Goal: Transaction & Acquisition: Download file/media

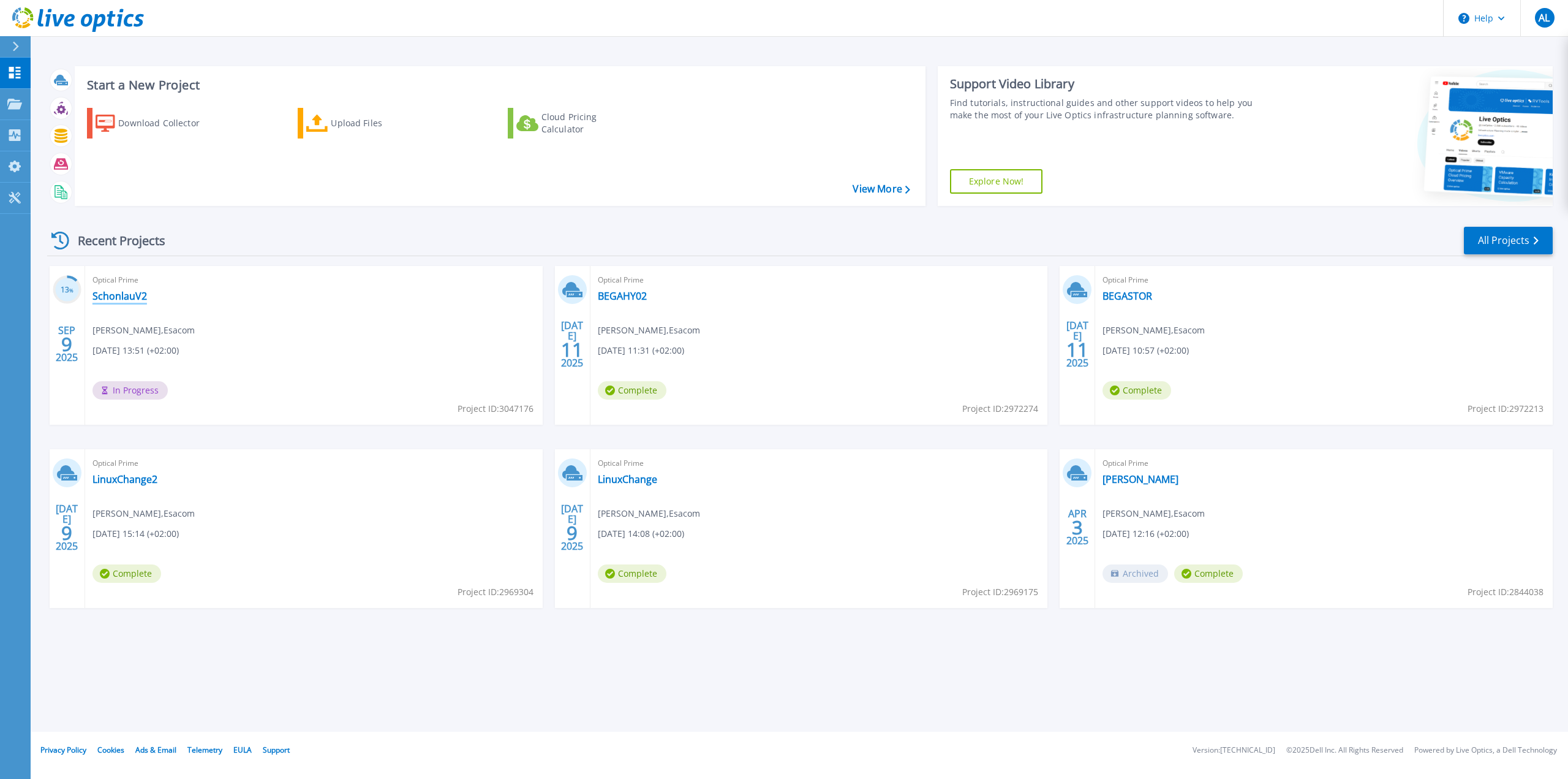
click at [95, 297] on link "SchonlauV2" at bounding box center [119, 295] width 55 height 12
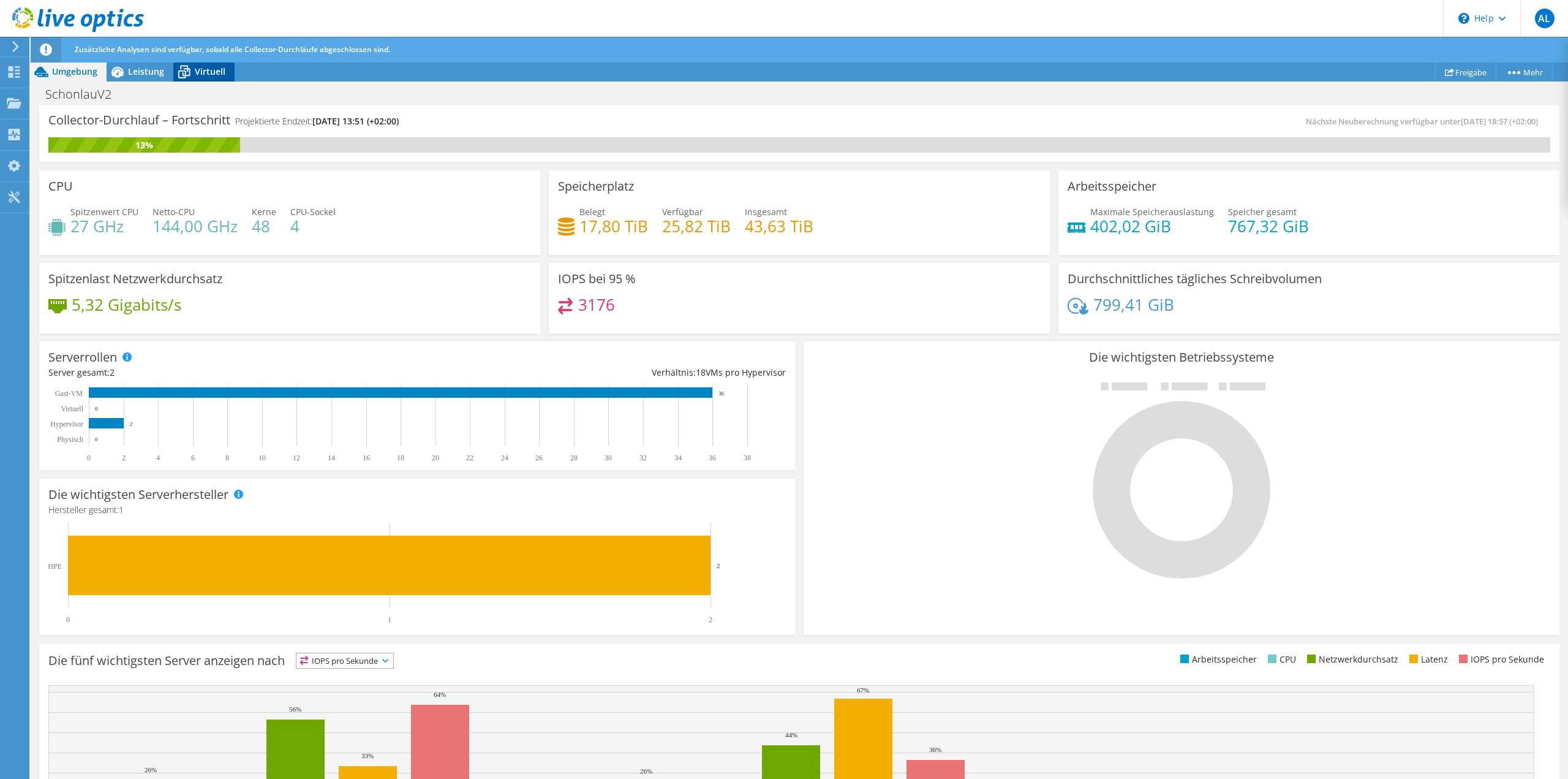
click at [205, 68] on span "Virtuell" at bounding box center [210, 72] width 31 height 12
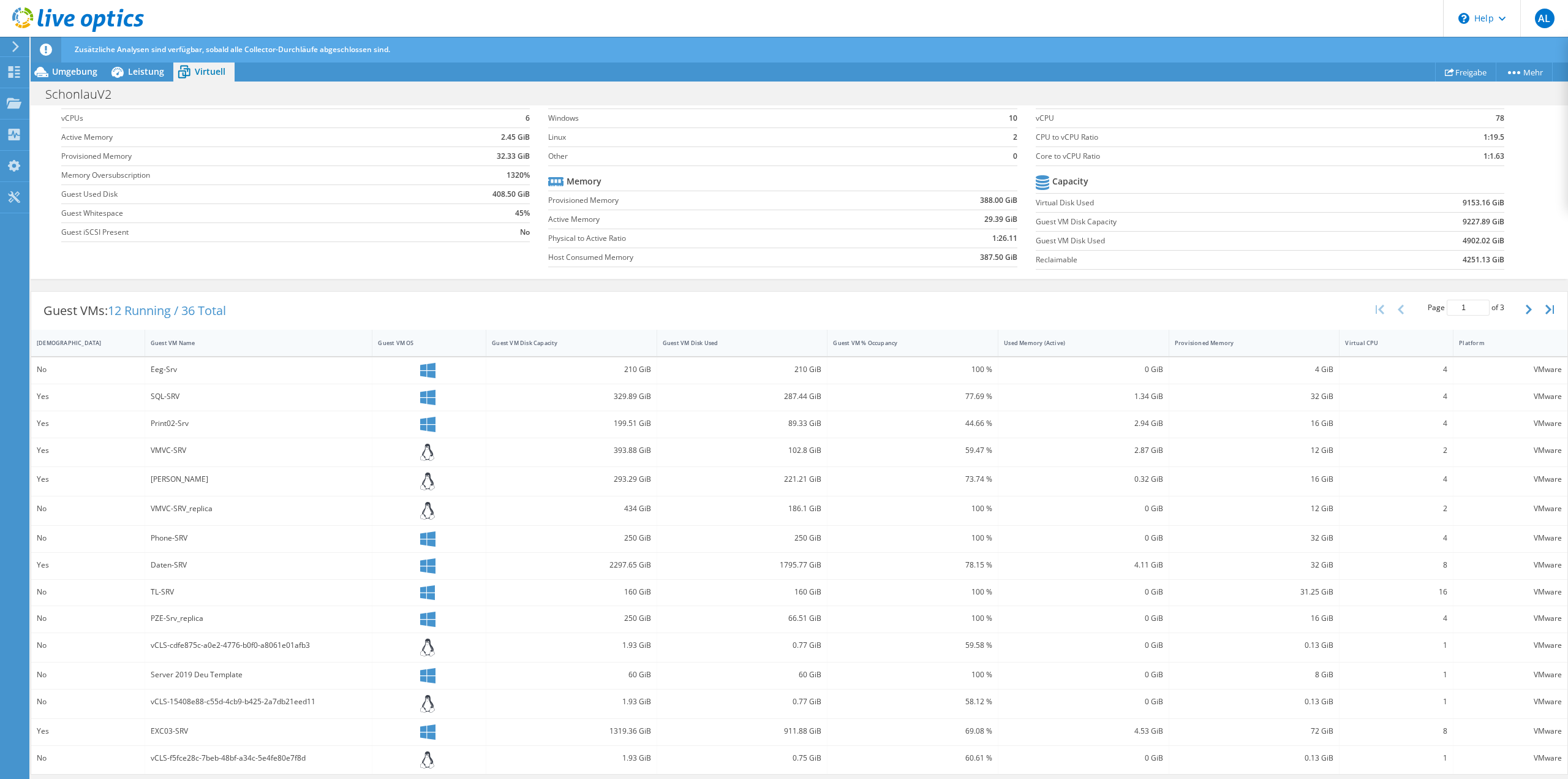
scroll to position [124, 0]
click at [1077, 352] on div "Used Memory (Active)" at bounding box center [1084, 342] width 171 height 26
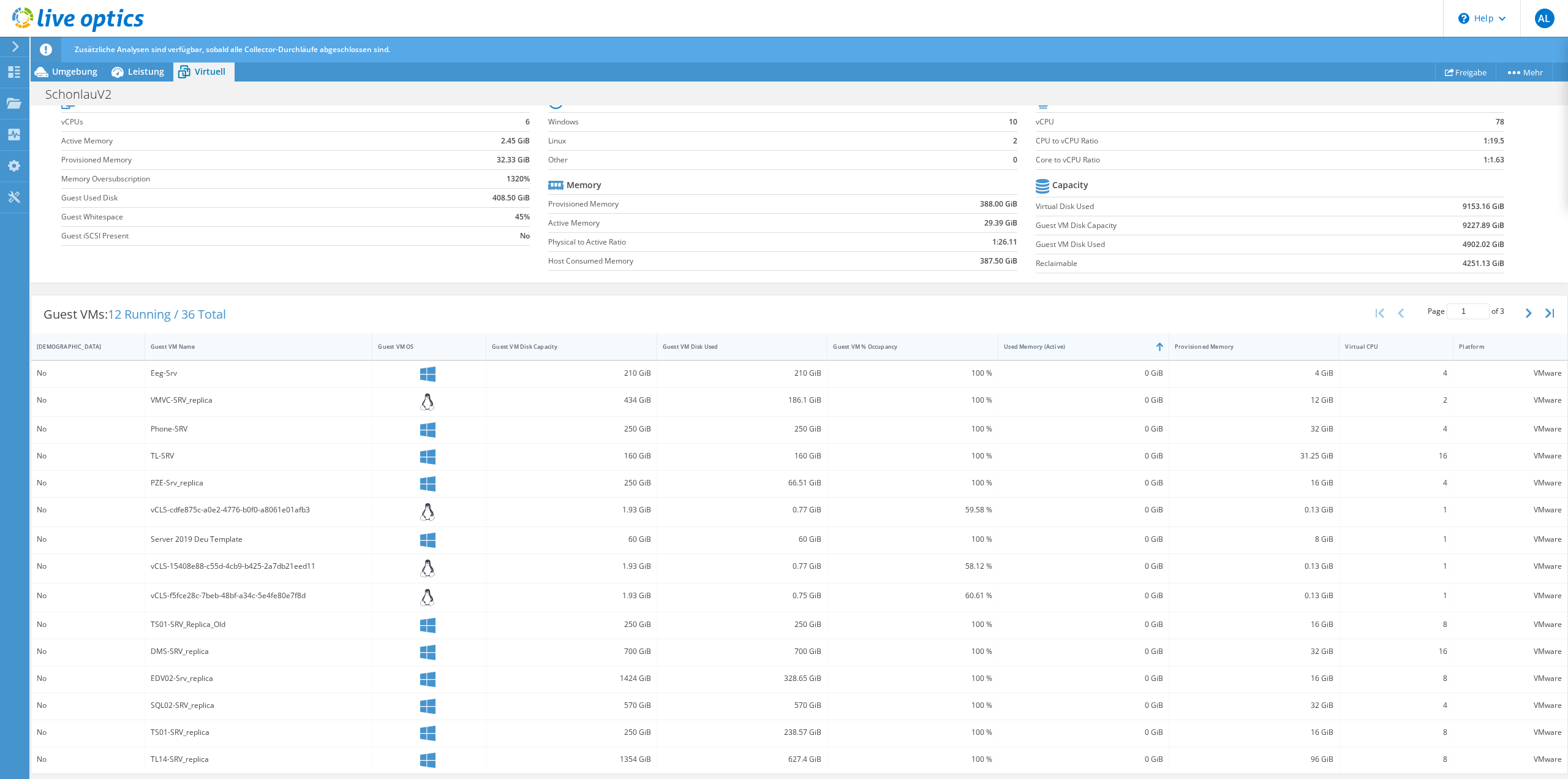
click at [1075, 349] on div "Used Memory (Active)" at bounding box center [1076, 346] width 144 height 8
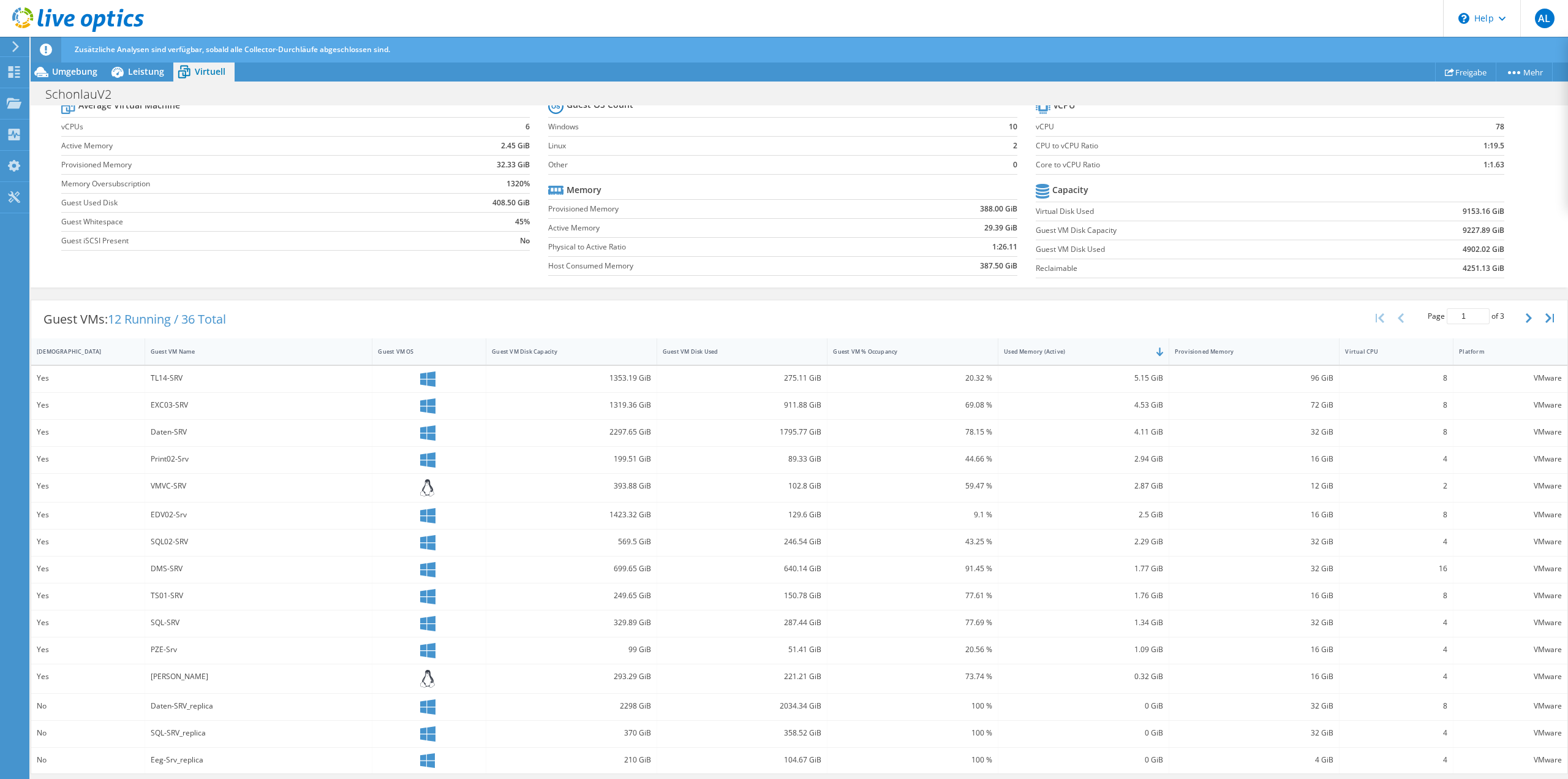
click at [1065, 386] on div "5.15 GiB" at bounding box center [1084, 379] width 171 height 26
click at [1066, 386] on div "5.15 GiB" at bounding box center [1084, 379] width 171 height 26
drag, startPoint x: 1072, startPoint y: 405, endPoint x: 1141, endPoint y: 413, distance: 69.5
click at [1149, 406] on div "4.53 GiB" at bounding box center [1084, 405] width 159 height 14
drag, startPoint x: 1128, startPoint y: 432, endPoint x: 1115, endPoint y: 435, distance: 13.3
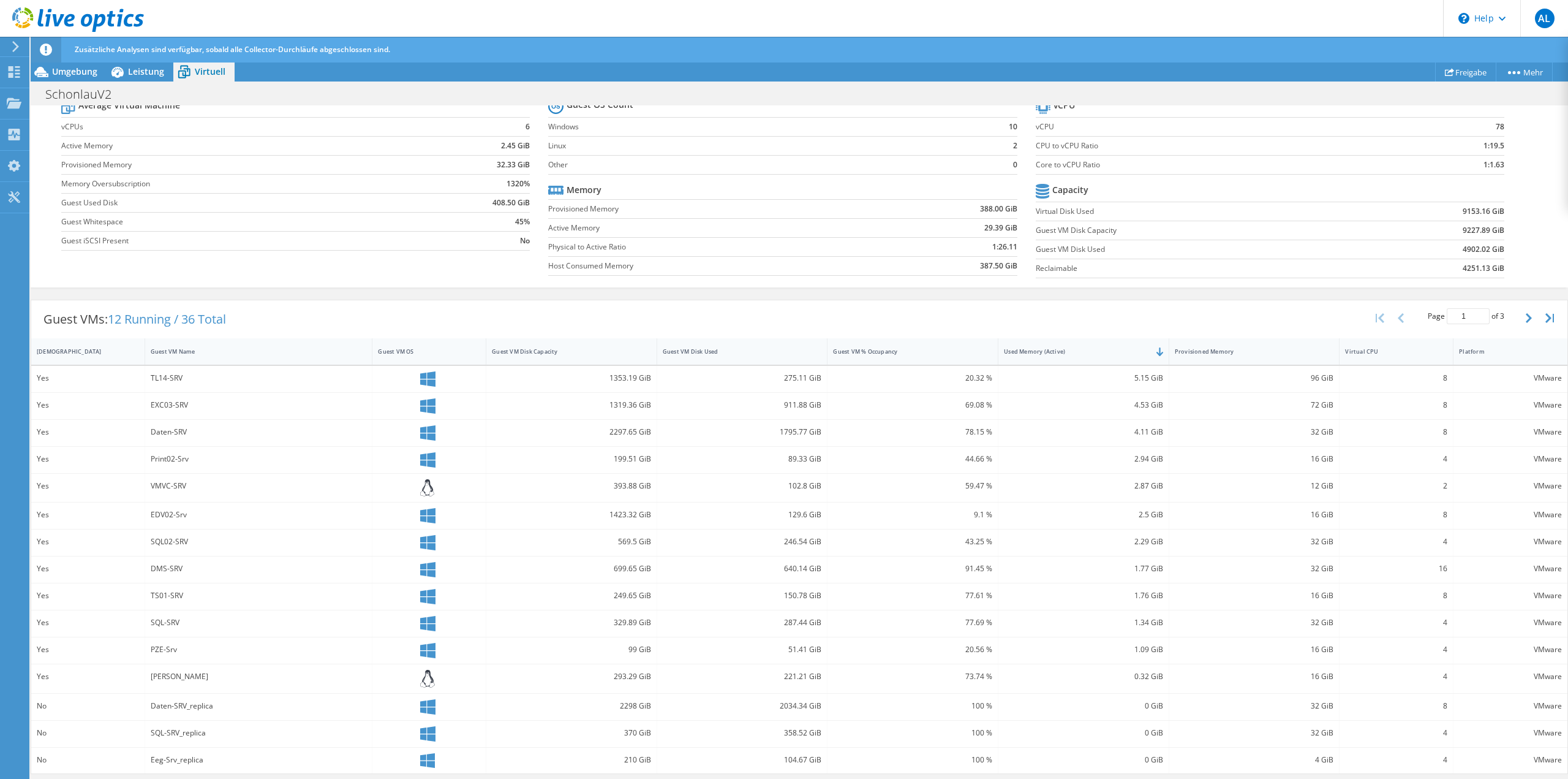
click at [1115, 435] on div "4.11 GiB" at bounding box center [1084, 433] width 159 height 14
click at [1113, 436] on div "4.11 GiB" at bounding box center [1084, 433] width 159 height 14
click at [1112, 437] on div "4.11 GiB" at bounding box center [1084, 433] width 159 height 14
click at [1128, 381] on div "5.15 GiB" at bounding box center [1084, 378] width 159 height 14
drag, startPoint x: 1115, startPoint y: 378, endPoint x: 1121, endPoint y: 382, distance: 7.2
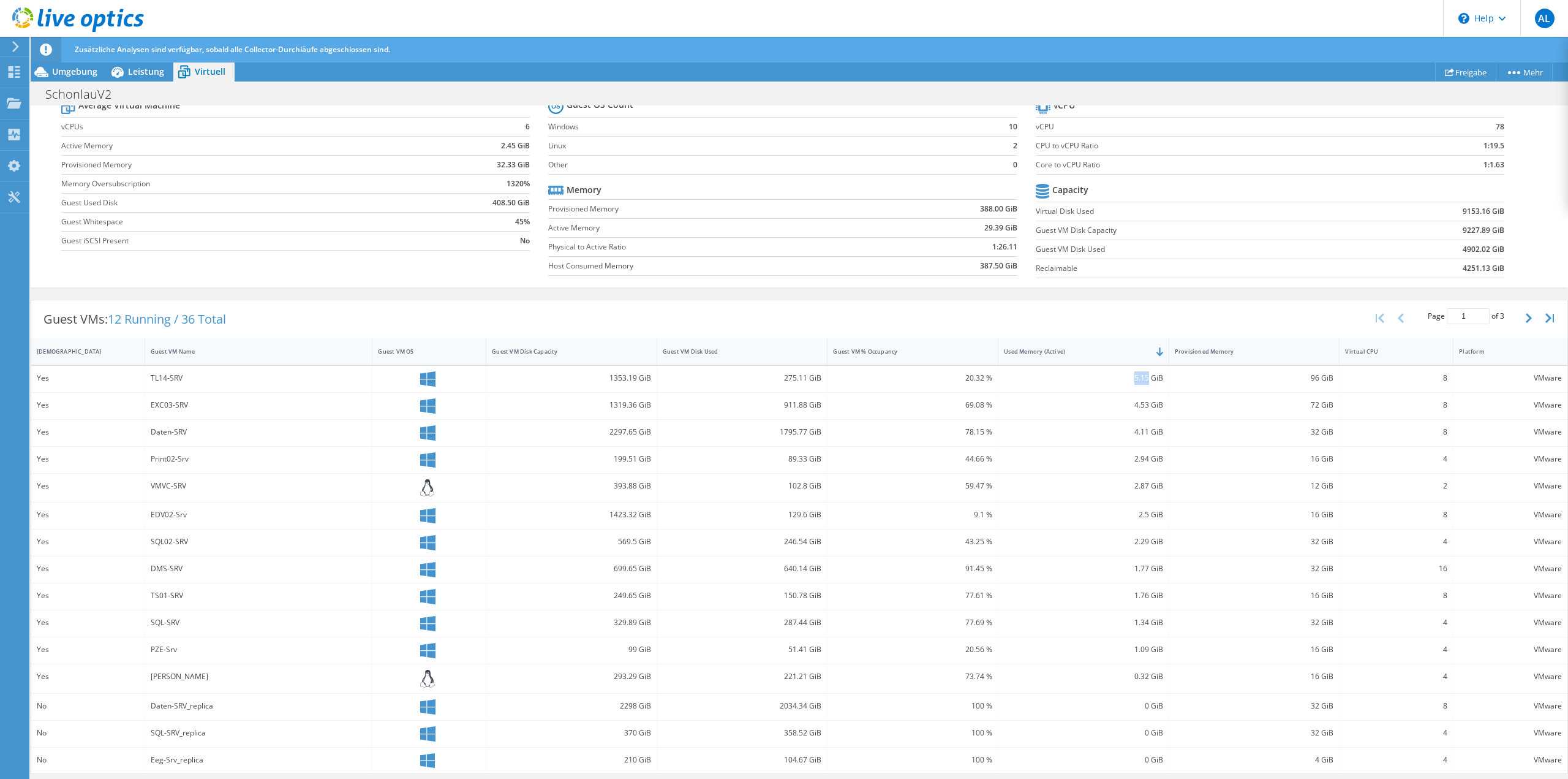
click at [1140, 378] on div "5.15 GiB" at bounding box center [1084, 378] width 159 height 14
drag, startPoint x: 190, startPoint y: 379, endPoint x: 143, endPoint y: 379, distance: 47.0
click at [143, 379] on div "Yes TL14-SRV 1353.19 GiB 275.11 GiB 20.32 % 5.15 GiB 96 GiB 8 VMware" at bounding box center [798, 379] width 1536 height 26
drag, startPoint x: 1132, startPoint y: 380, endPoint x: 1118, endPoint y: 381, distance: 14.0
click at [1118, 381] on div "5.15 GiB" at bounding box center [1084, 378] width 159 height 14
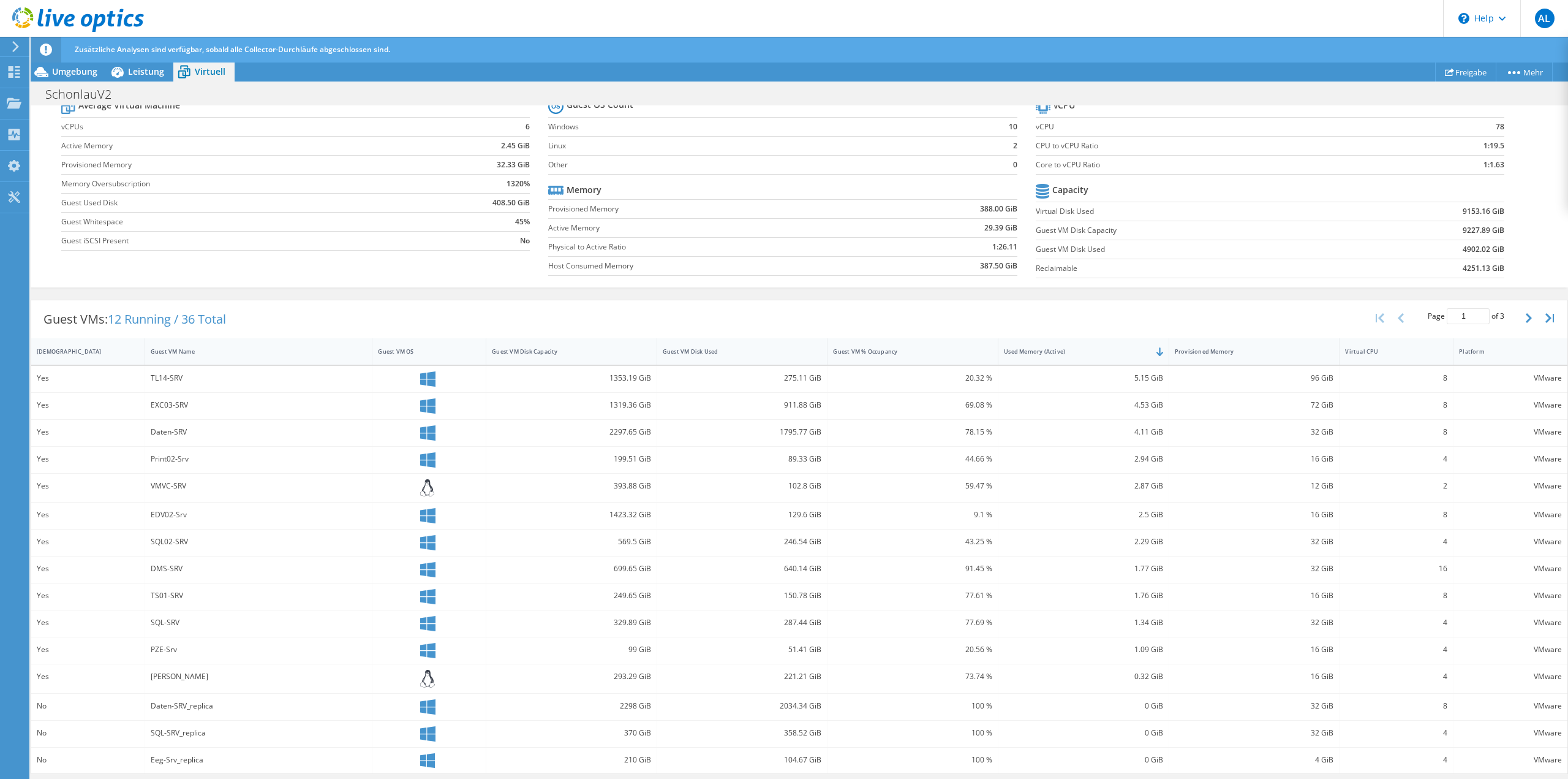
click at [1145, 403] on div "4.53 GiB" at bounding box center [1084, 405] width 159 height 14
drag, startPoint x: 1143, startPoint y: 378, endPoint x: 1125, endPoint y: 373, distance: 18.7
click at [1125, 373] on div "5.15 GiB" at bounding box center [1084, 378] width 159 height 14
drag, startPoint x: 1141, startPoint y: 408, endPoint x: 1123, endPoint y: 406, distance: 18.1
click at [1123, 406] on div "4.53 GiB" at bounding box center [1084, 405] width 159 height 14
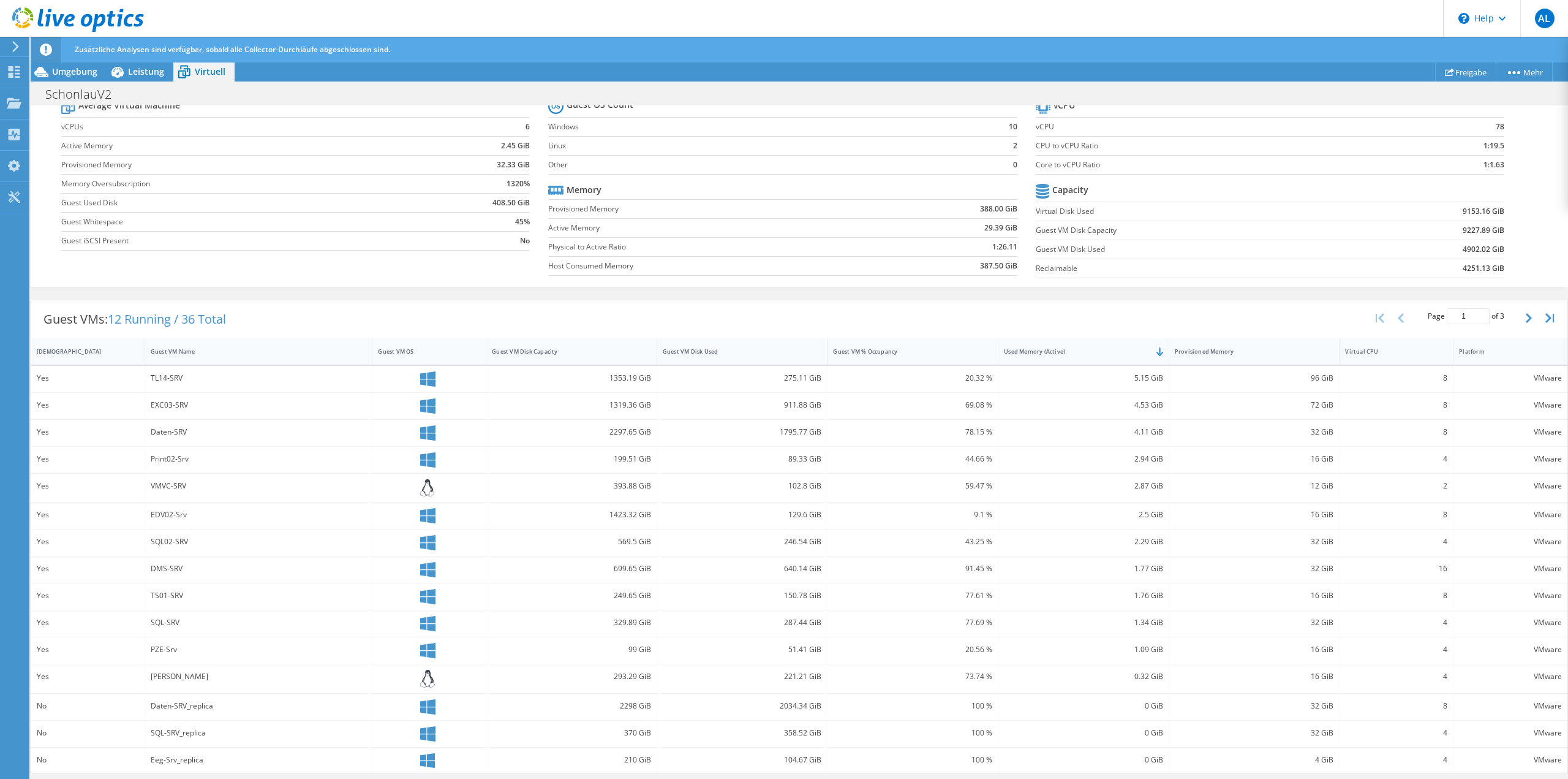
click at [1130, 436] on div "4.11 GiB" at bounding box center [1084, 433] width 159 height 14
drag, startPoint x: 1135, startPoint y: 432, endPoint x: 1128, endPoint y: 439, distance: 9.9
click at [1129, 434] on div "4.11 GiB" at bounding box center [1084, 433] width 159 height 14
click at [1116, 472] on div "2.94 GiB" at bounding box center [1084, 460] width 171 height 26
drag, startPoint x: 1315, startPoint y: 376, endPoint x: 1122, endPoint y: 377, distance: 193.0
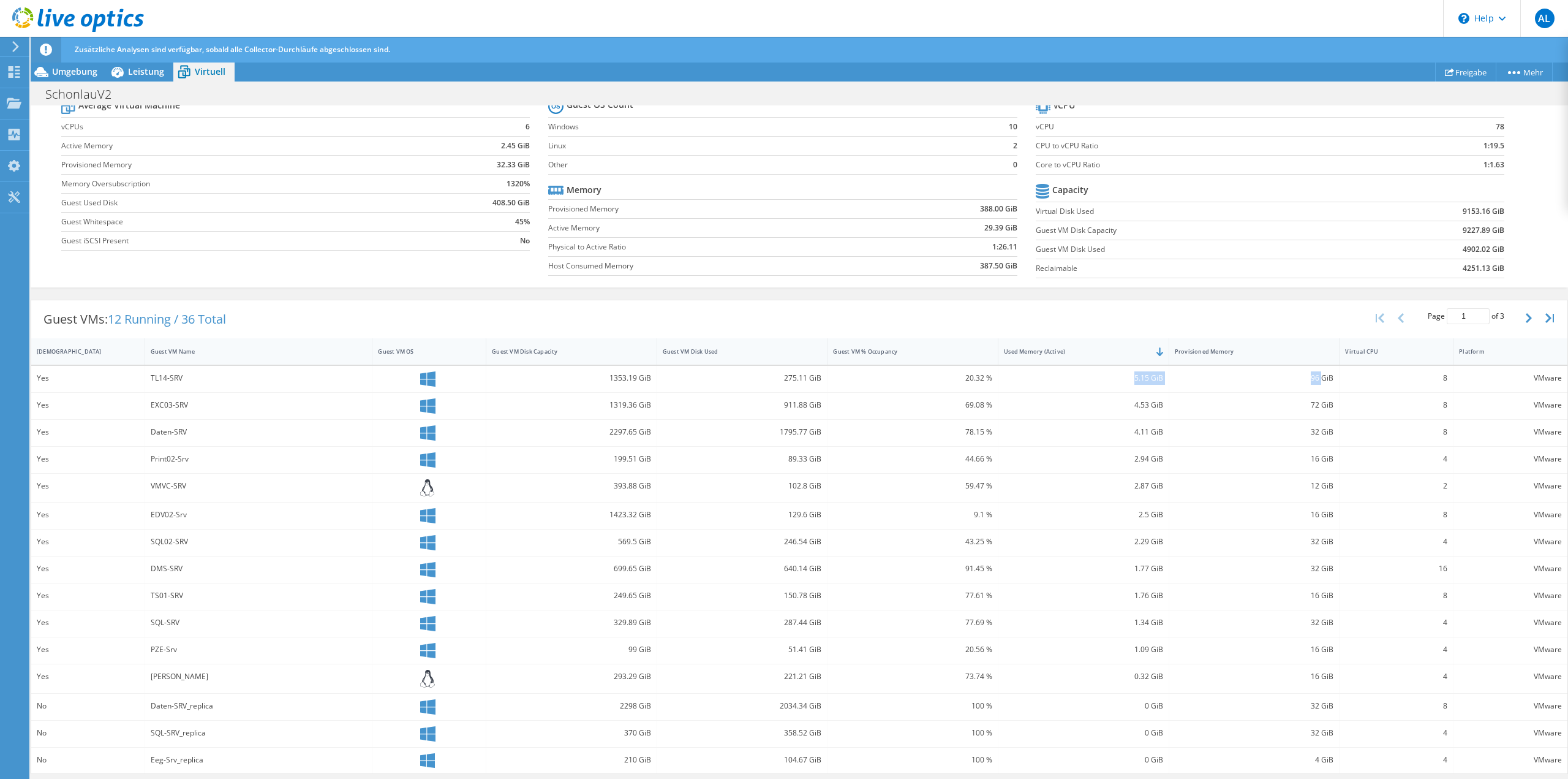
click at [1122, 377] on div "Yes TL14-SRV 1353.19 GiB 275.11 GiB 20.32 % 5.15 GiB 96 GiB 8 VMware" at bounding box center [798, 379] width 1536 height 26
click at [1135, 379] on div "5.15 GiB" at bounding box center [1084, 378] width 159 height 14
drag, startPoint x: 1135, startPoint y: 379, endPoint x: 1115, endPoint y: 381, distance: 20.1
click at [1115, 381] on div "5.15 GiB" at bounding box center [1084, 378] width 159 height 14
click at [1115, 382] on div "5.15 GiB" at bounding box center [1084, 378] width 159 height 14
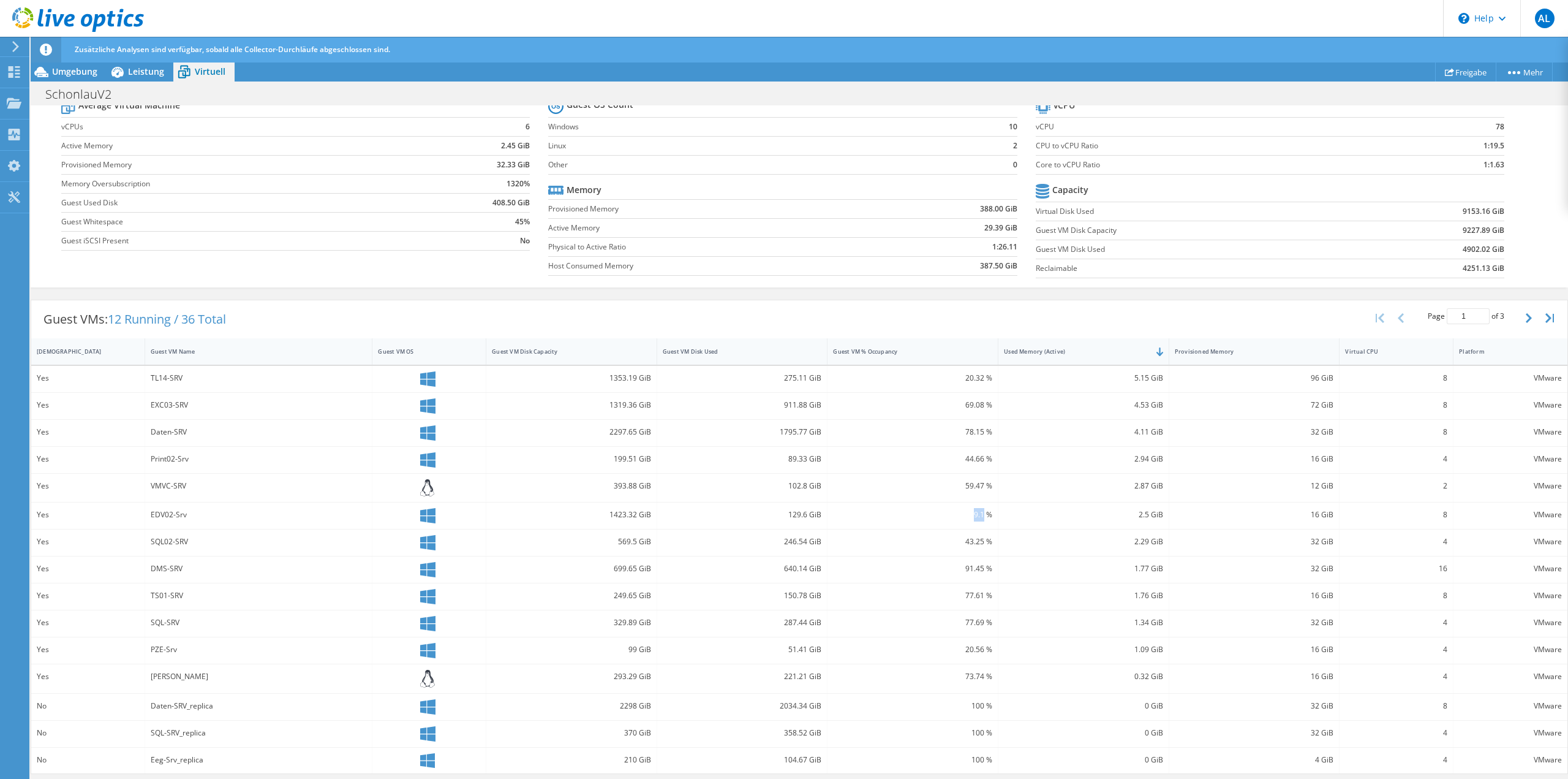
drag, startPoint x: 978, startPoint y: 513, endPoint x: 950, endPoint y: 517, distance: 28.3
click at [950, 517] on div "9.1 %" at bounding box center [913, 515] width 159 height 14
drag, startPoint x: 600, startPoint y: 507, endPoint x: 624, endPoint y: 513, distance: 24.7
click at [624, 513] on div "1423.32 GiB" at bounding box center [572, 515] width 171 height 26
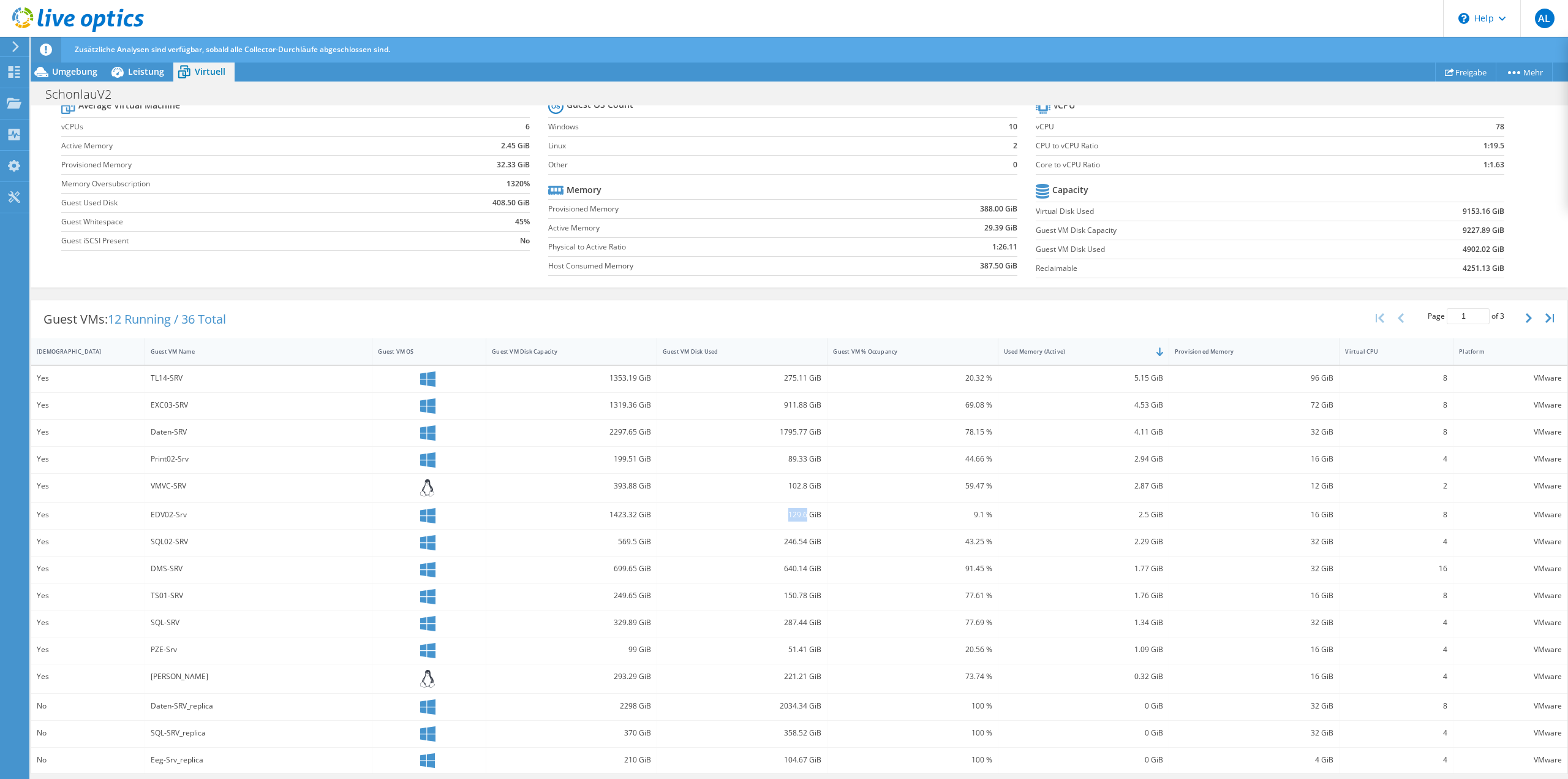
drag, startPoint x: 802, startPoint y: 507, endPoint x: 779, endPoint y: 507, distance: 23.0
click at [779, 507] on div "129.6 GiB" at bounding box center [743, 515] width 171 height 26
click at [789, 509] on div "129.6 GiB" at bounding box center [743, 515] width 159 height 14
click at [797, 519] on div "129.6 GiB" at bounding box center [743, 515] width 159 height 14
click at [790, 517] on div "129.6 GiB" at bounding box center [743, 515] width 159 height 14
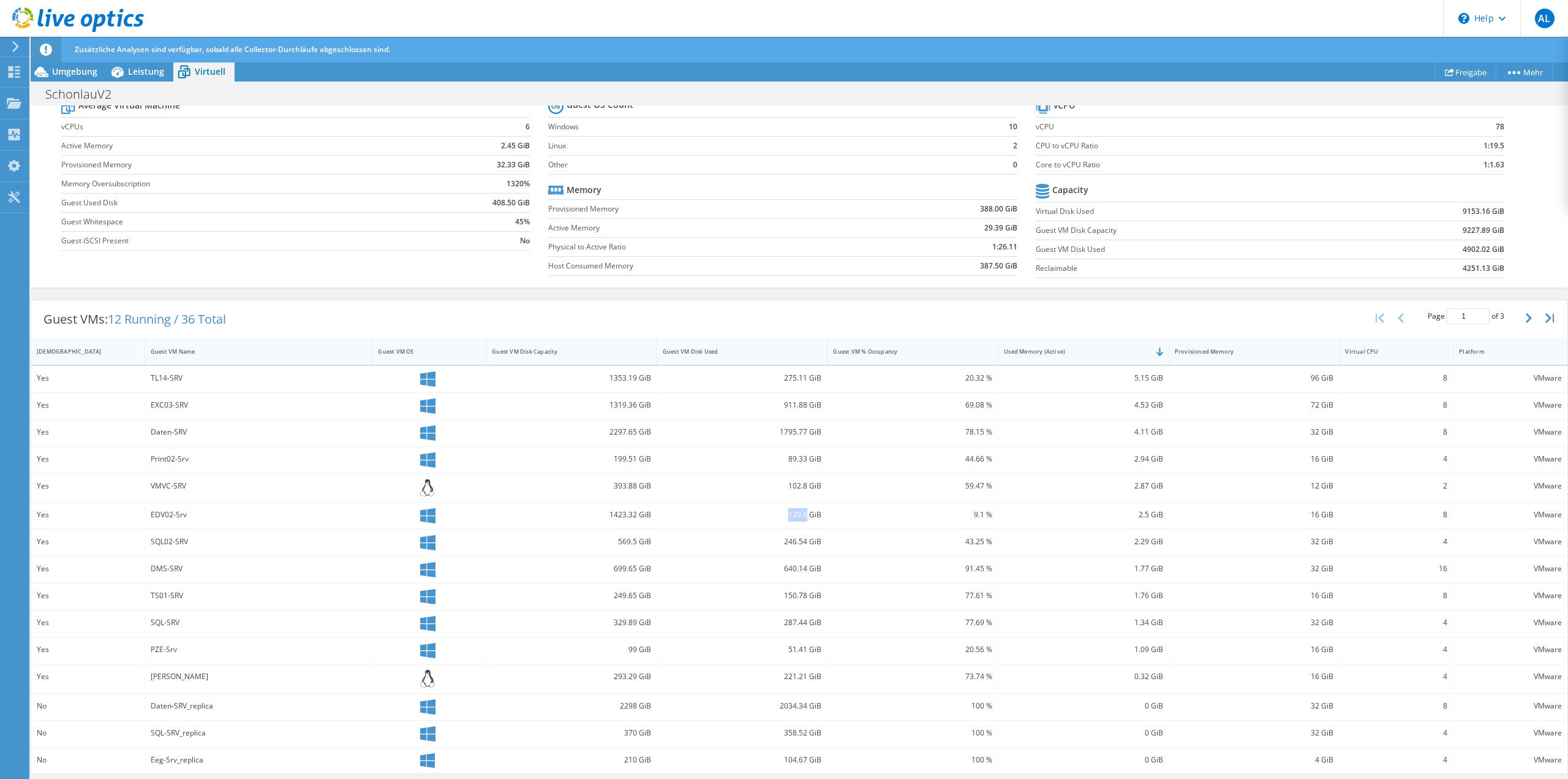
click at [796, 526] on div "129.6 GiB" at bounding box center [743, 515] width 171 height 26
drag, startPoint x: 795, startPoint y: 511, endPoint x: 767, endPoint y: 513, distance: 28.1
click at [784, 513] on div "129.6 GiB" at bounding box center [743, 515] width 159 height 14
click at [766, 513] on div "129.6 GiB" at bounding box center [743, 515] width 159 height 14
drag, startPoint x: 948, startPoint y: 524, endPoint x: 961, endPoint y: 512, distance: 17.7
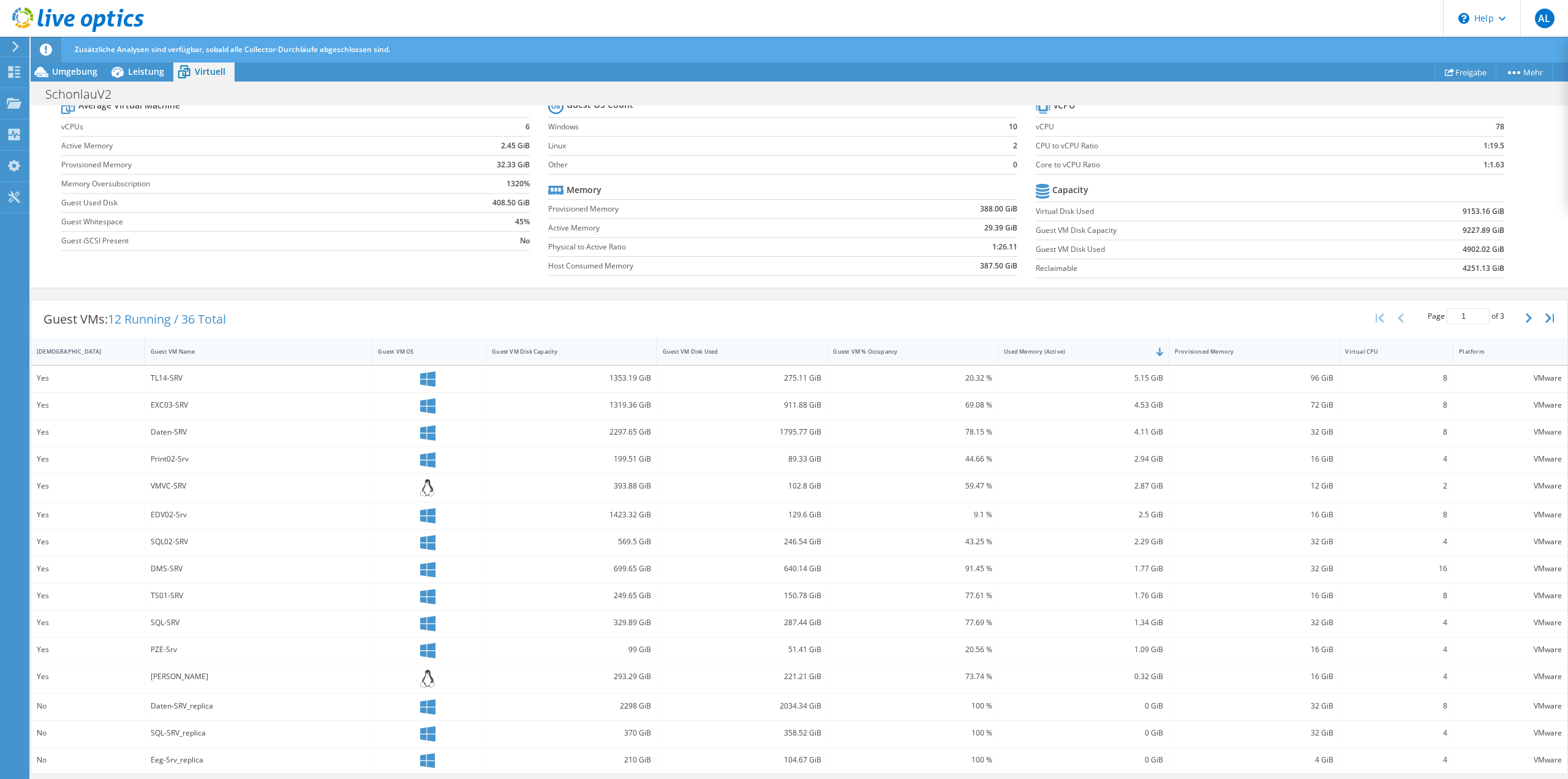
click at [949, 524] on div "9.1 %" at bounding box center [913, 515] width 171 height 26
drag, startPoint x: 970, startPoint y: 652, endPoint x: 939, endPoint y: 644, distance: 32.0
click at [939, 644] on div "20.56 %" at bounding box center [913, 650] width 159 height 14
drag, startPoint x: 619, startPoint y: 645, endPoint x: 717, endPoint y: 644, distance: 98.0
click at [663, 645] on div "Yes PZE-Srv 99 GiB 51.41 GiB 20.56 % 1.09 GiB 16 GiB 4 VMware" at bounding box center [798, 651] width 1536 height 26
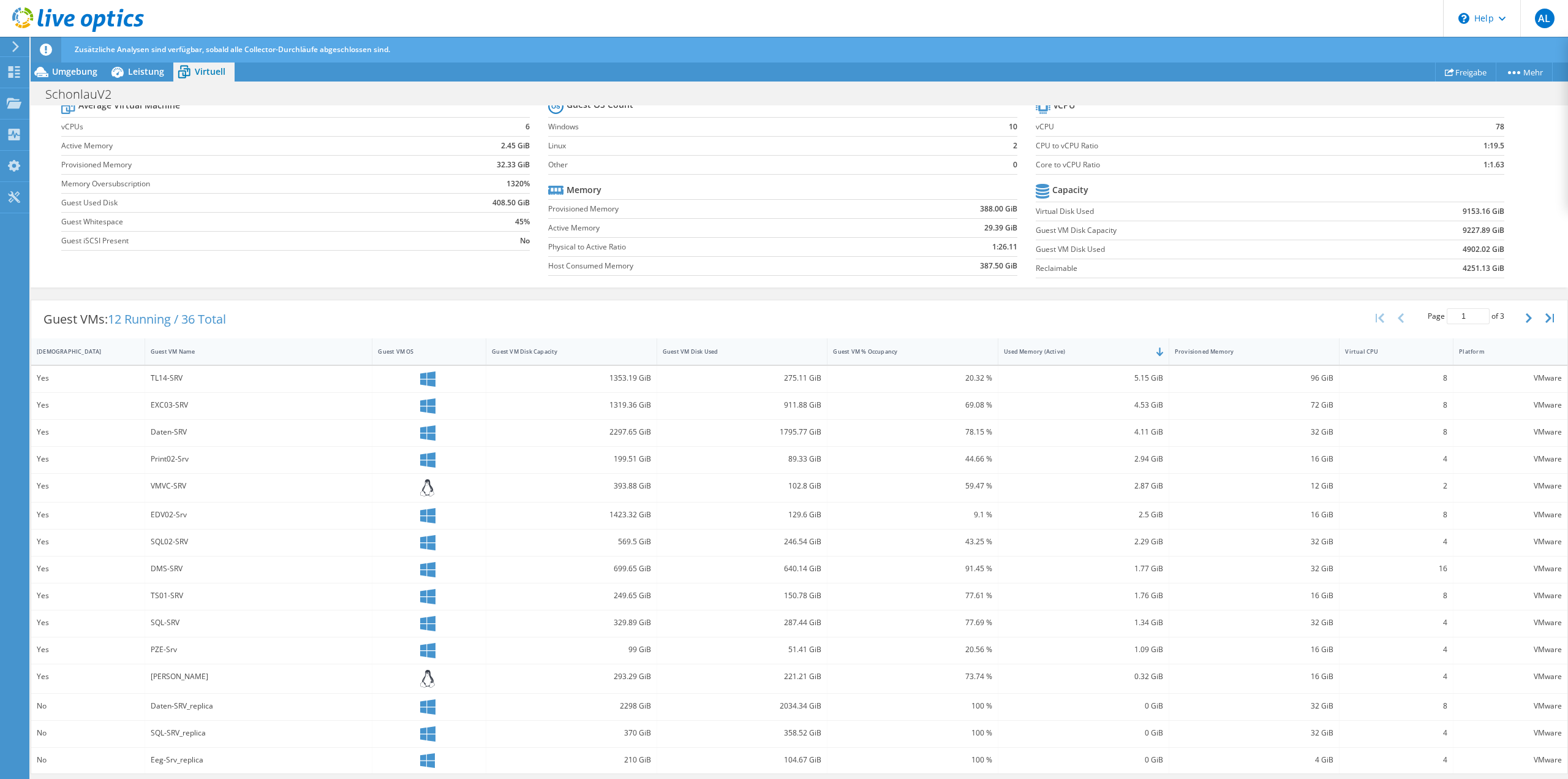
click at [818, 646] on div "51.41 GiB" at bounding box center [743, 651] width 171 height 26
drag, startPoint x: 944, startPoint y: 645, endPoint x: 977, endPoint y: 639, distance: 33.5
click at [977, 639] on div "20.56 %" at bounding box center [913, 651] width 171 height 26
click at [978, 516] on div "9.1 %" at bounding box center [913, 515] width 159 height 14
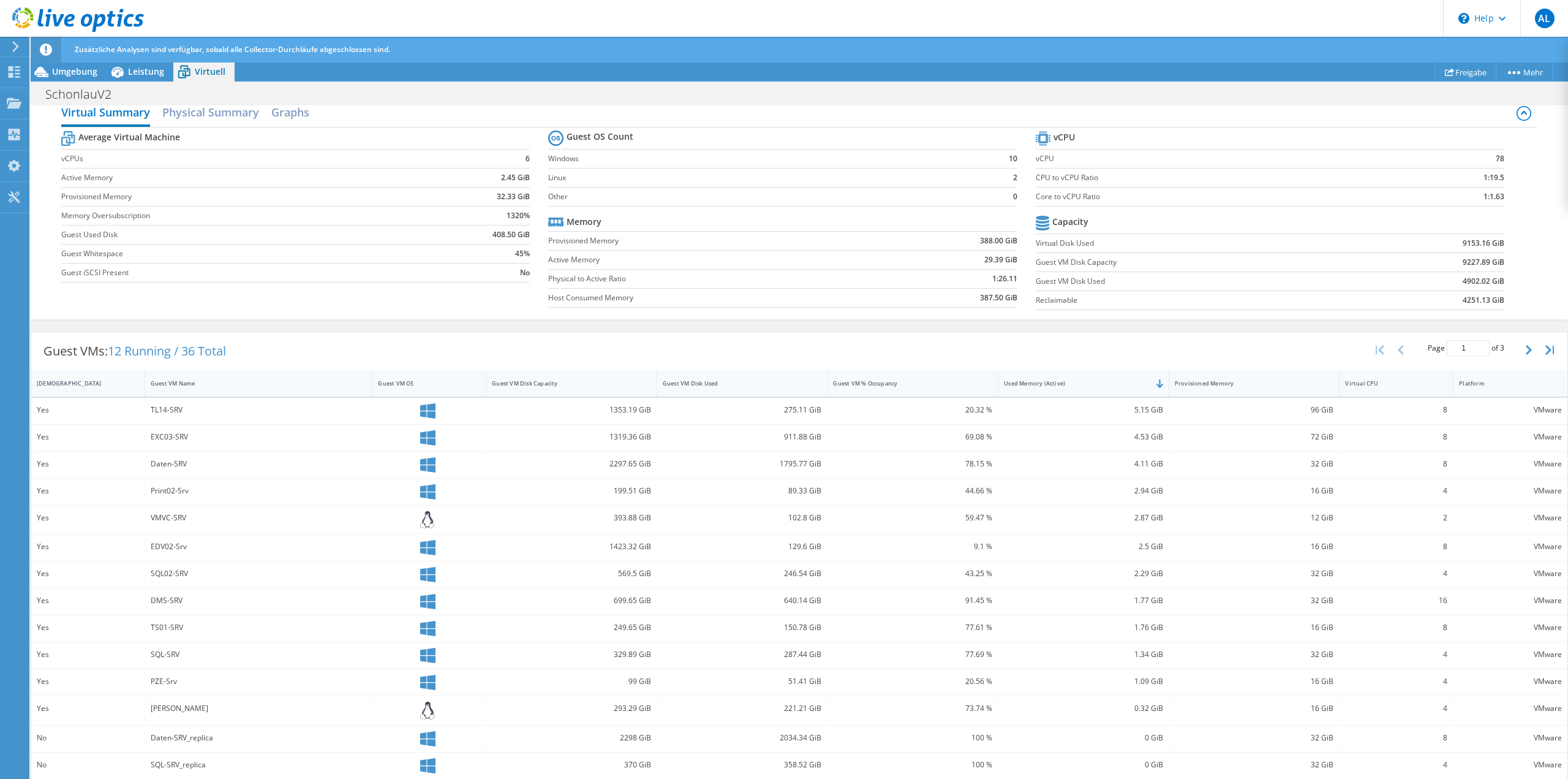
scroll to position [54, 0]
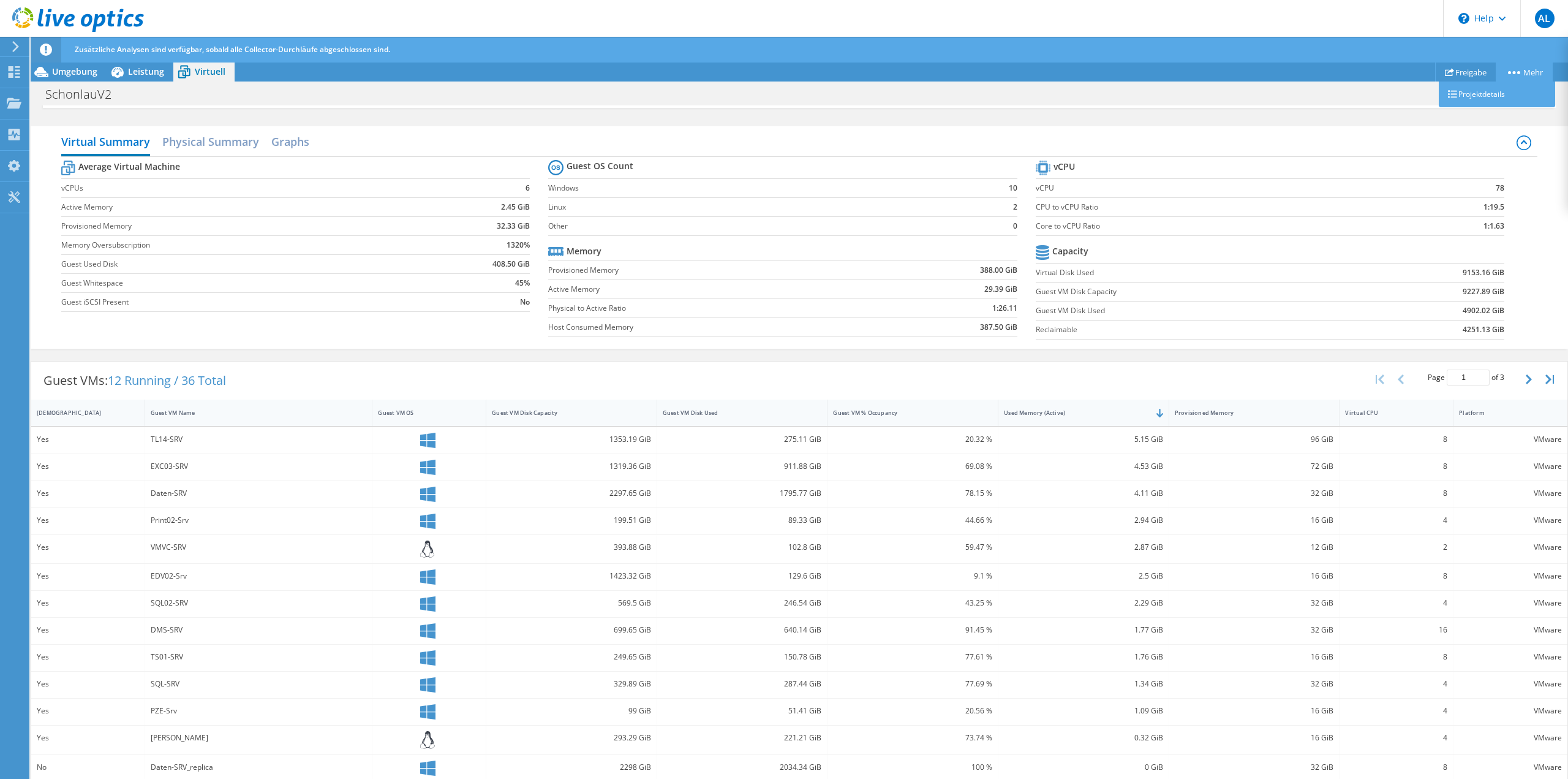
click at [1513, 70] on link "Mehr" at bounding box center [1524, 72] width 57 height 19
click at [86, 71] on span "Umgebung" at bounding box center [75, 72] width 46 height 12
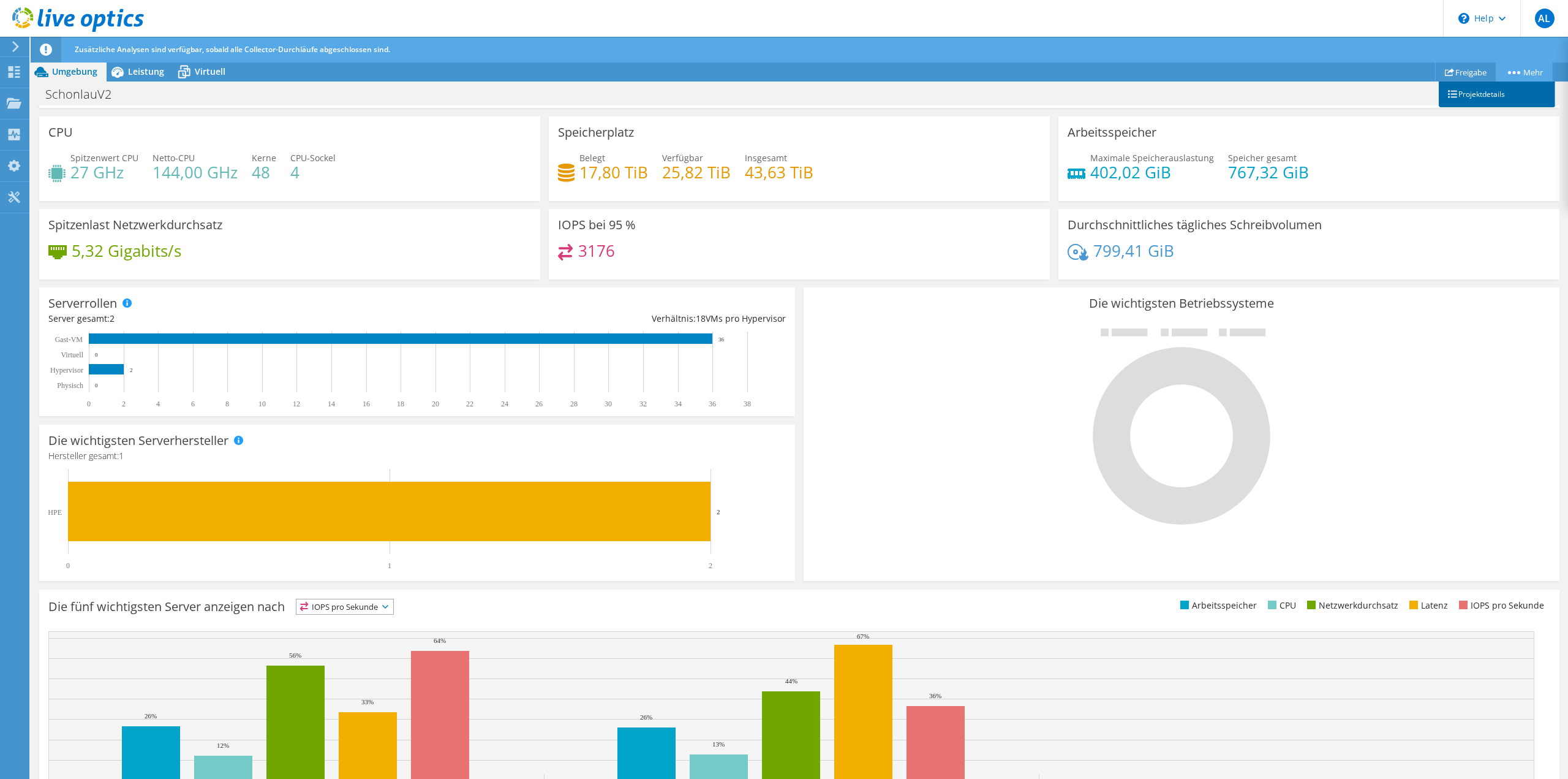
click at [1494, 99] on link "Projektdetails" at bounding box center [1496, 95] width 116 height 26
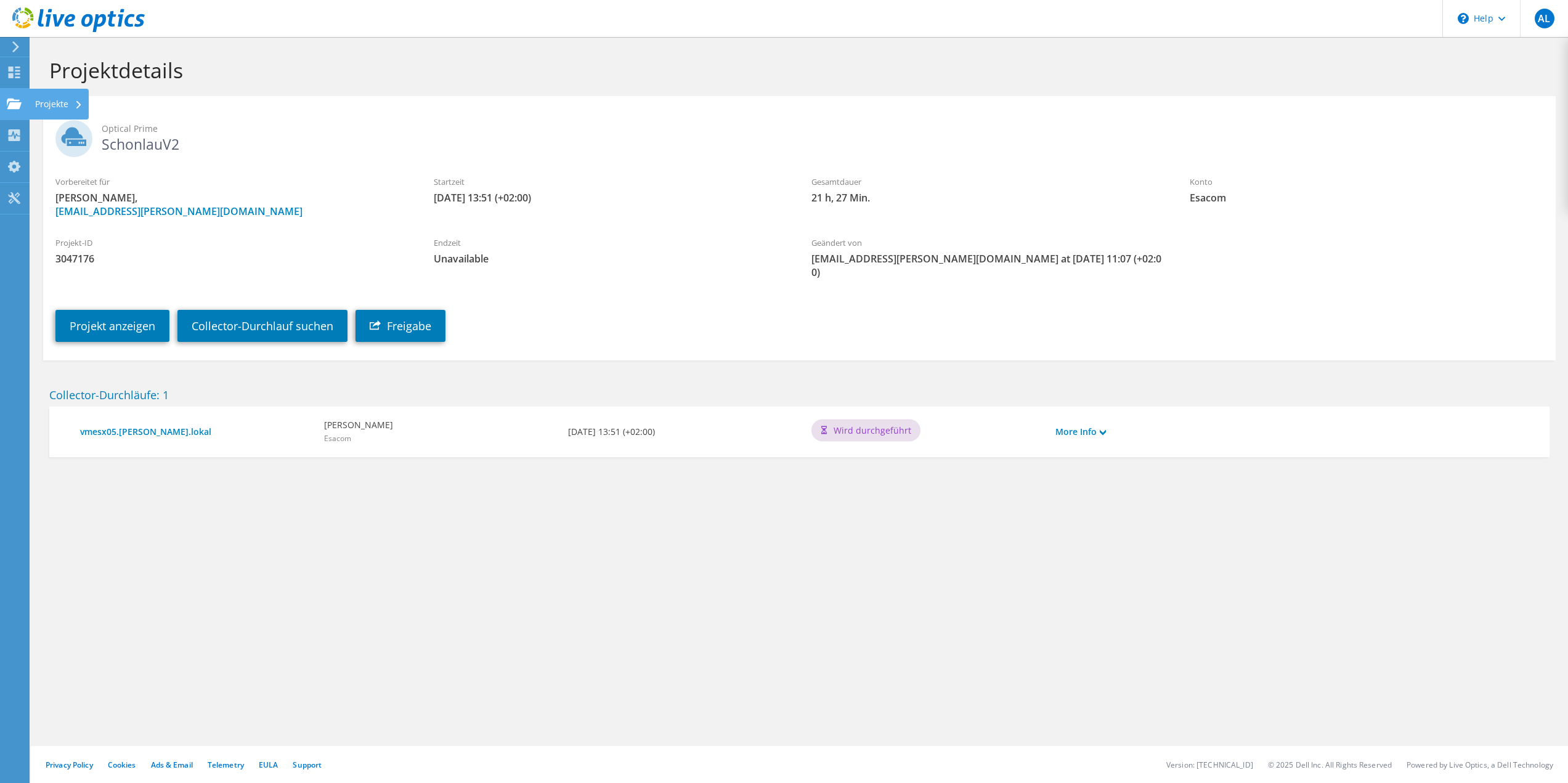
click at [45, 105] on div "Projekte" at bounding box center [59, 104] width 60 height 31
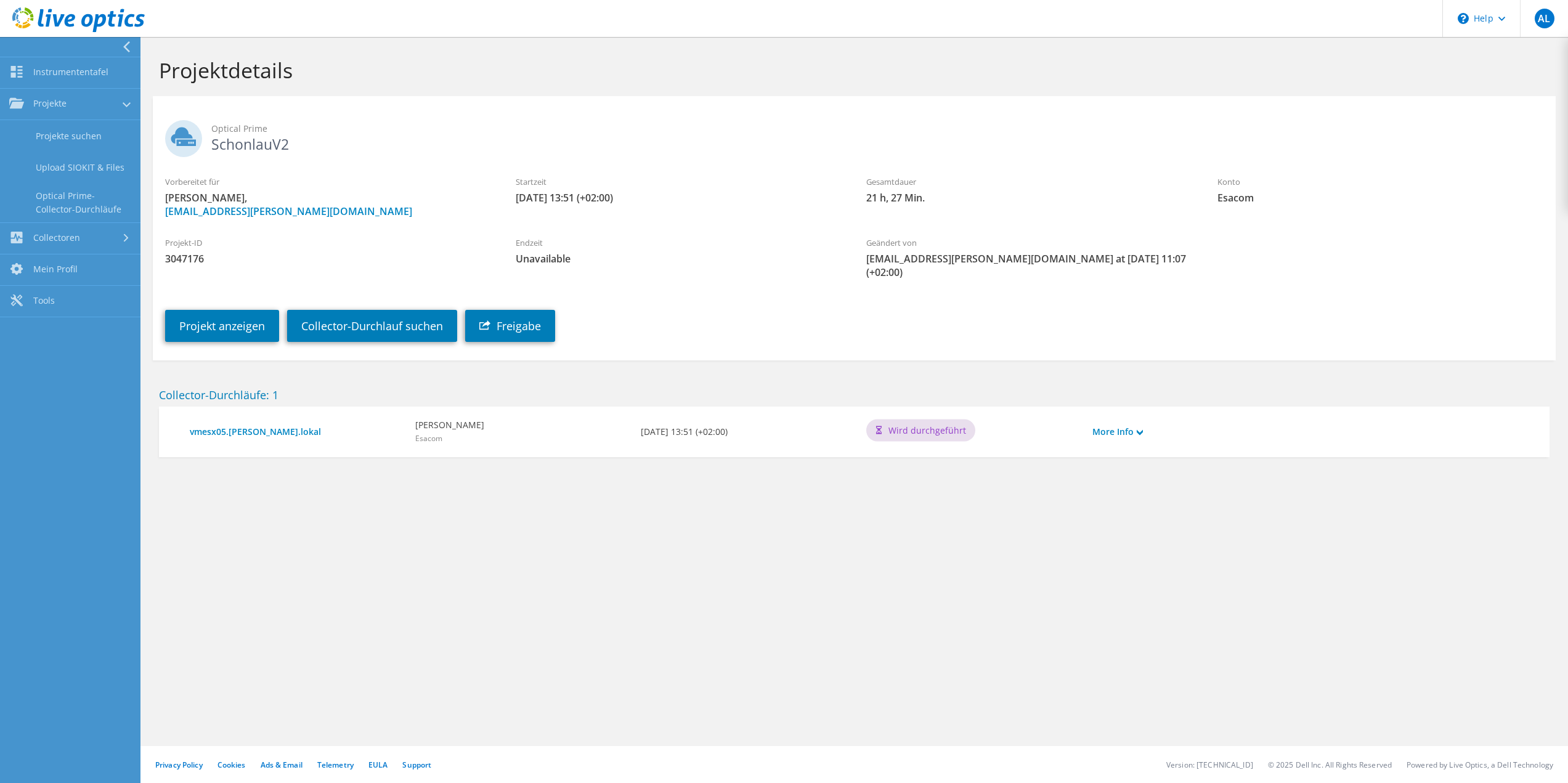
click at [213, 292] on div "Projekt anzeigen Collector-Durchlauf suchen Freigabe" at bounding box center [867, 316] width 1428 height 63
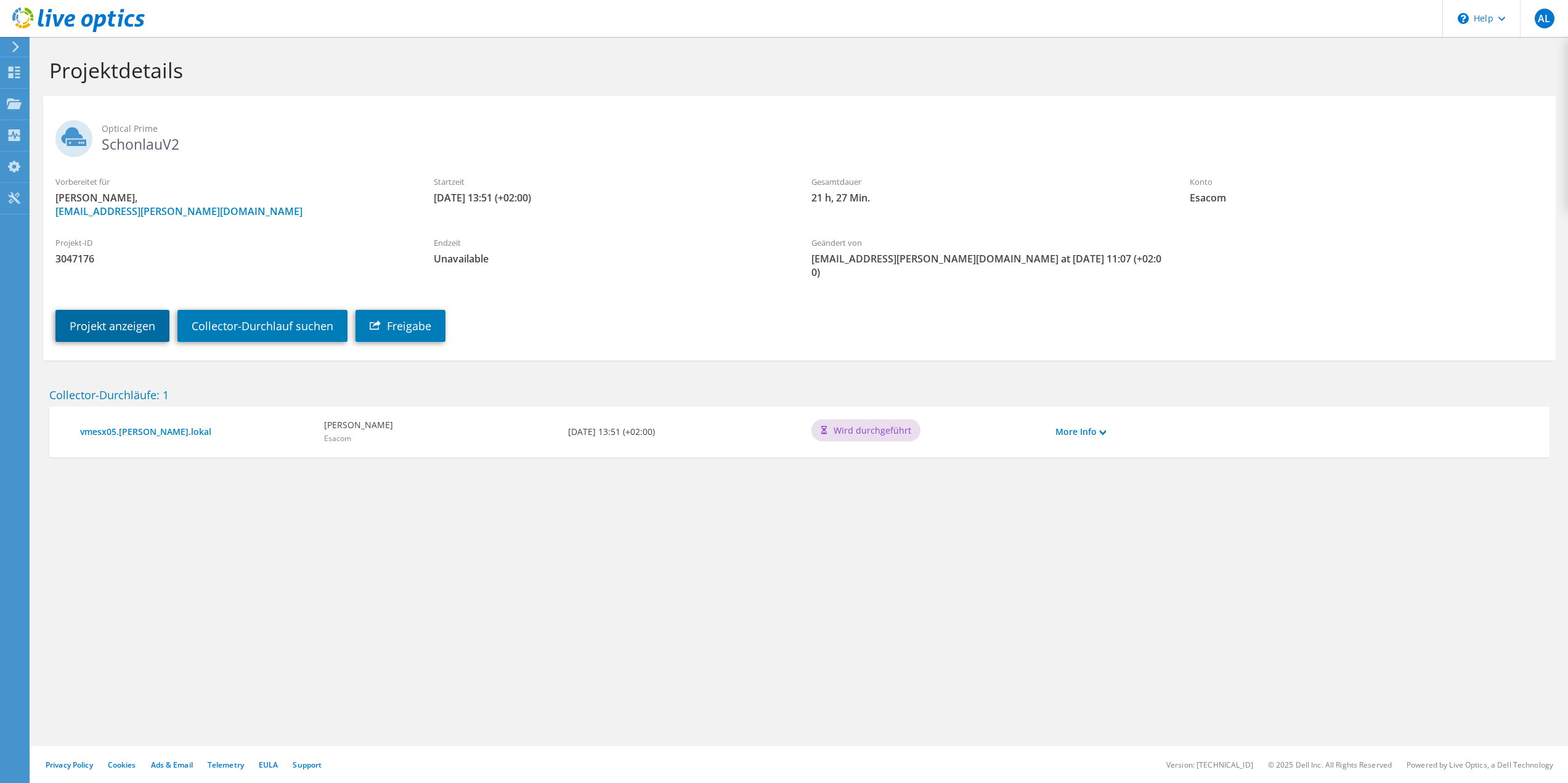
click at [140, 310] on link "Projekt anzeigen" at bounding box center [112, 326] width 114 height 32
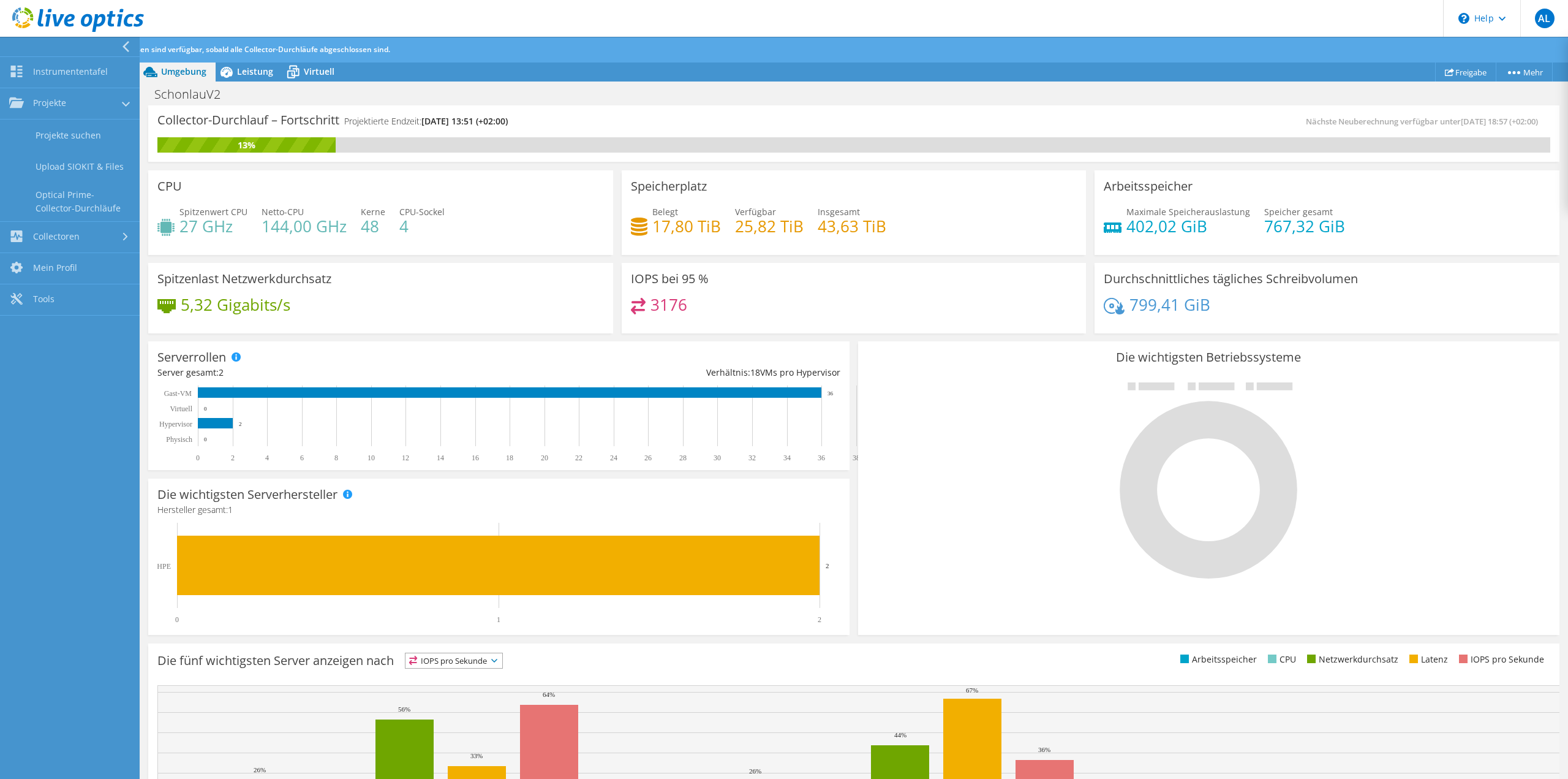
click at [119, 42] on div at bounding box center [67, 47] width 139 height 20
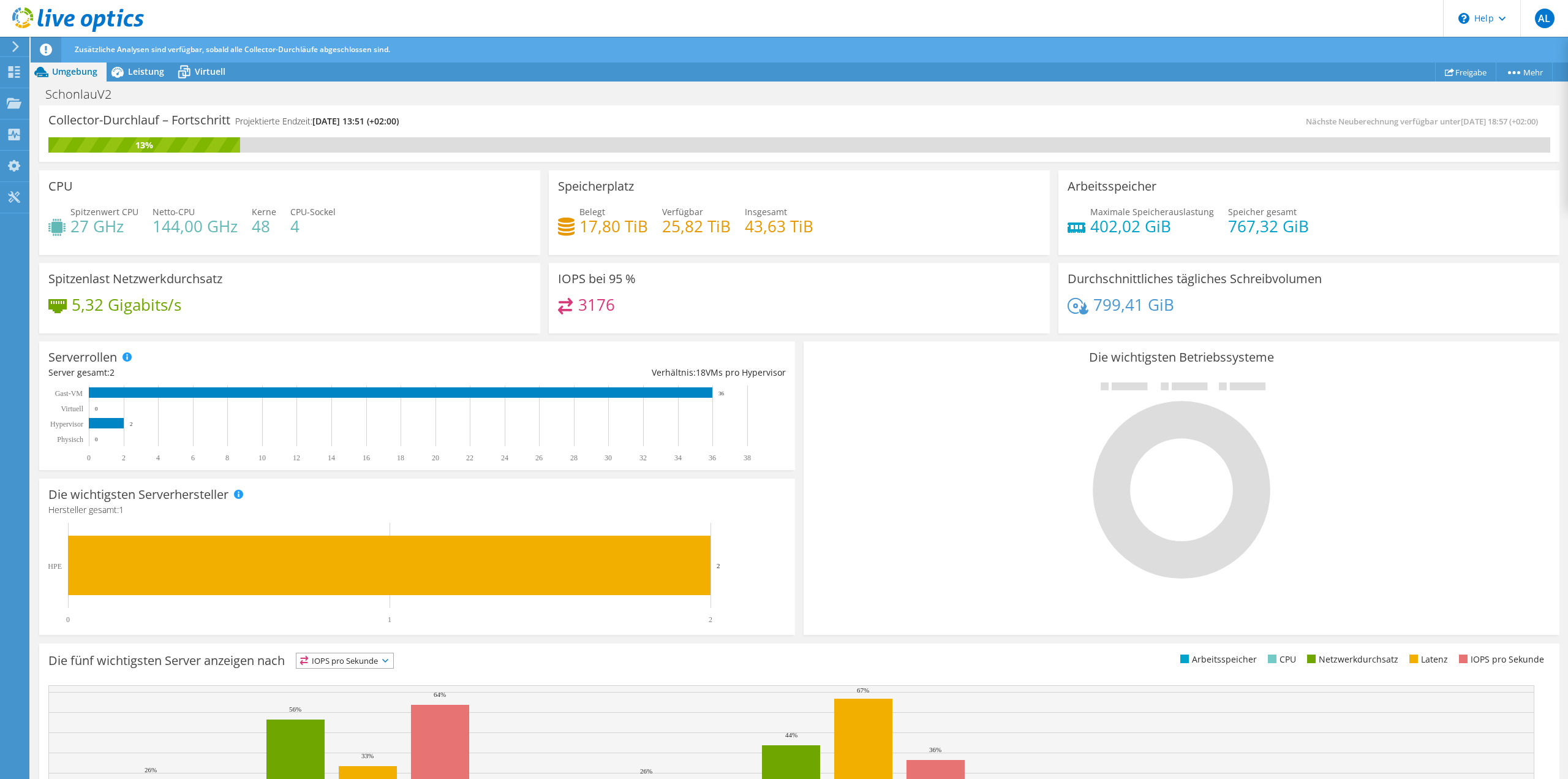
click at [18, 47] on icon at bounding box center [15, 46] width 9 height 11
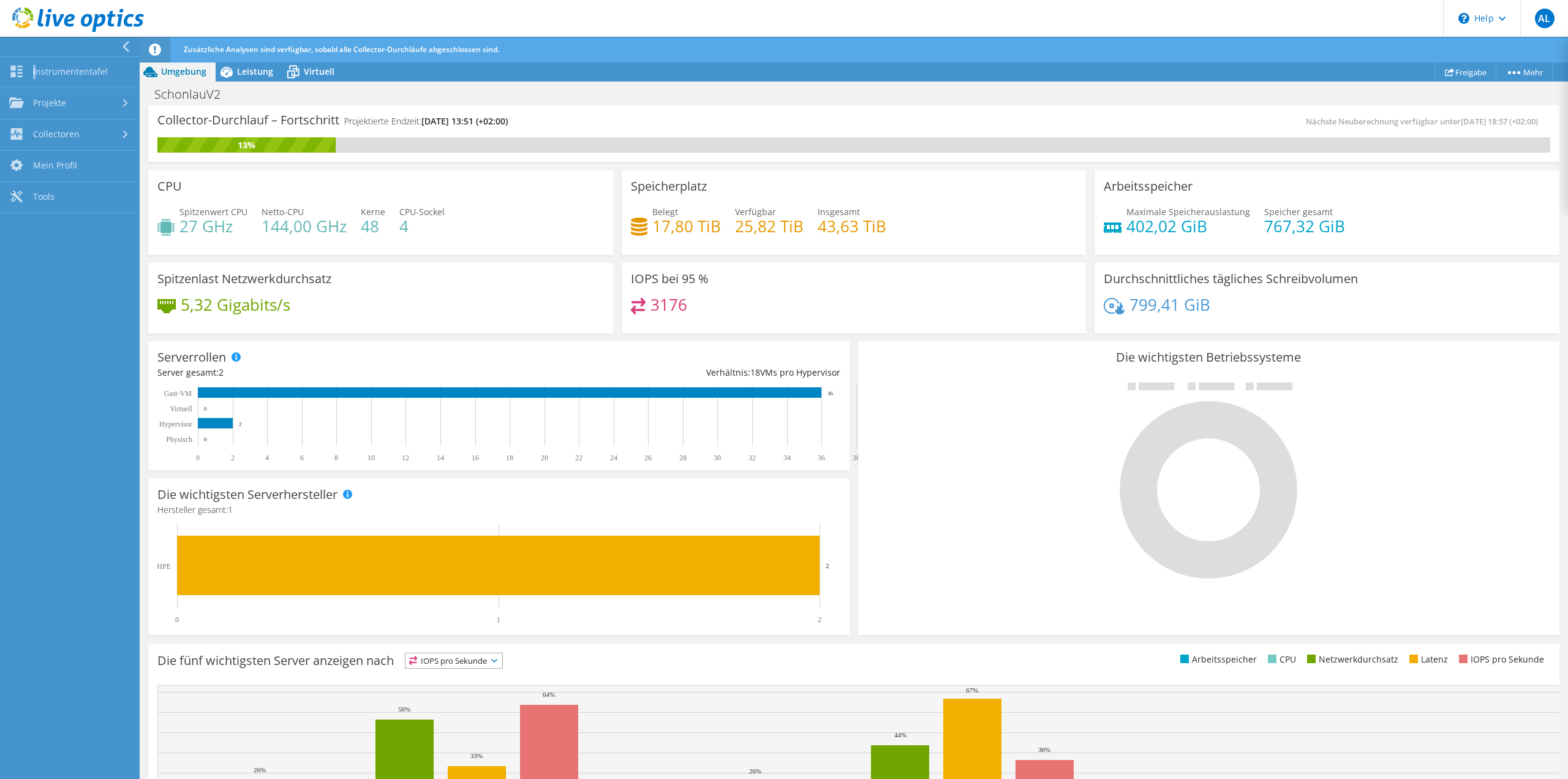
click at [18, 47] on div at bounding box center [67, 47] width 139 height 20
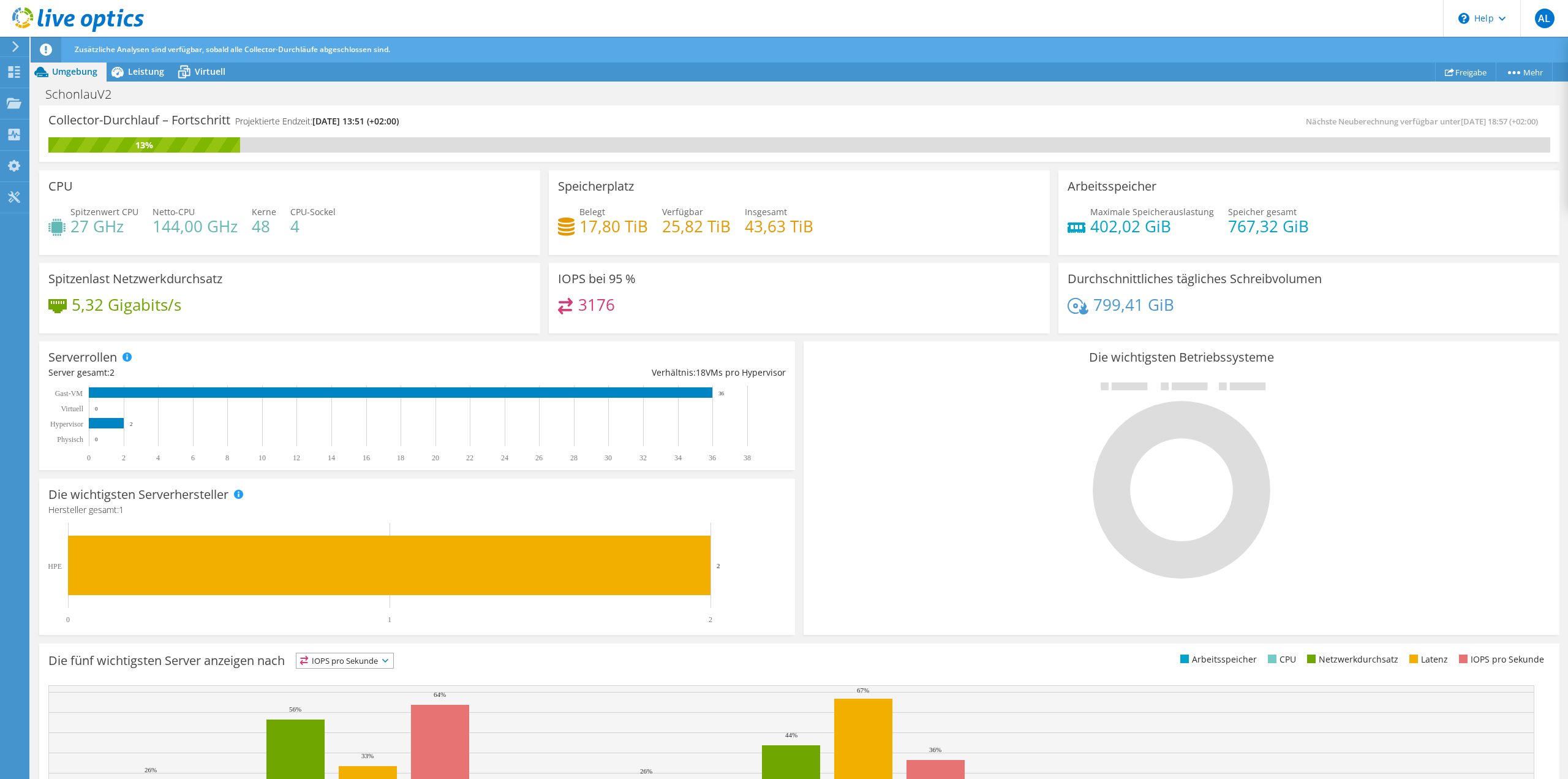
click at [79, 12] on icon at bounding box center [78, 19] width 131 height 25
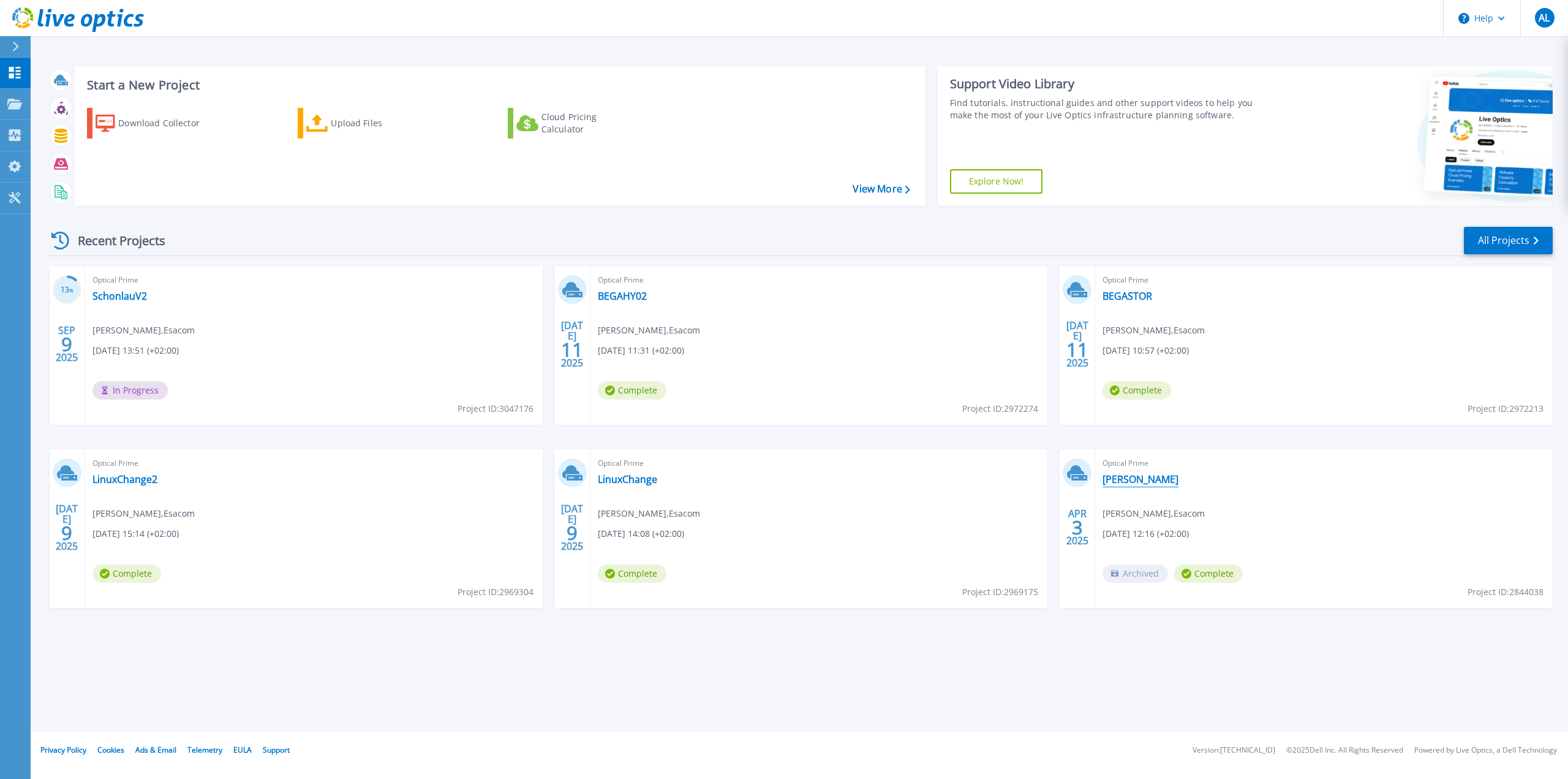
click at [1136, 476] on link "[PERSON_NAME]" at bounding box center [1140, 480] width 76 height 12
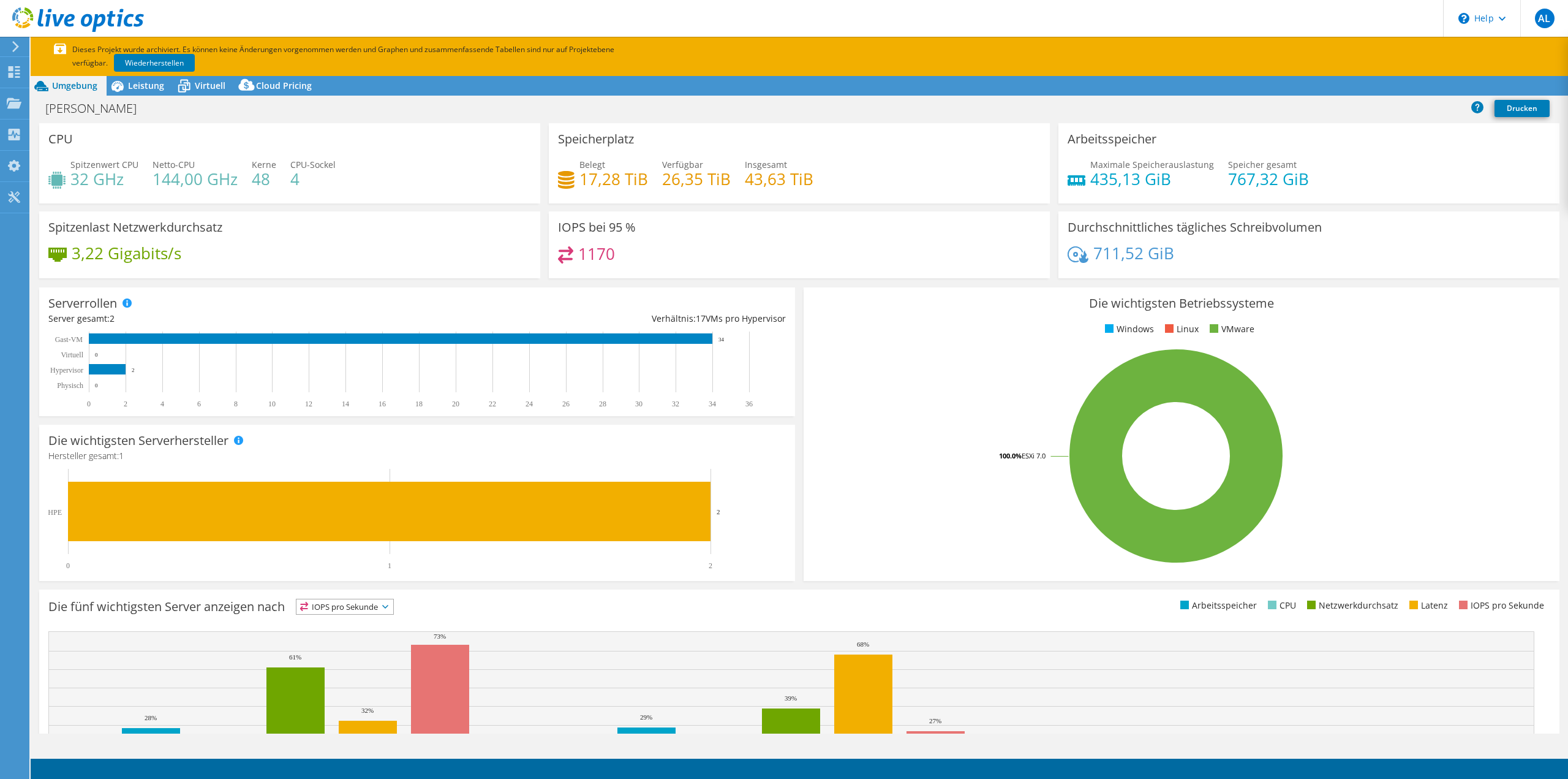
select select "USD"
click at [1455, 87] on link "Exportieren" at bounding box center [1459, 86] width 76 height 19
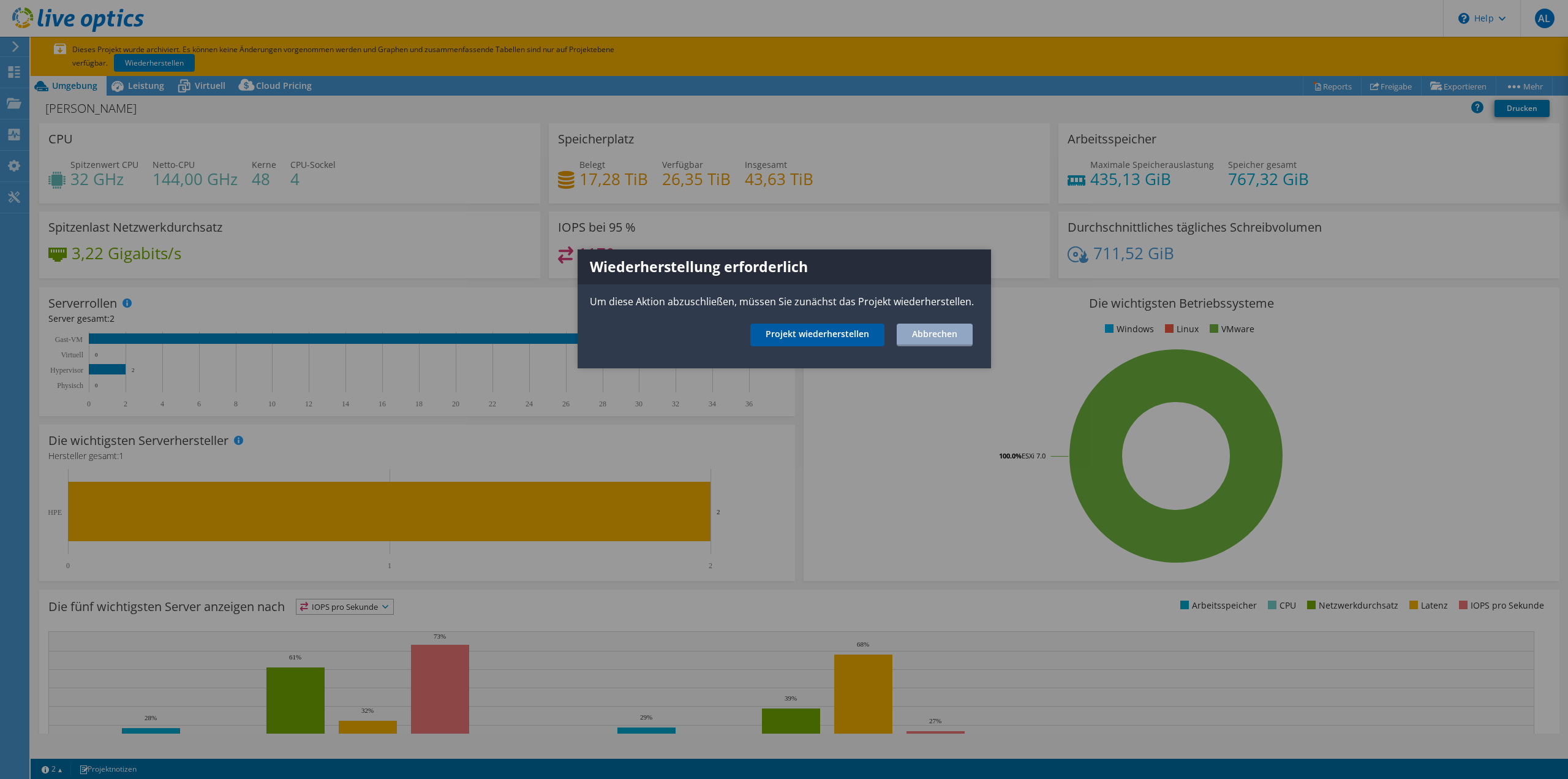
click at [843, 333] on link "Projekt wiederherstellen" at bounding box center [817, 334] width 134 height 23
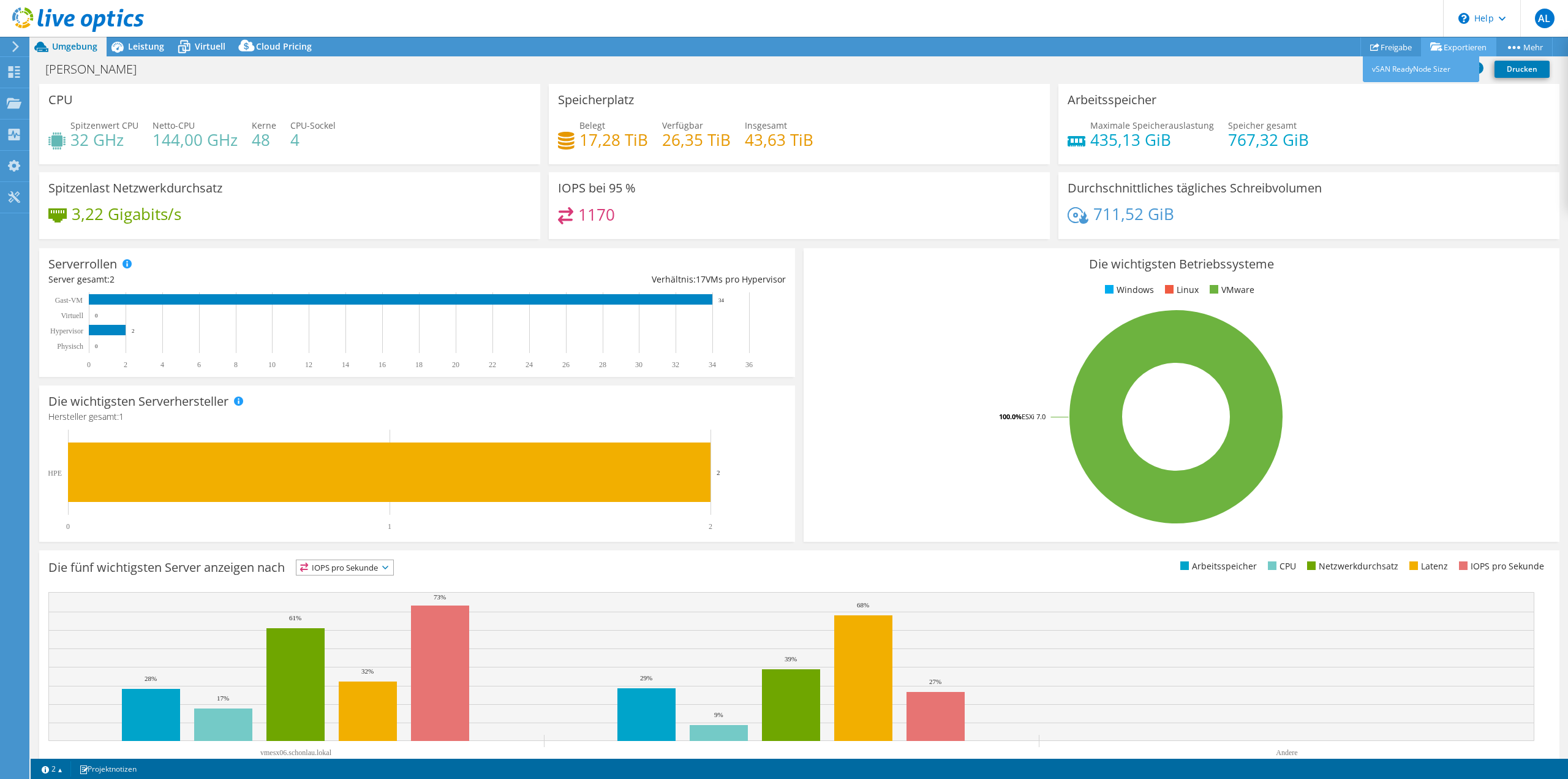
click at [1460, 48] on link "Exportieren" at bounding box center [1459, 47] width 76 height 19
click at [1449, 73] on link "vSAN ReadyNode Sizer" at bounding box center [1421, 70] width 116 height 26
click at [1398, 46] on link "Freigabe" at bounding box center [1391, 47] width 62 height 19
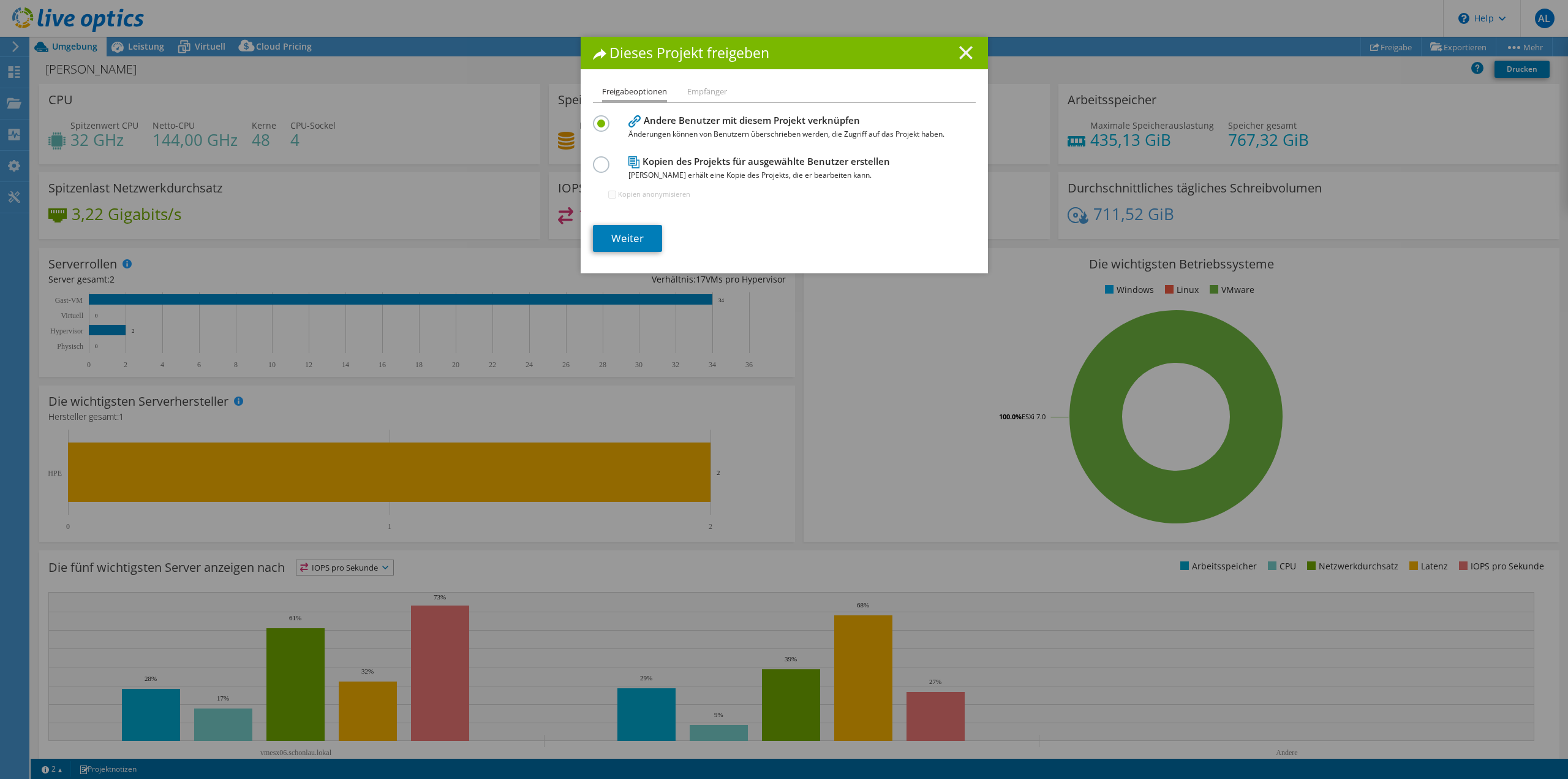
click at [966, 52] on icon at bounding box center [966, 53] width 14 height 14
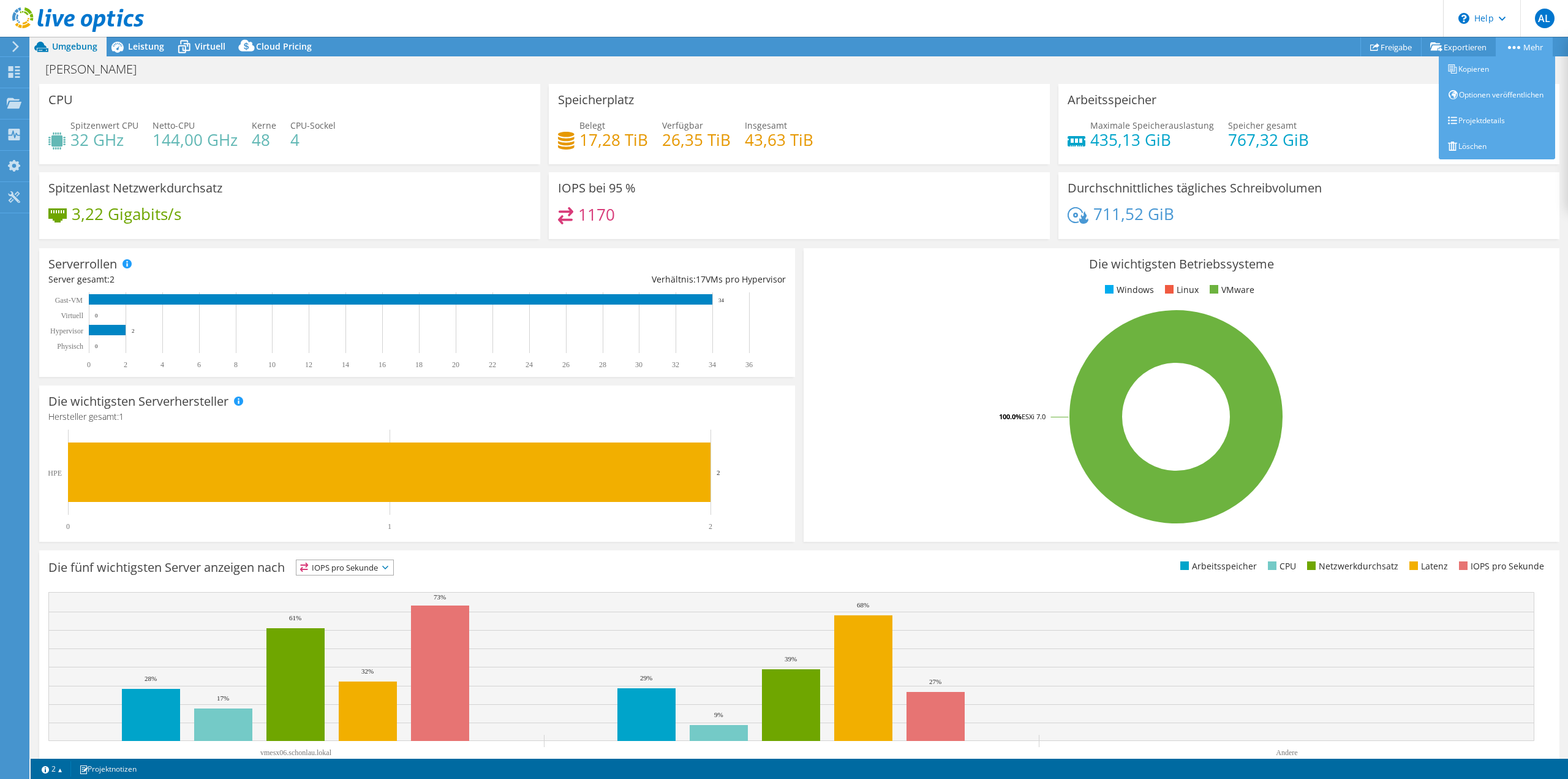
click at [1512, 43] on link "Mehr" at bounding box center [1524, 47] width 57 height 19
click at [1476, 127] on link "Projektdetails" at bounding box center [1496, 120] width 116 height 26
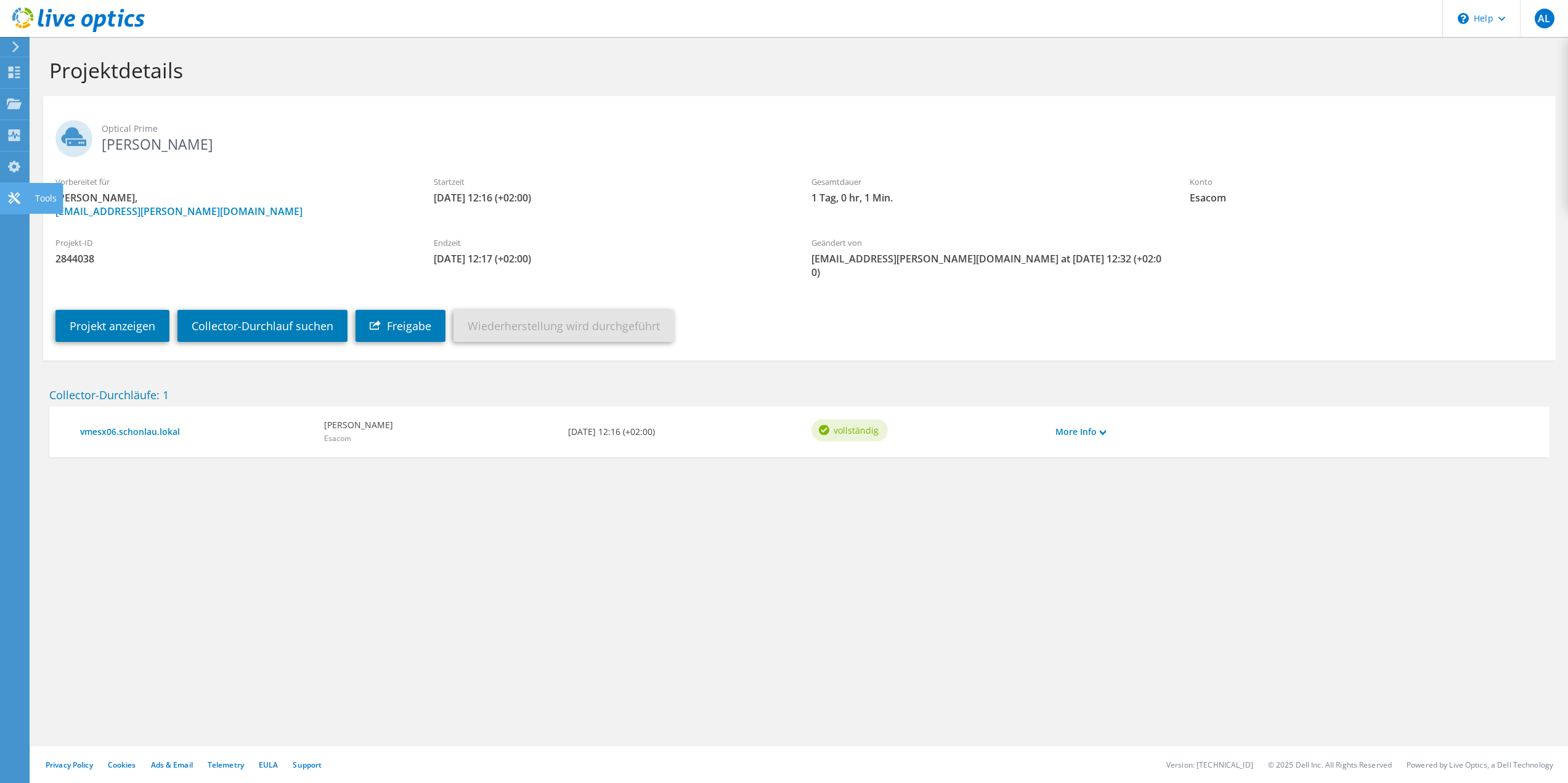
click at [18, 198] on icon at bounding box center [14, 198] width 15 height 12
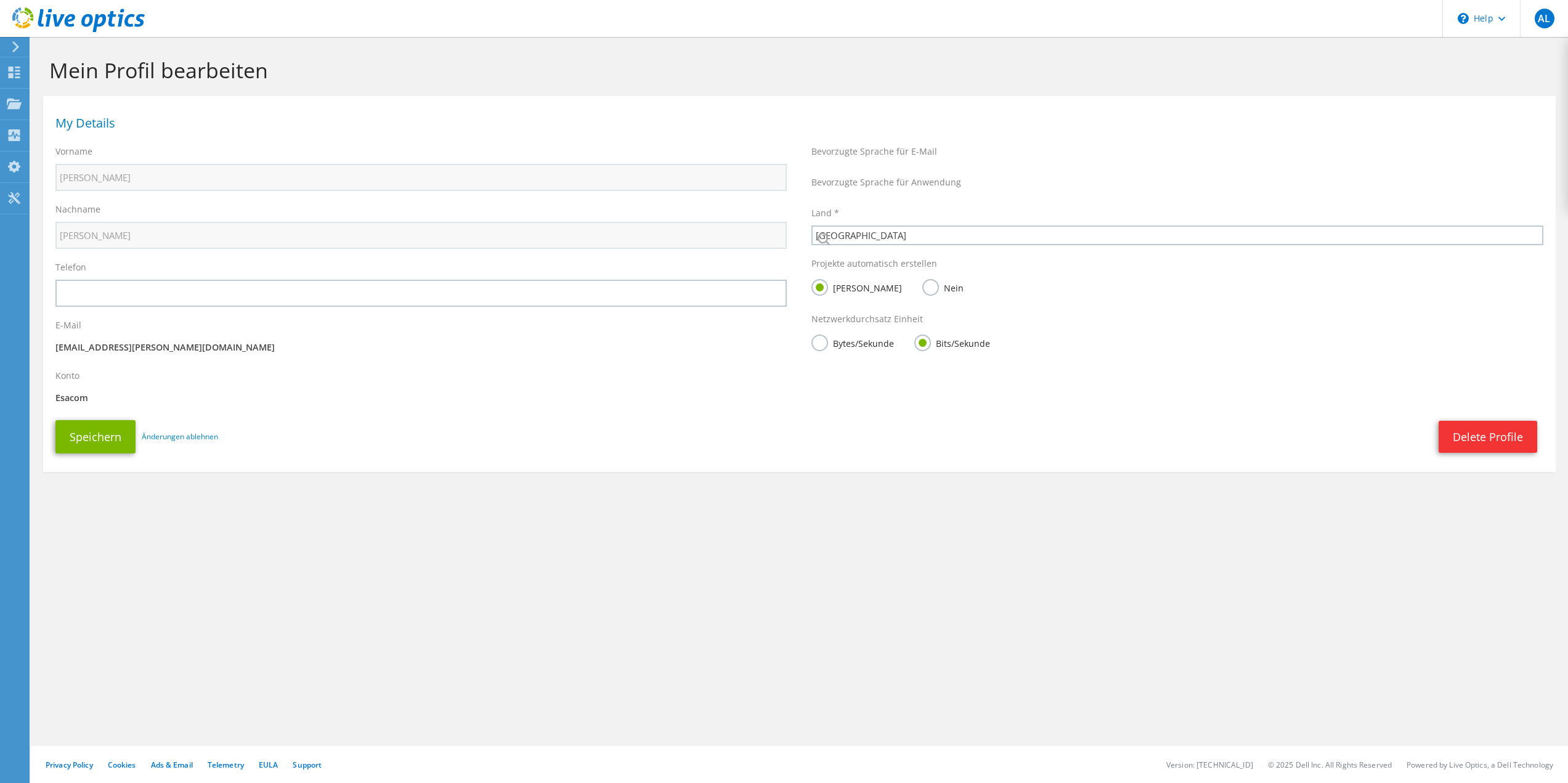
select select "56"
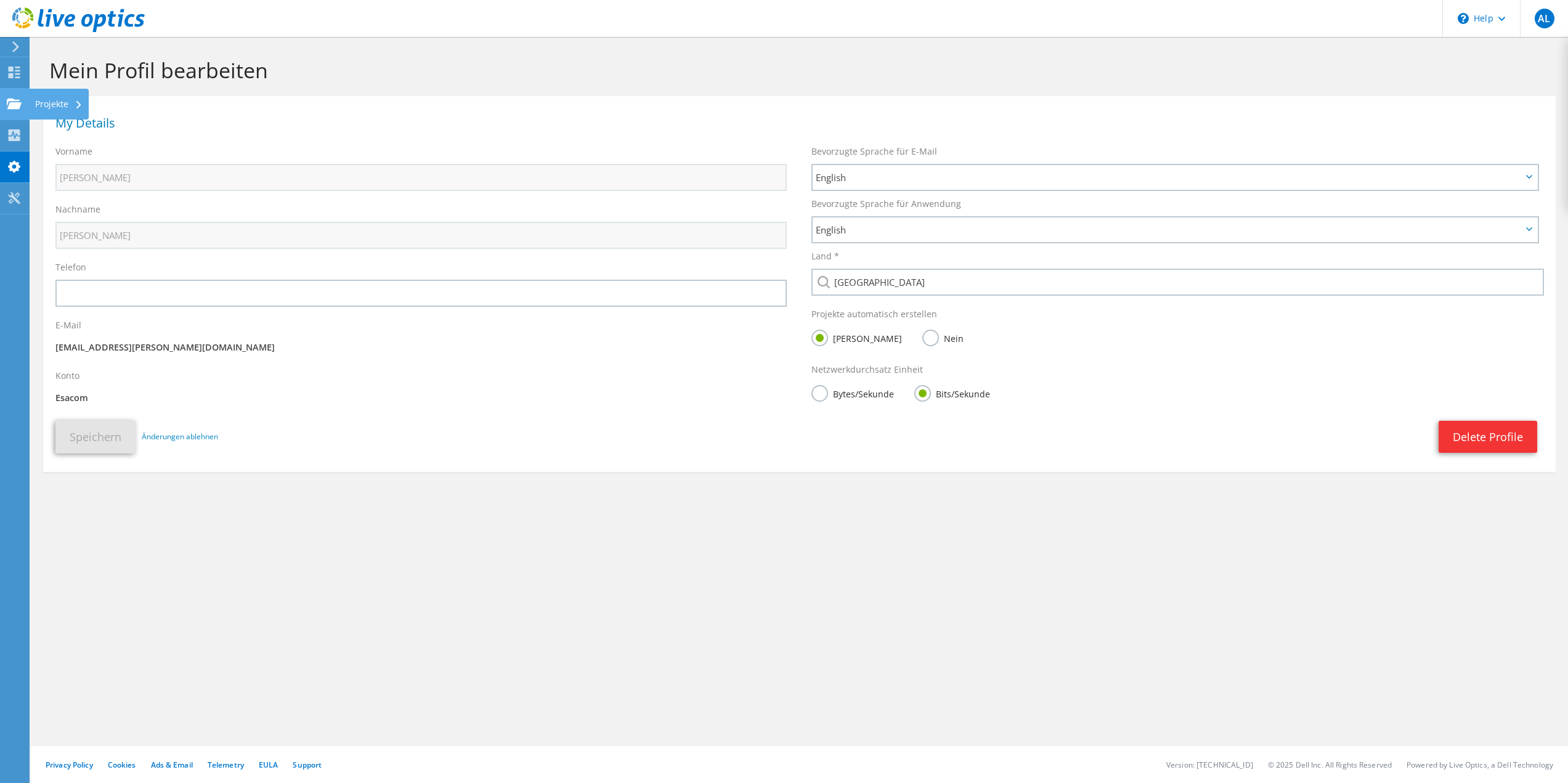
click at [55, 101] on div "Projekte" at bounding box center [59, 104] width 60 height 31
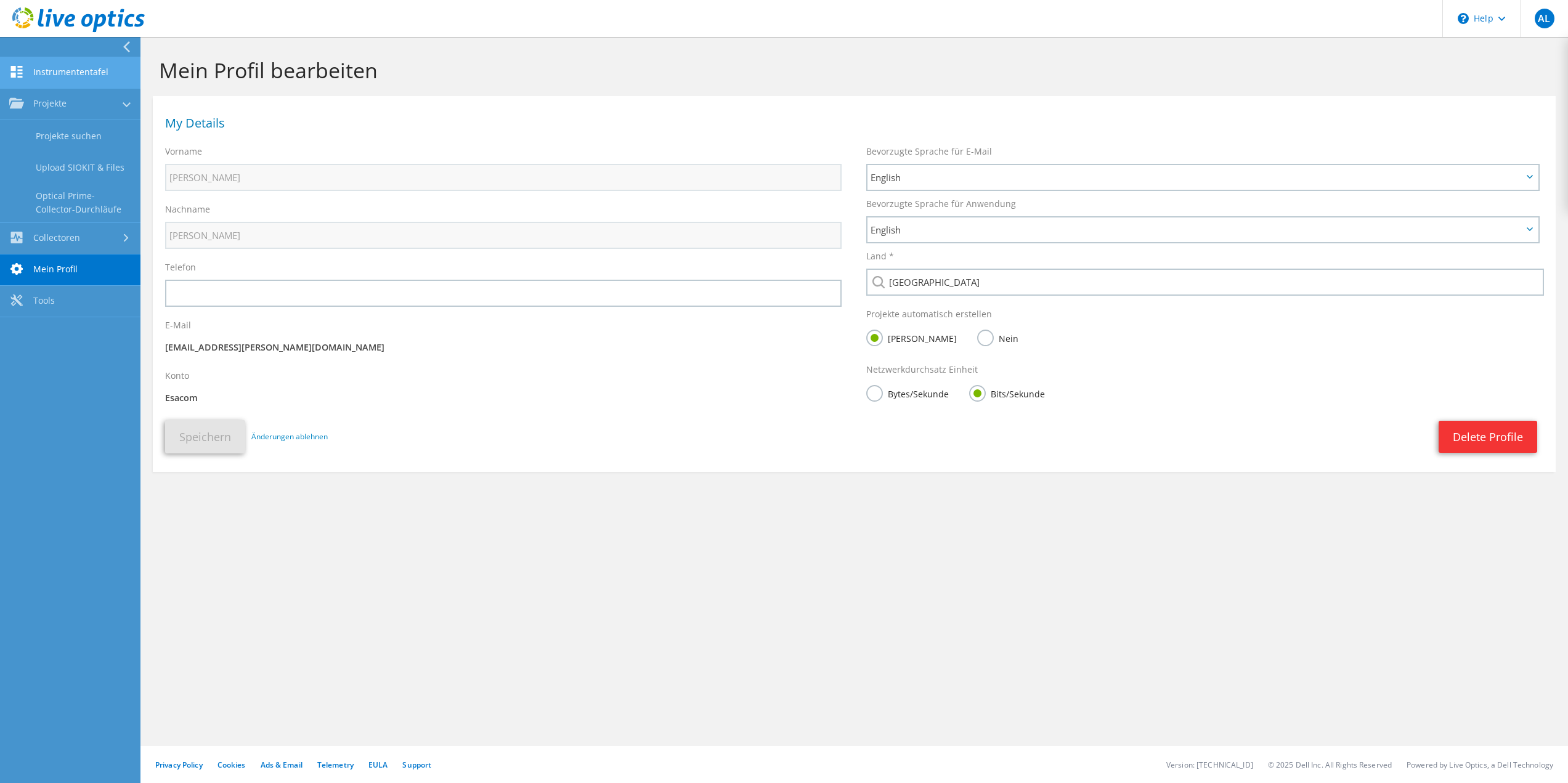
click at [50, 76] on link "Instrumententafel" at bounding box center [70, 72] width 140 height 31
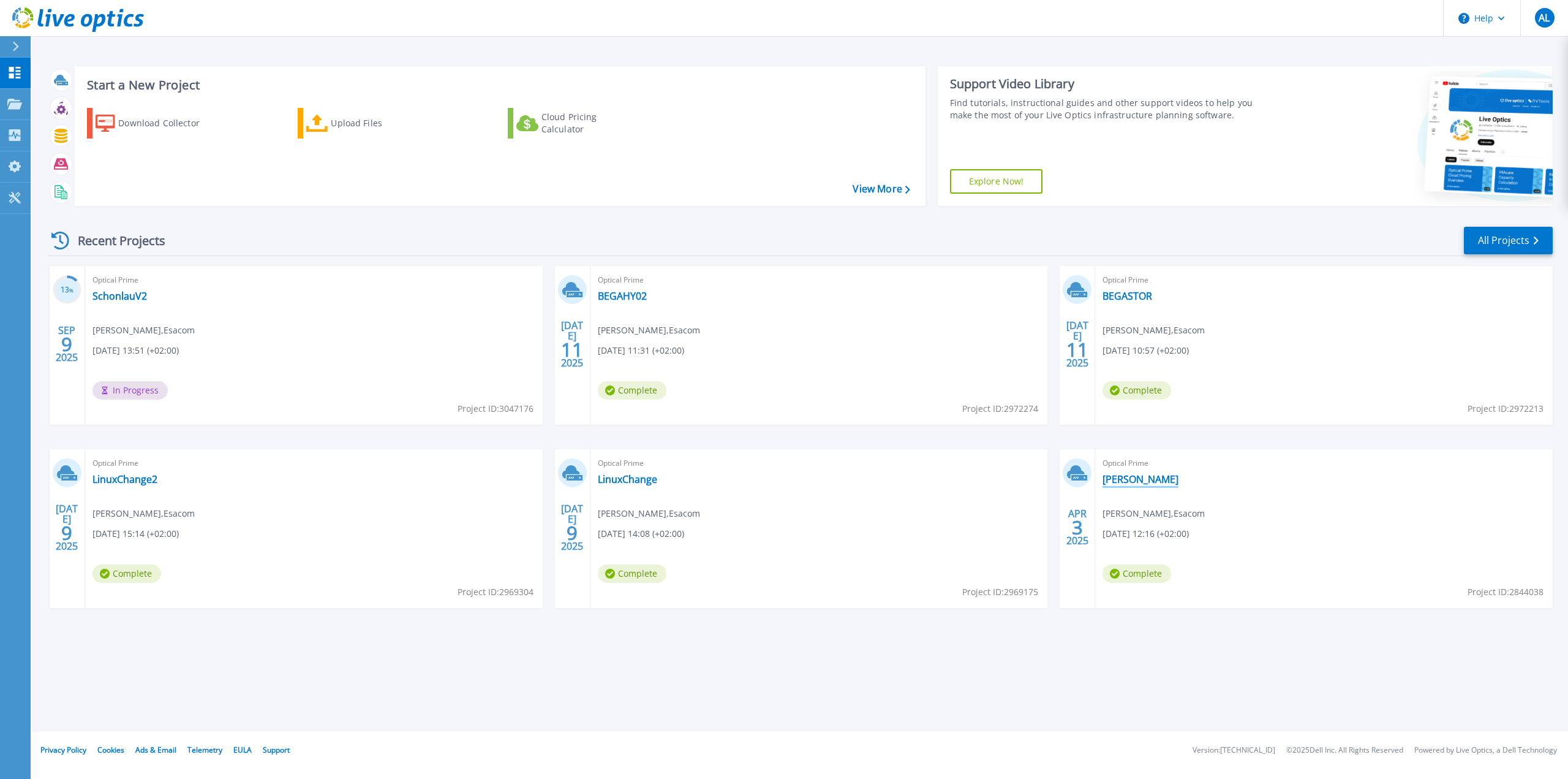
click at [1140, 479] on link "Schonlau" at bounding box center [1140, 480] width 76 height 12
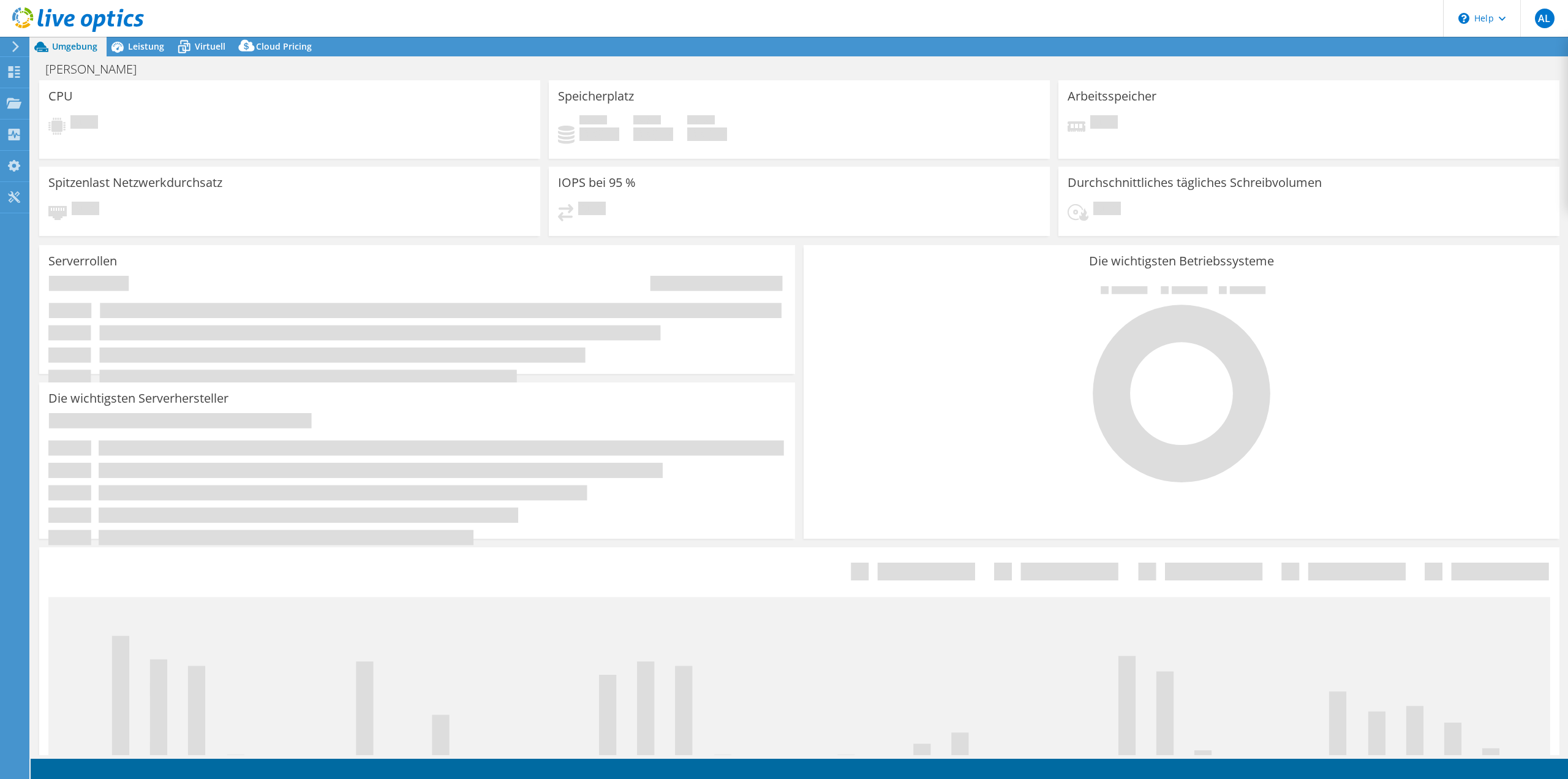
select select "USD"
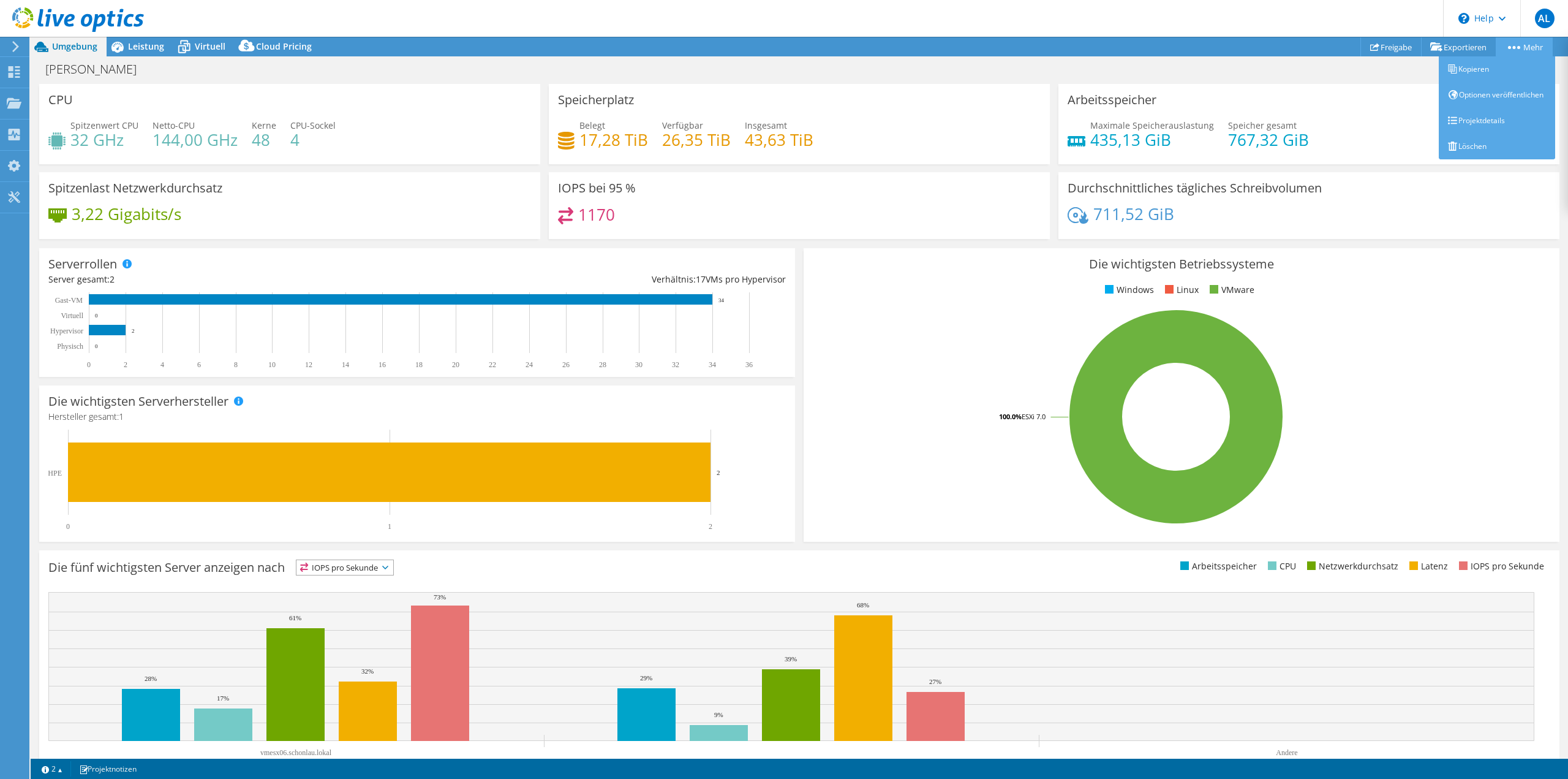
click at [1512, 52] on link "Mehr" at bounding box center [1524, 47] width 57 height 19
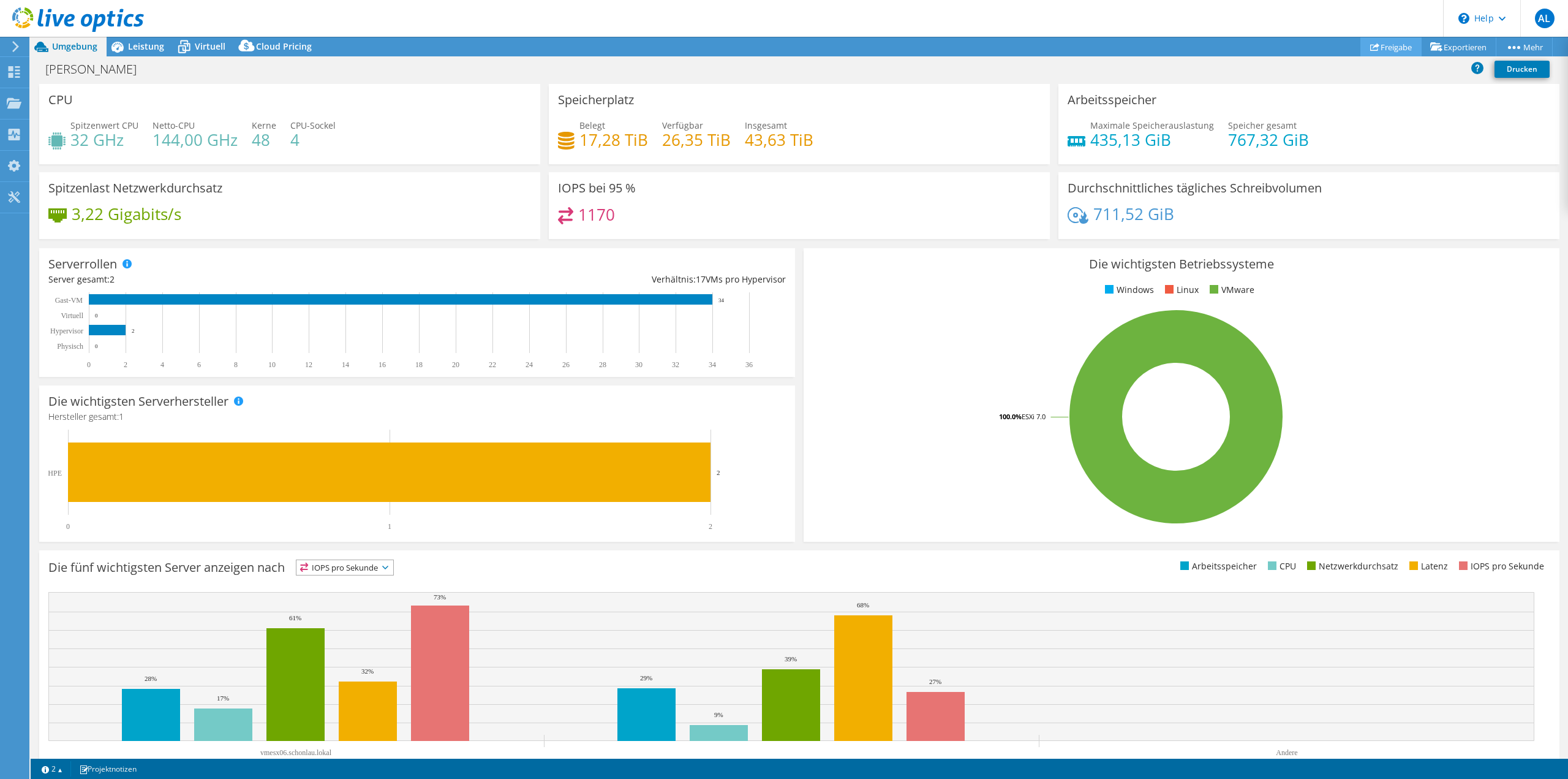
click at [1396, 41] on link "Freigabe" at bounding box center [1391, 47] width 62 height 19
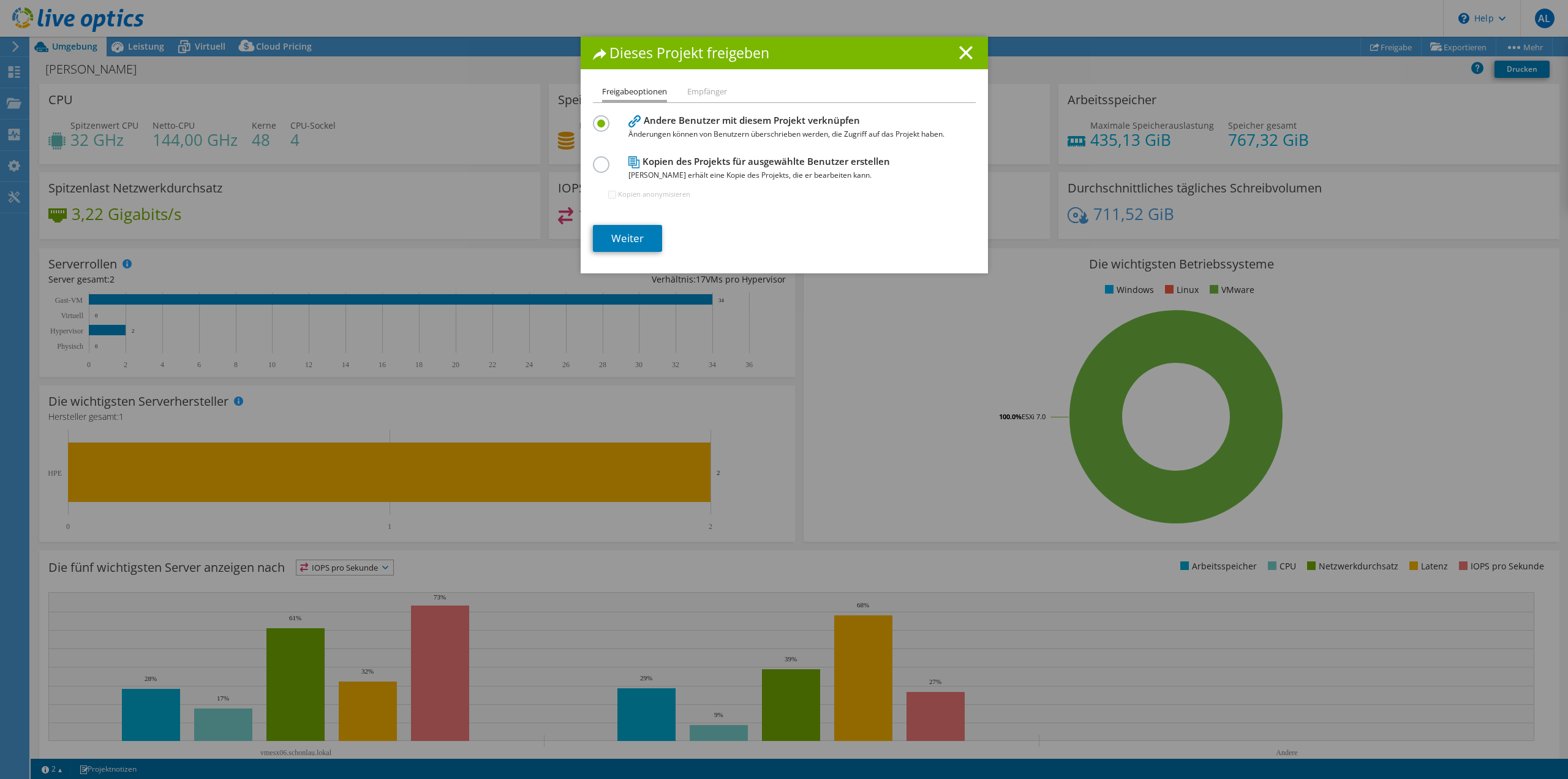
click at [710, 87] on li "Empfänger" at bounding box center [707, 92] width 40 height 15
click at [959, 51] on icon at bounding box center [966, 53] width 14 height 14
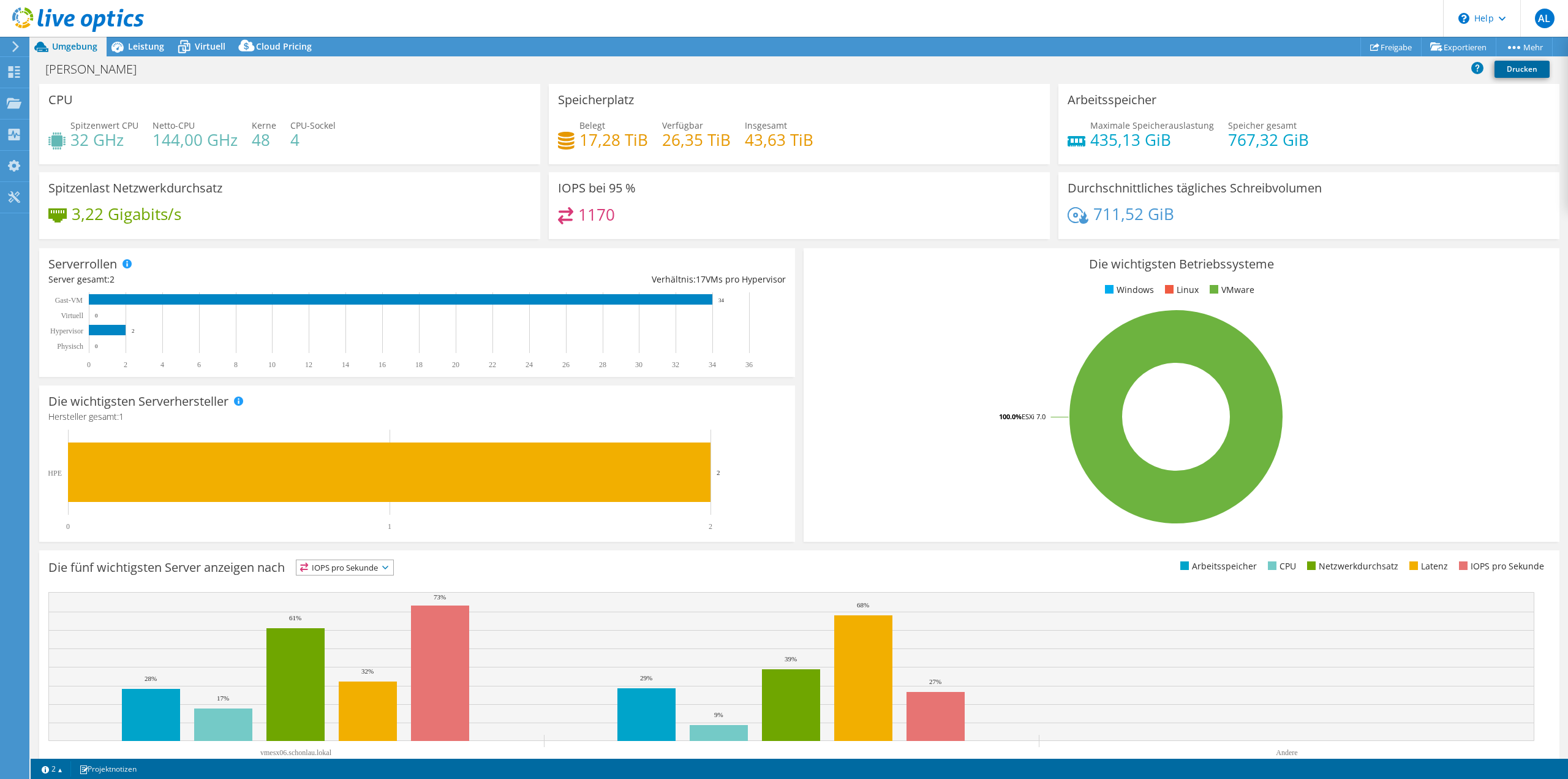
click at [1512, 68] on link "Drucken" at bounding box center [1521, 69] width 55 height 17
click at [17, 49] on icon at bounding box center [15, 46] width 9 height 11
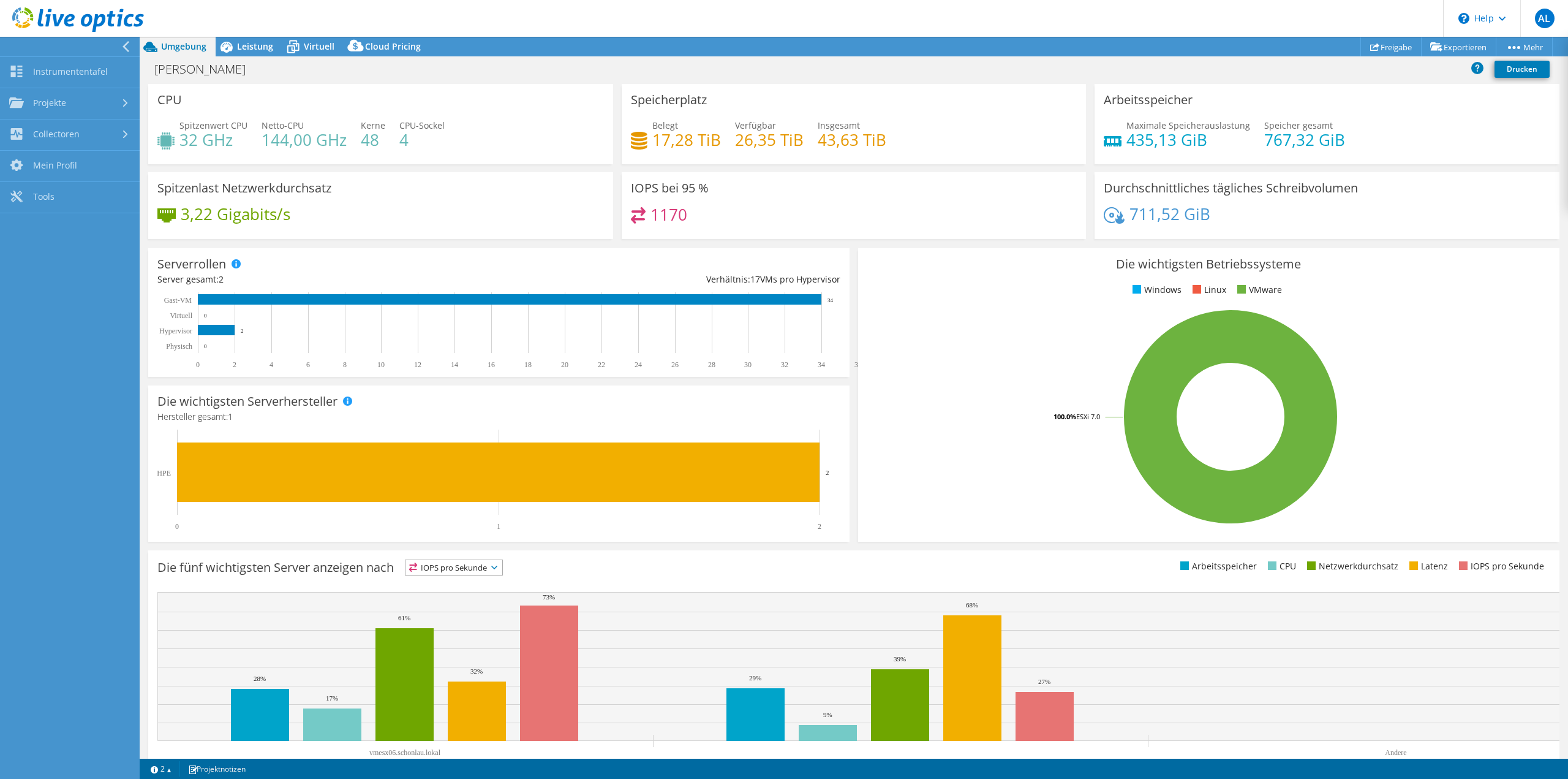
click at [145, 14] on header "AL Endbenutzer Arne Lammert arne.lammert@esacom.de Esacom My Profile Log Out \n…" at bounding box center [784, 18] width 1568 height 37
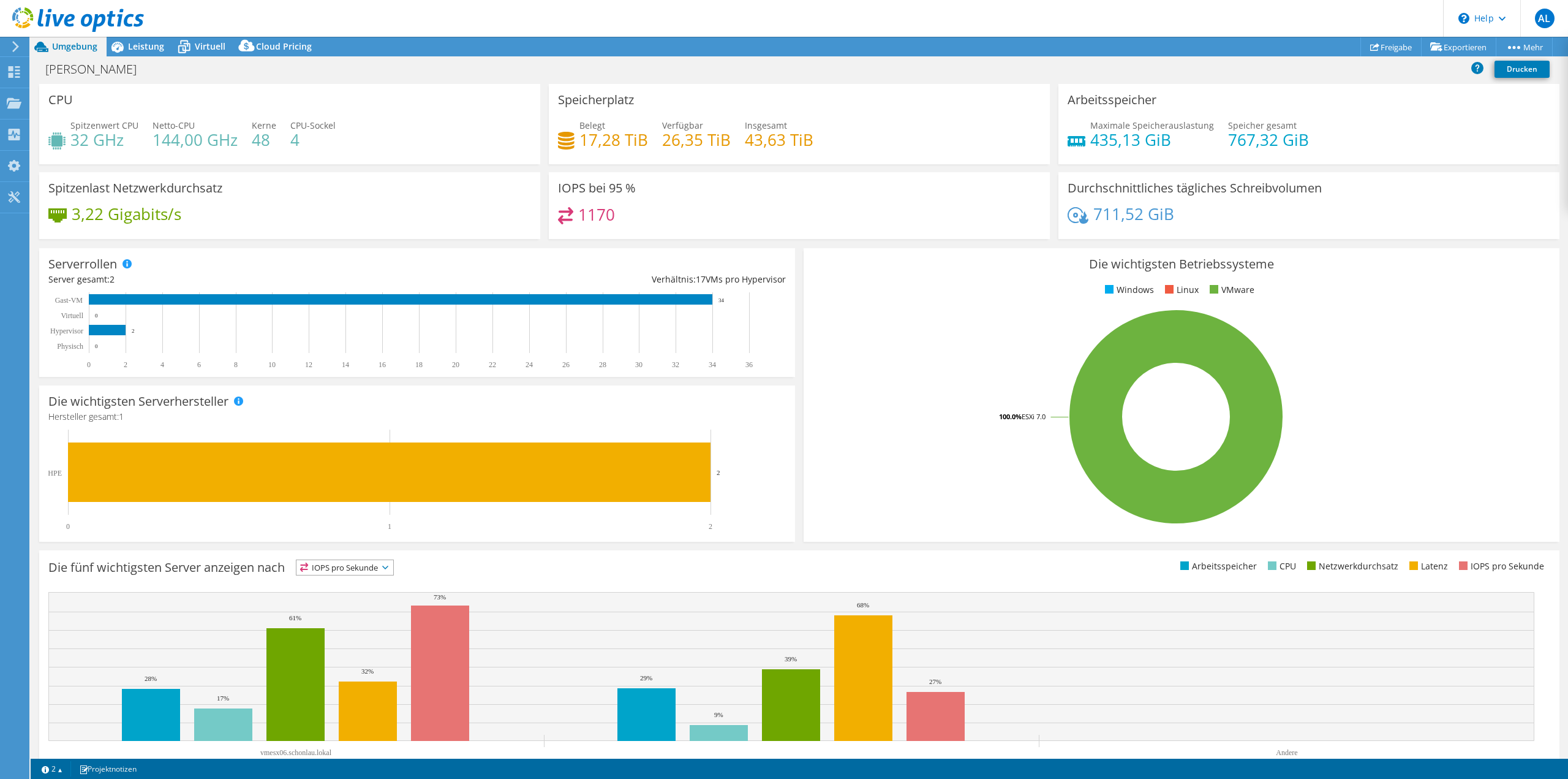
click at [78, 21] on icon at bounding box center [78, 19] width 131 height 25
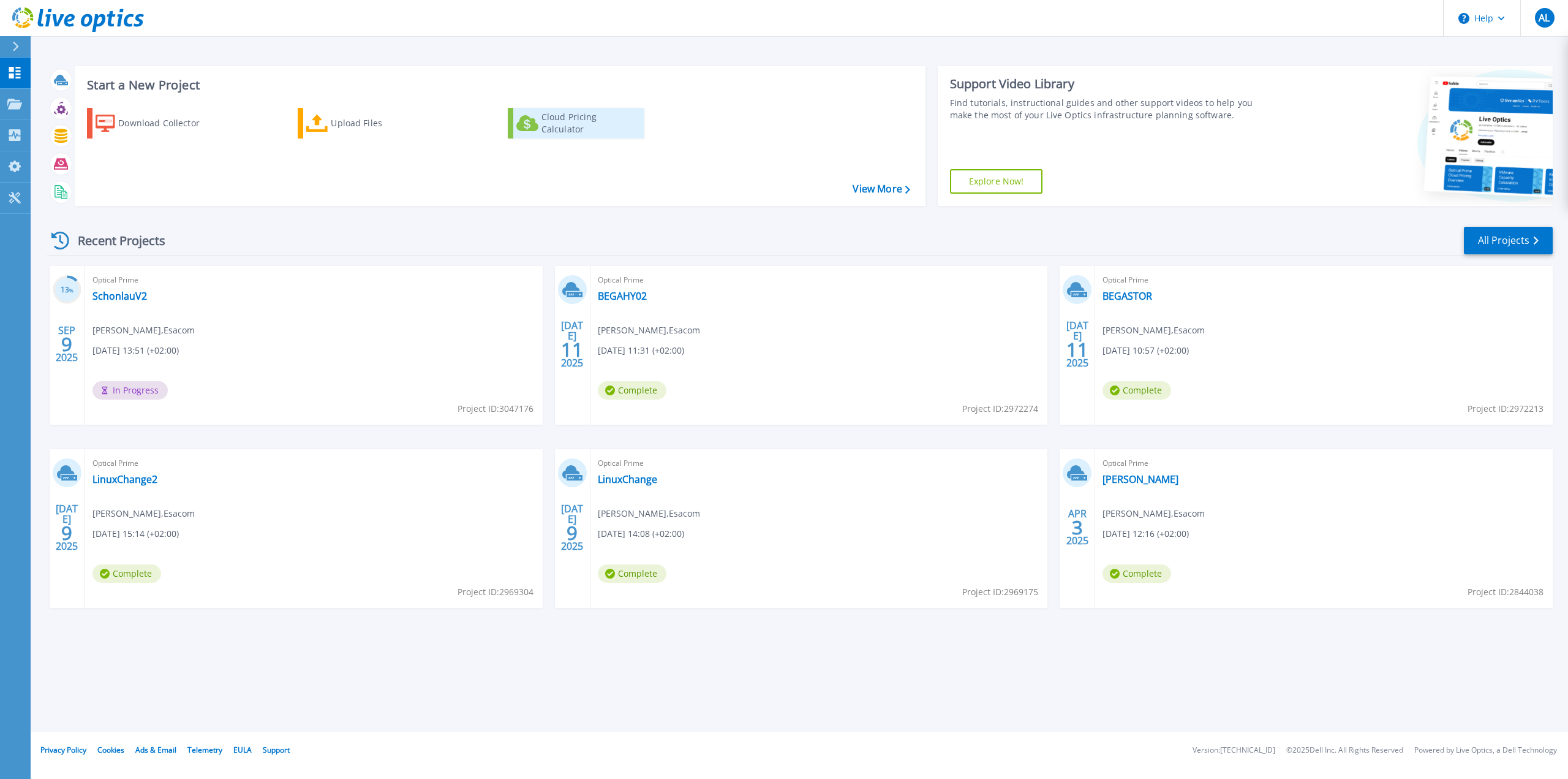
click at [575, 119] on div "Cloud Pricing Calculator" at bounding box center [591, 123] width 98 height 25
click at [60, 136] on icon at bounding box center [61, 135] width 14 height 14
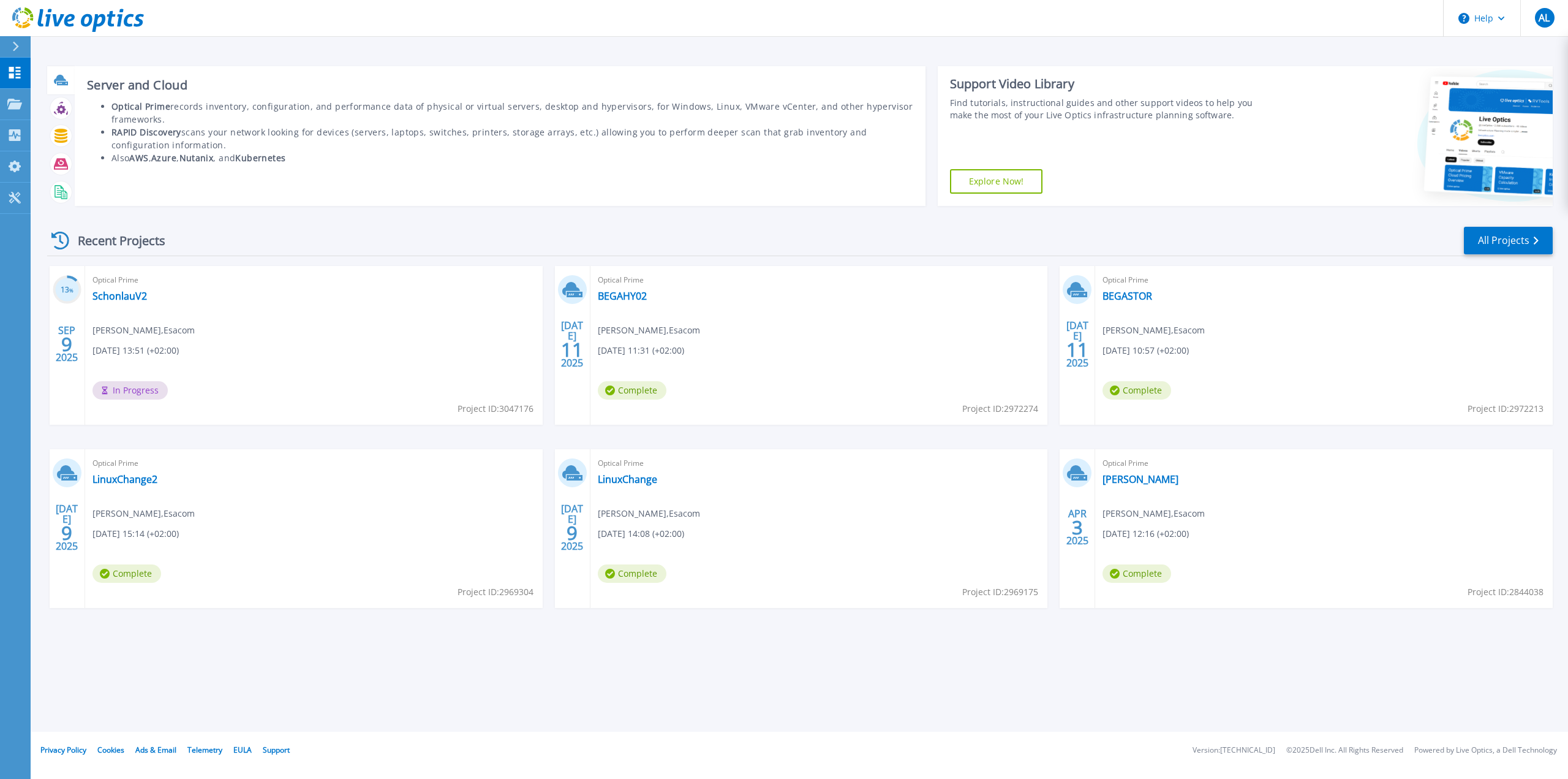
drag, startPoint x: 856, startPoint y: 192, endPoint x: 850, endPoint y: 194, distance: 6.3
click at [850, 194] on div "Server and Cloud Optical Prime records inventory, configuration, and performanc…" at bounding box center [500, 136] width 851 height 139
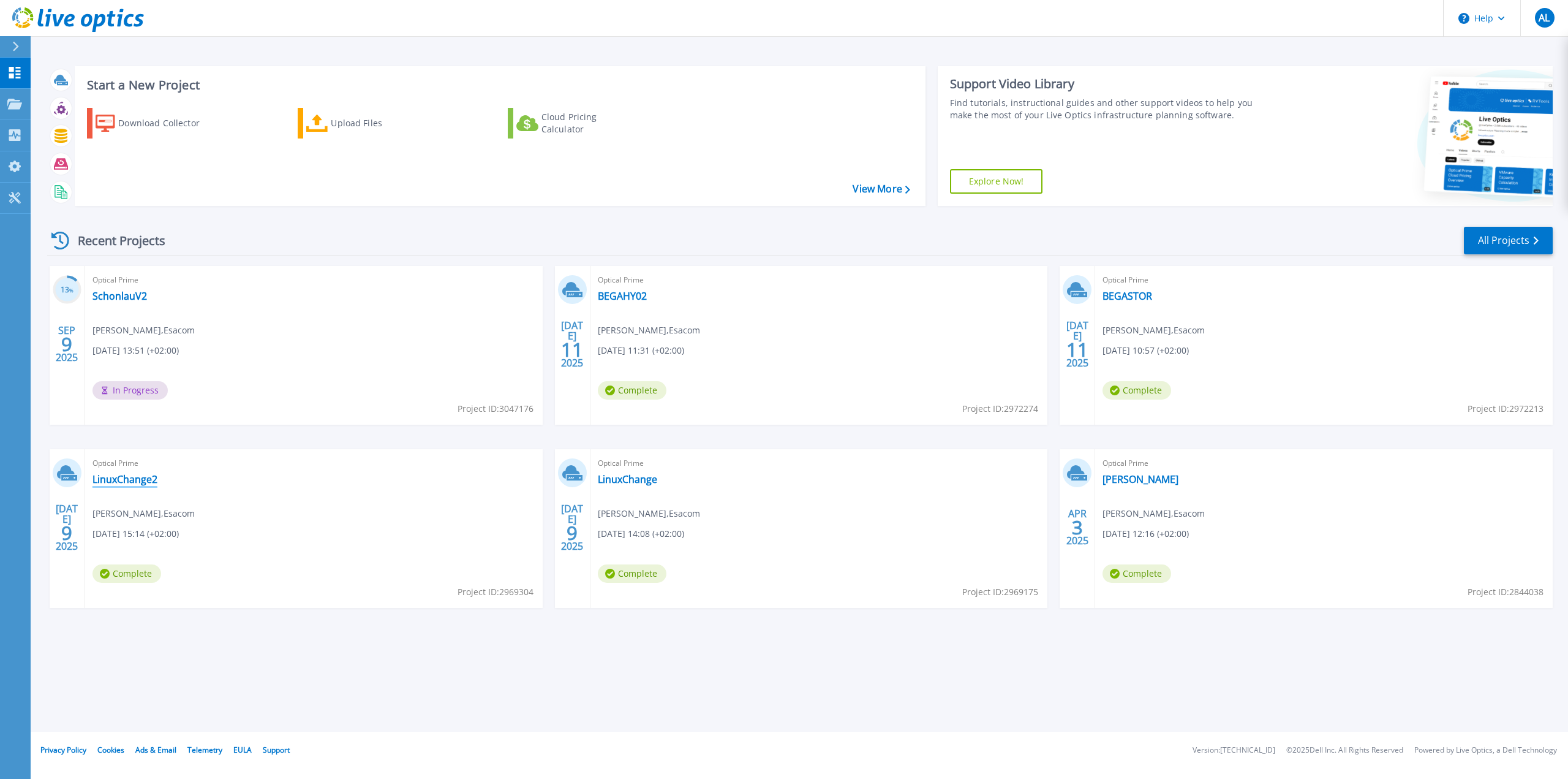
click at [115, 477] on link "LinuxChange2" at bounding box center [124, 480] width 65 height 12
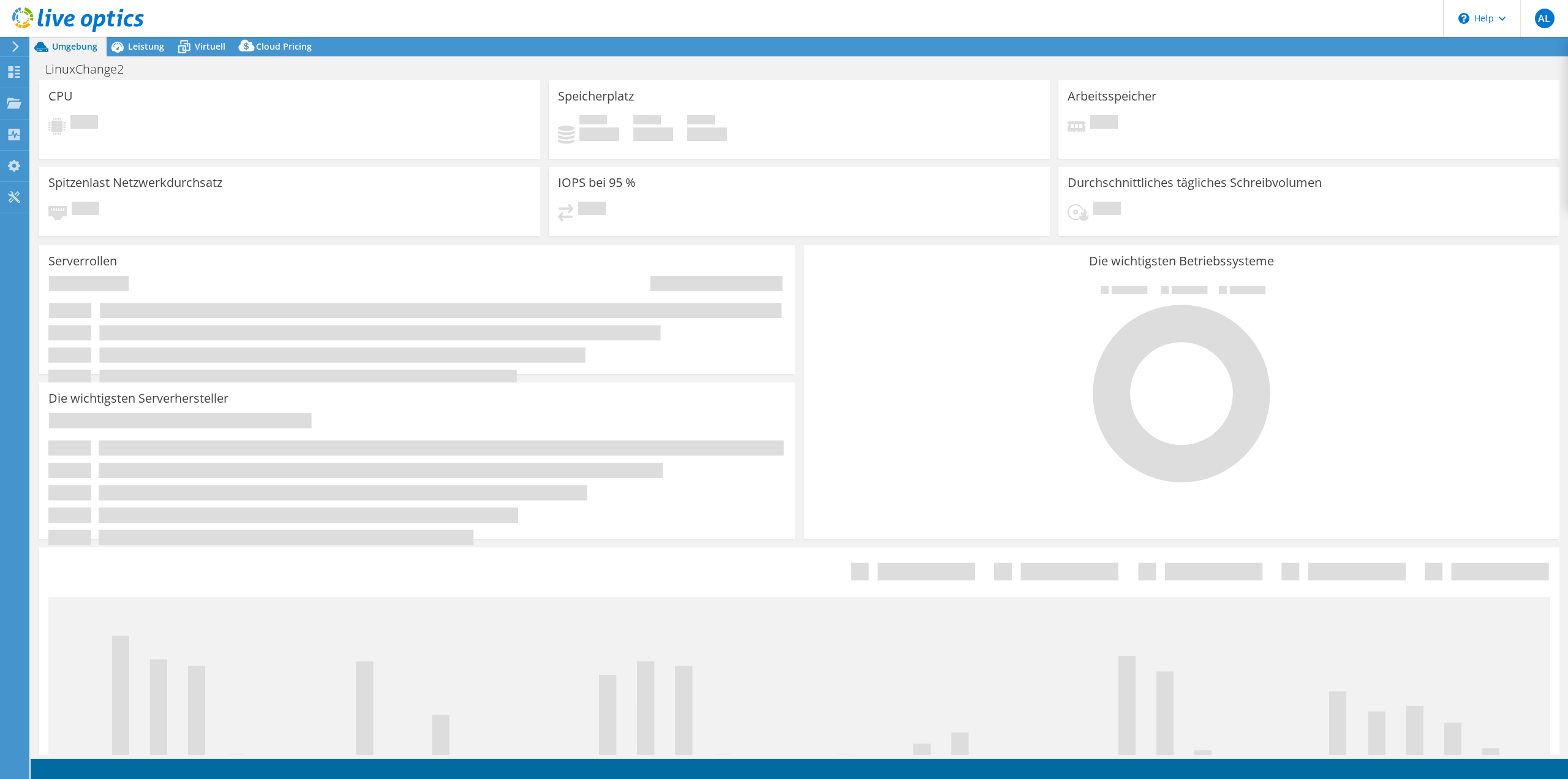
select select "USD"
select select "EUFrankfurt"
select select "EUR"
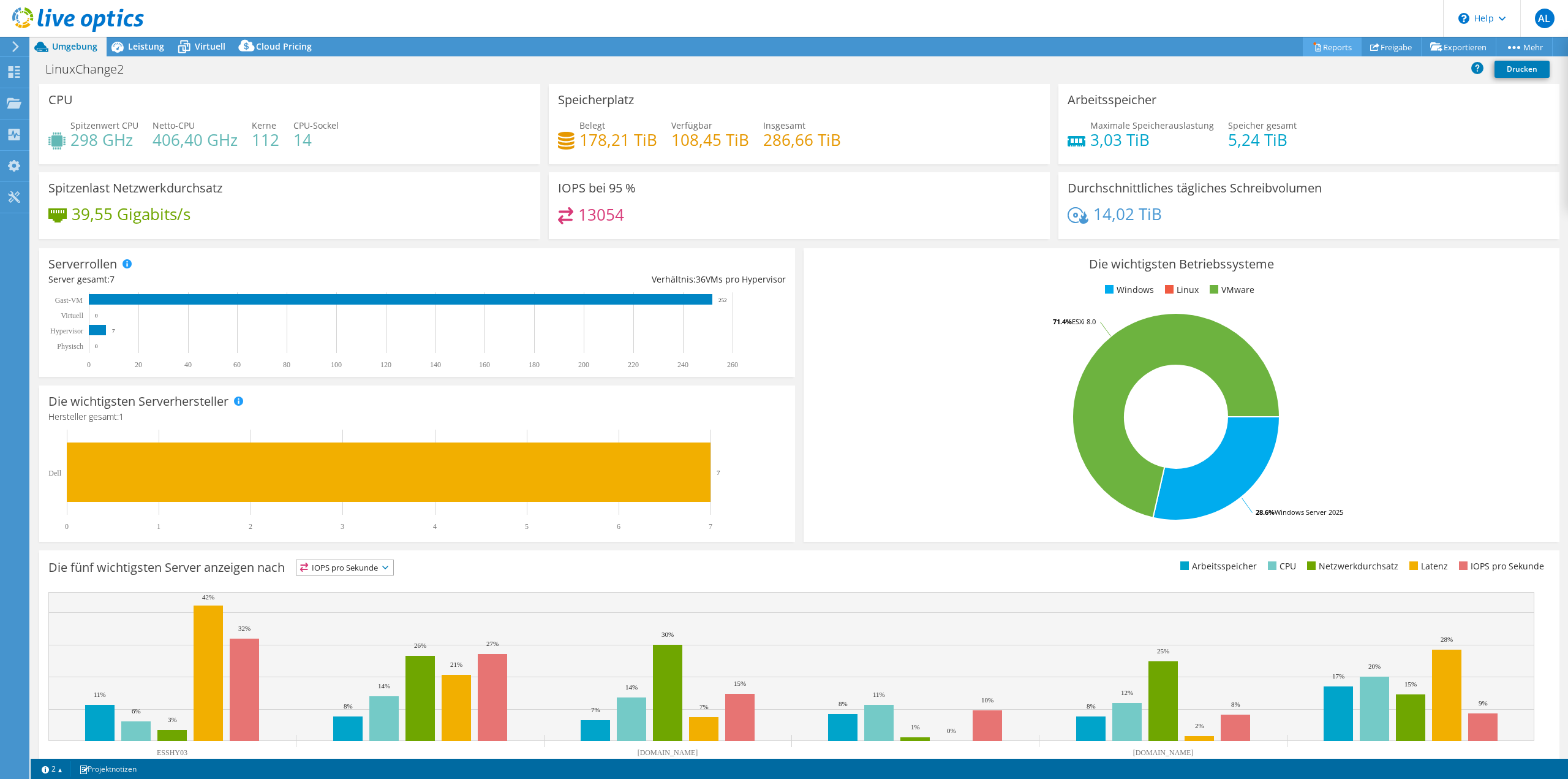
click at [1331, 41] on link "Reports" at bounding box center [1332, 47] width 59 height 19
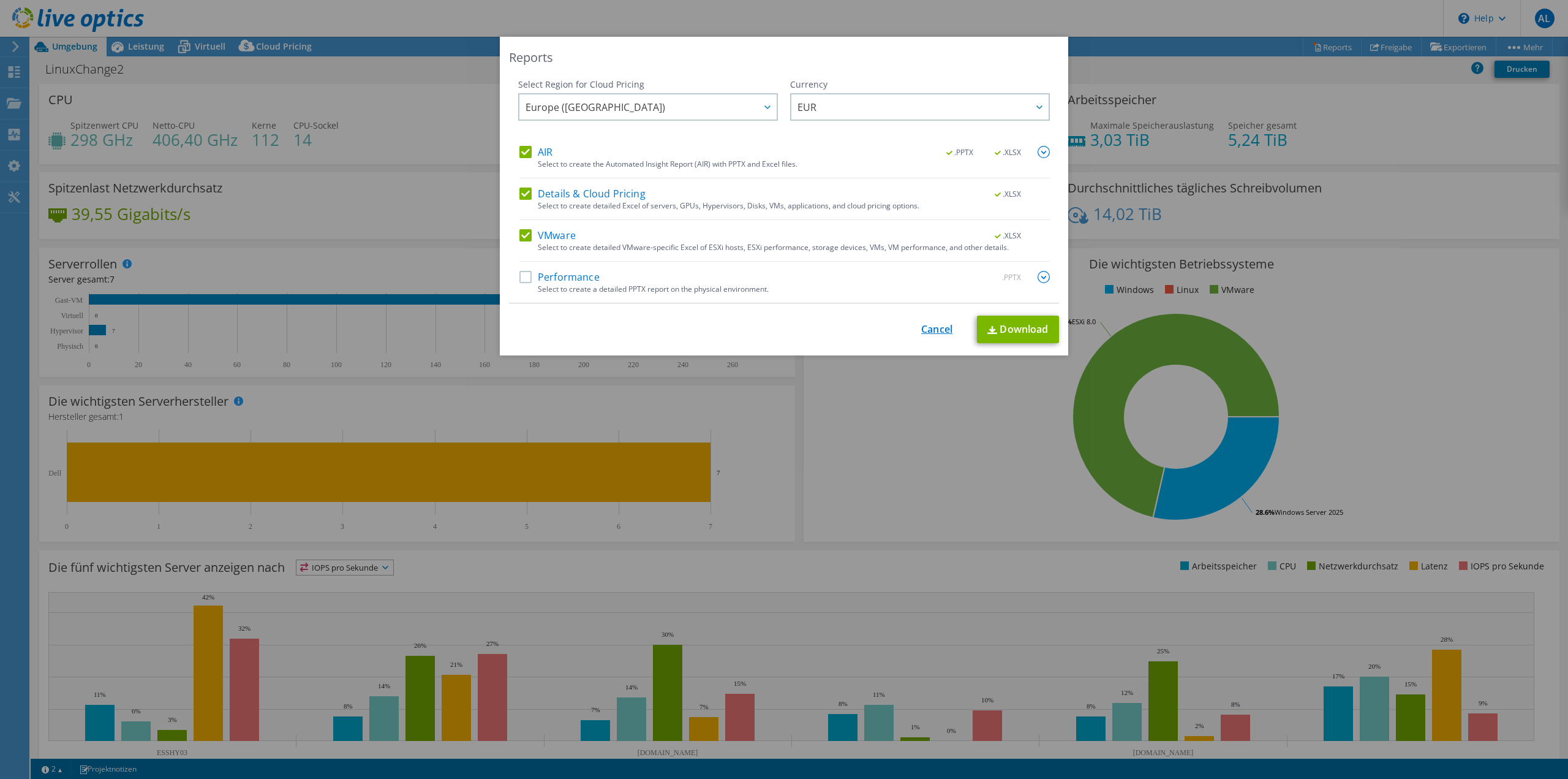
click at [940, 328] on link "Cancel" at bounding box center [937, 329] width 31 height 12
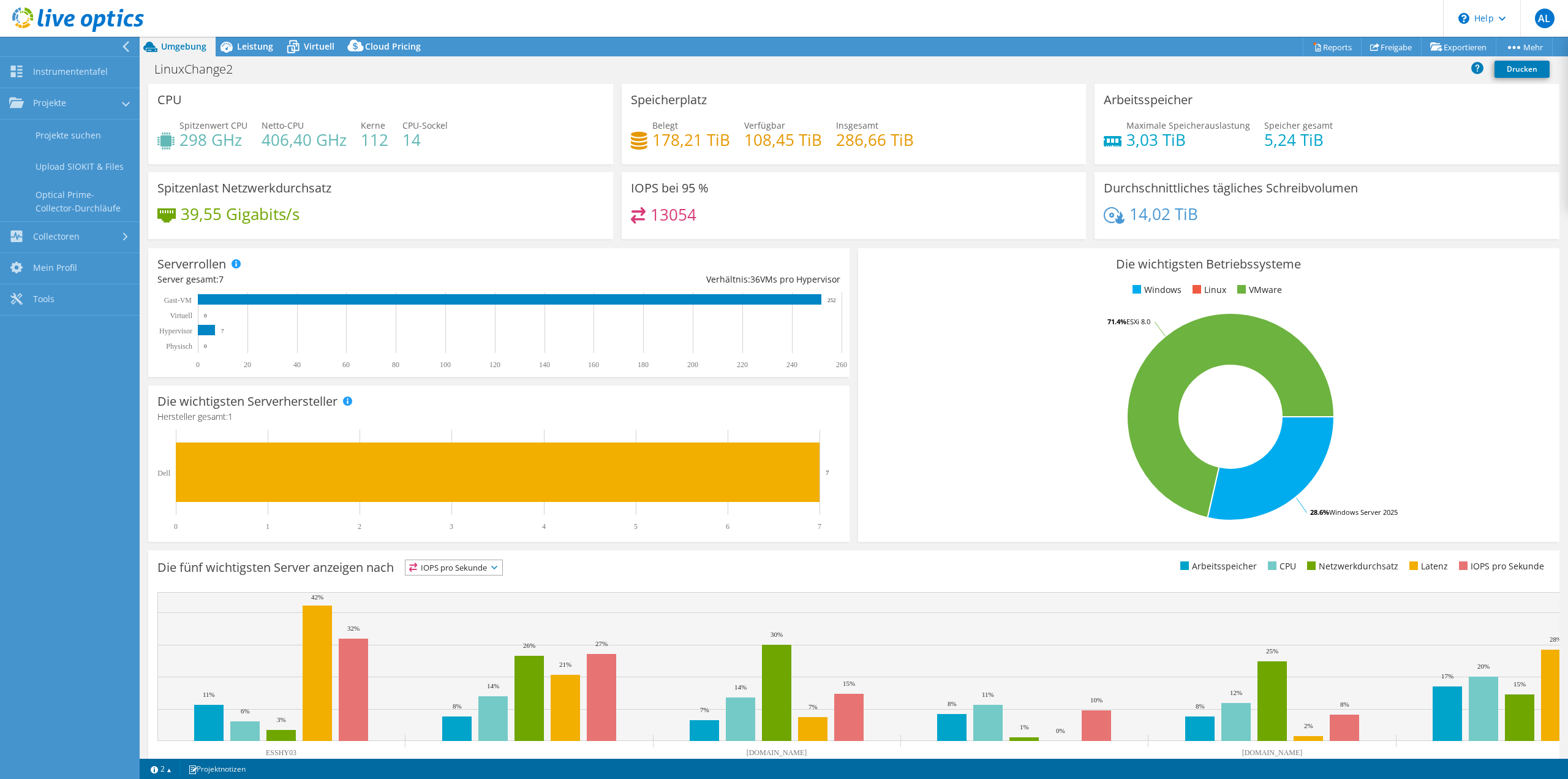
click at [106, 44] on div at bounding box center [67, 47] width 139 height 20
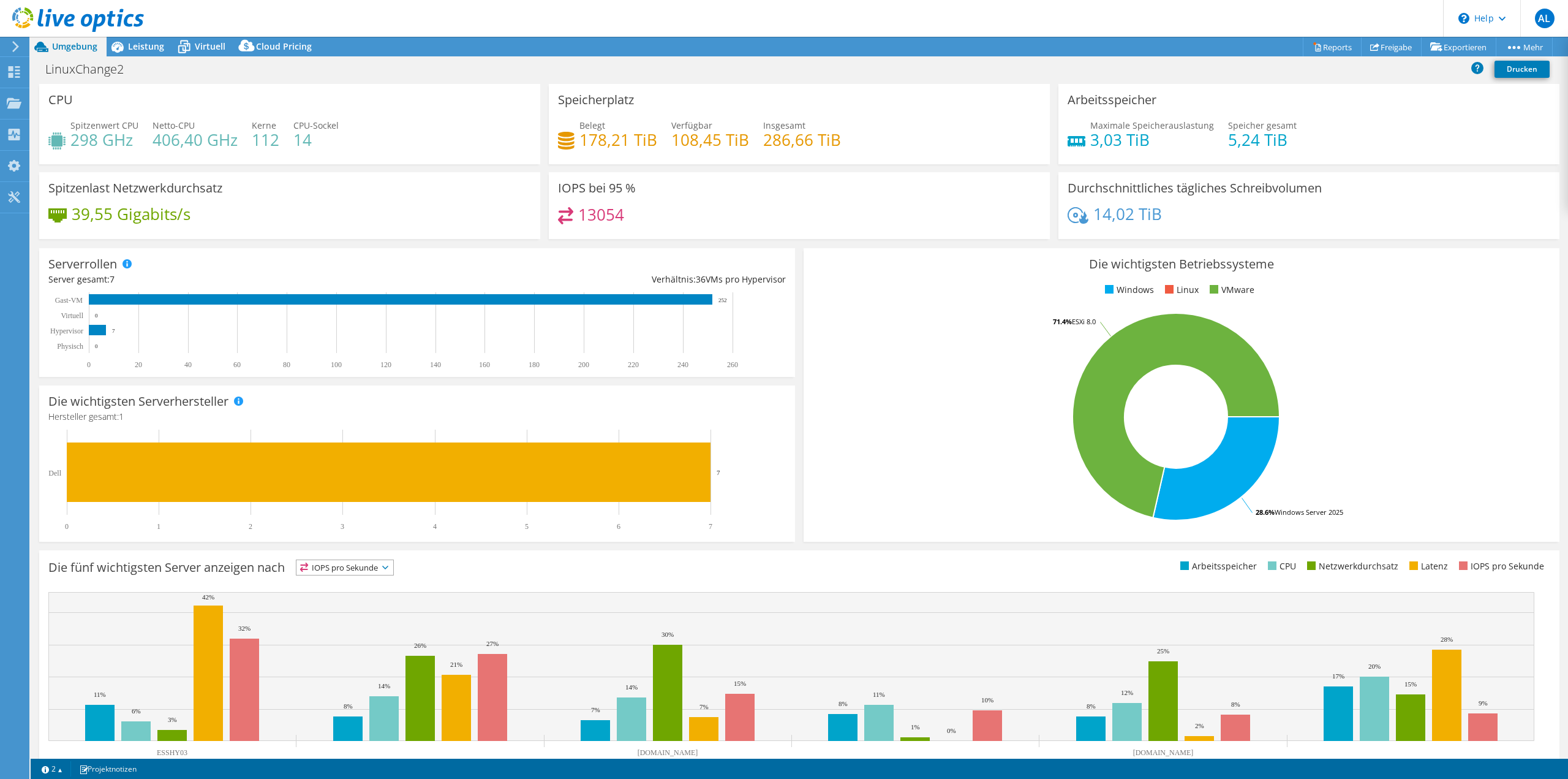
click at [101, 20] on icon at bounding box center [78, 19] width 131 height 25
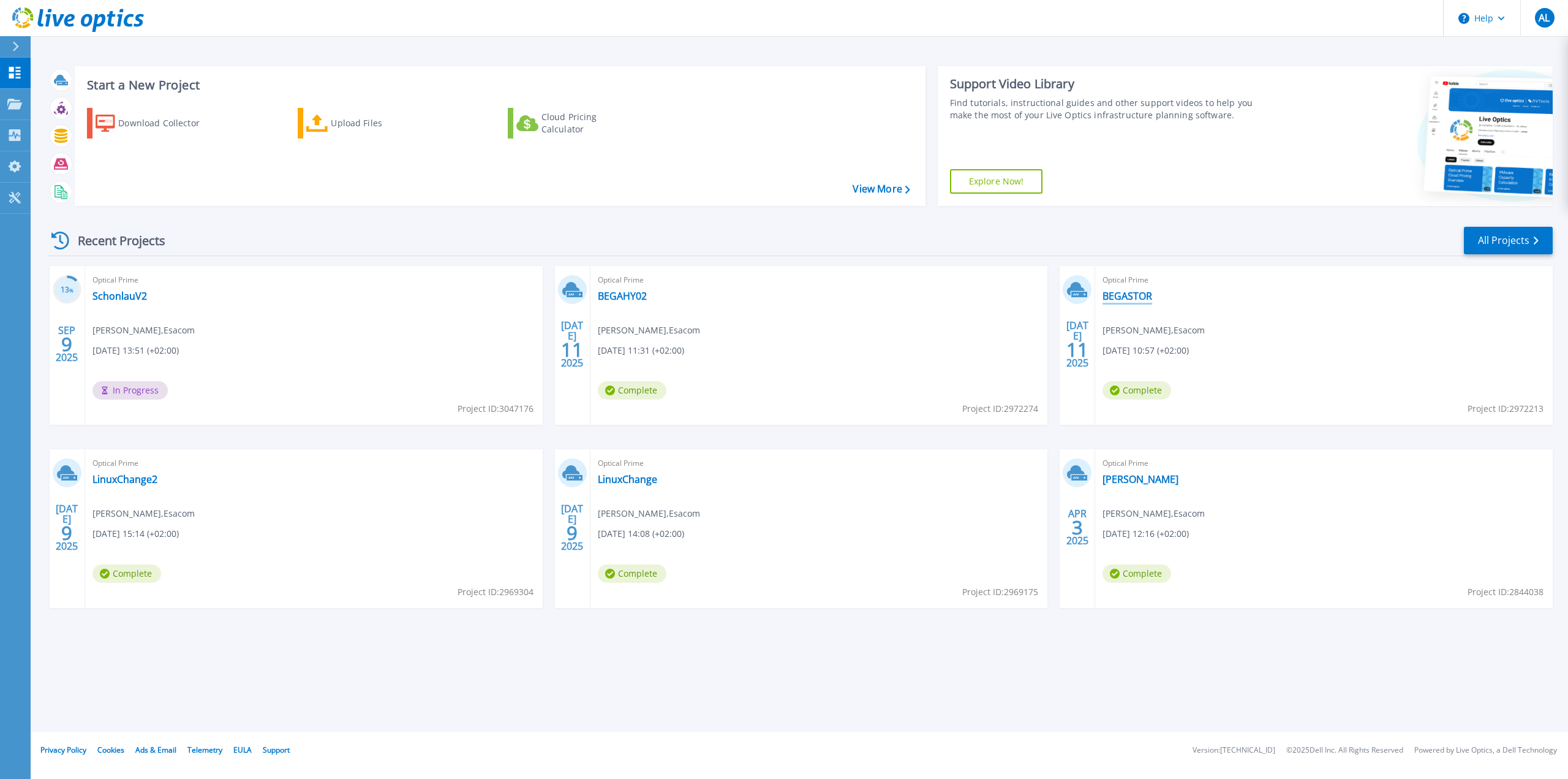
click at [1140, 296] on link "BEGASTOR" at bounding box center [1128, 295] width 50 height 12
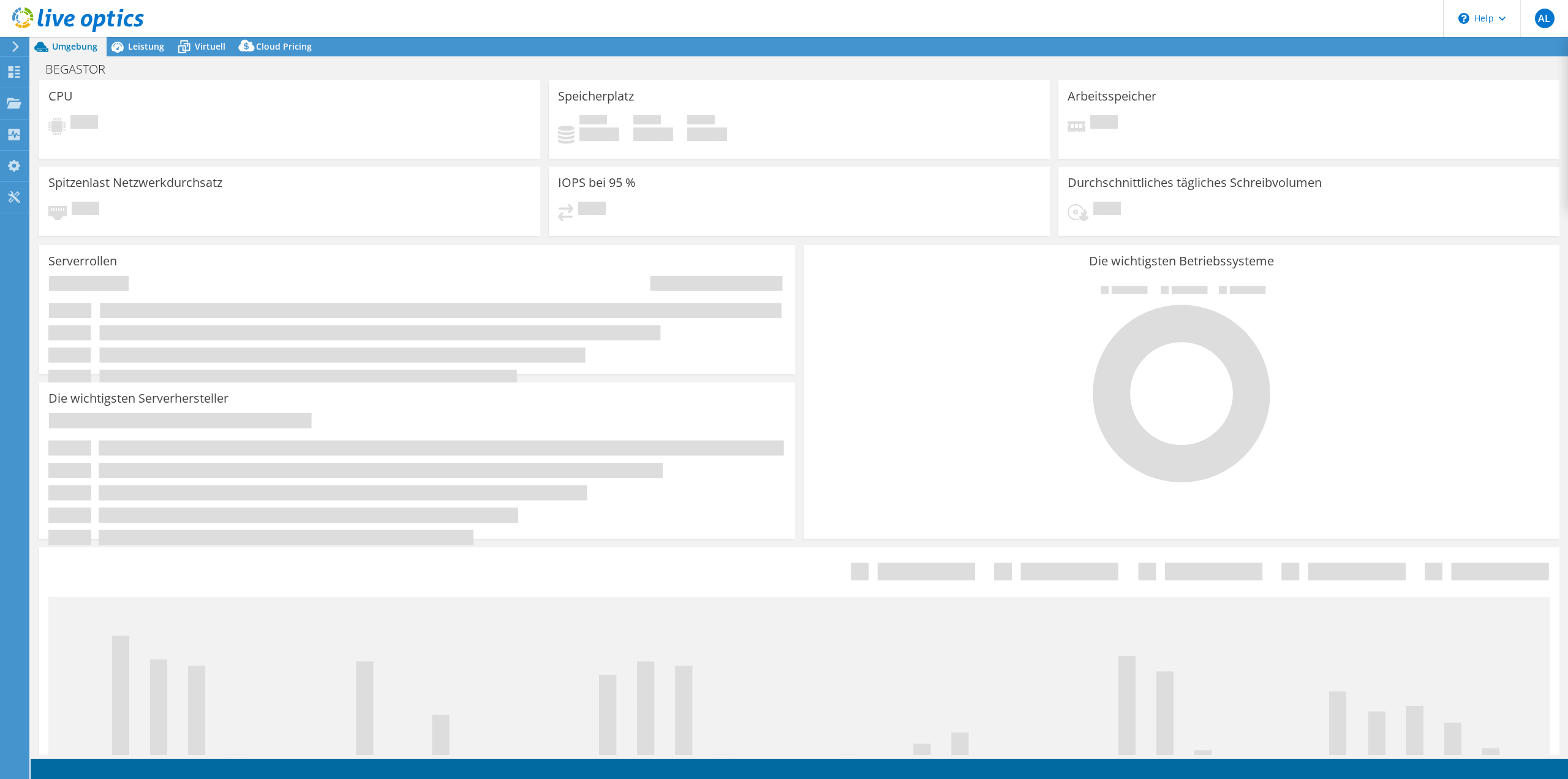
select select "USD"
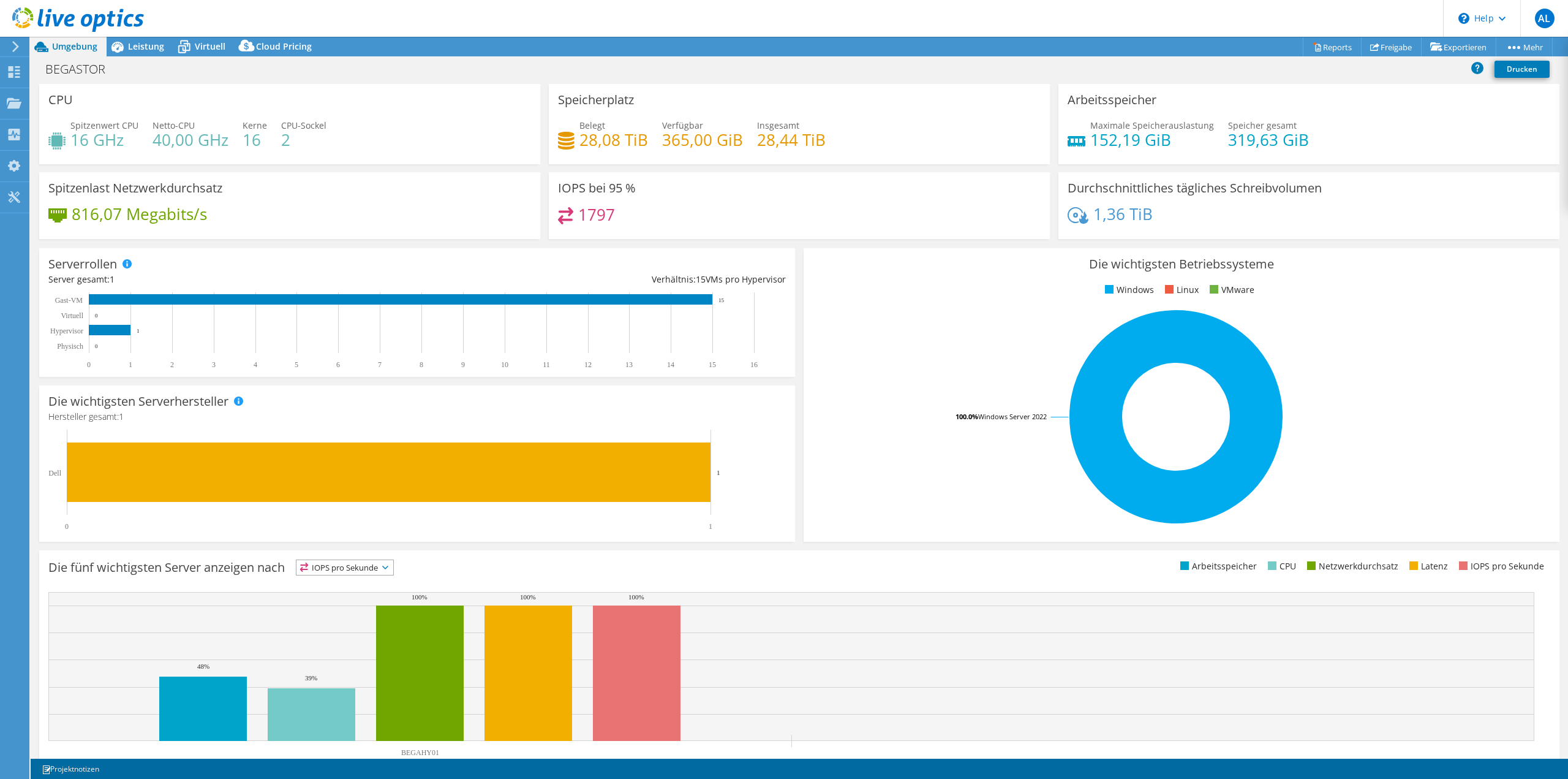
click at [82, 13] on icon at bounding box center [78, 19] width 131 height 25
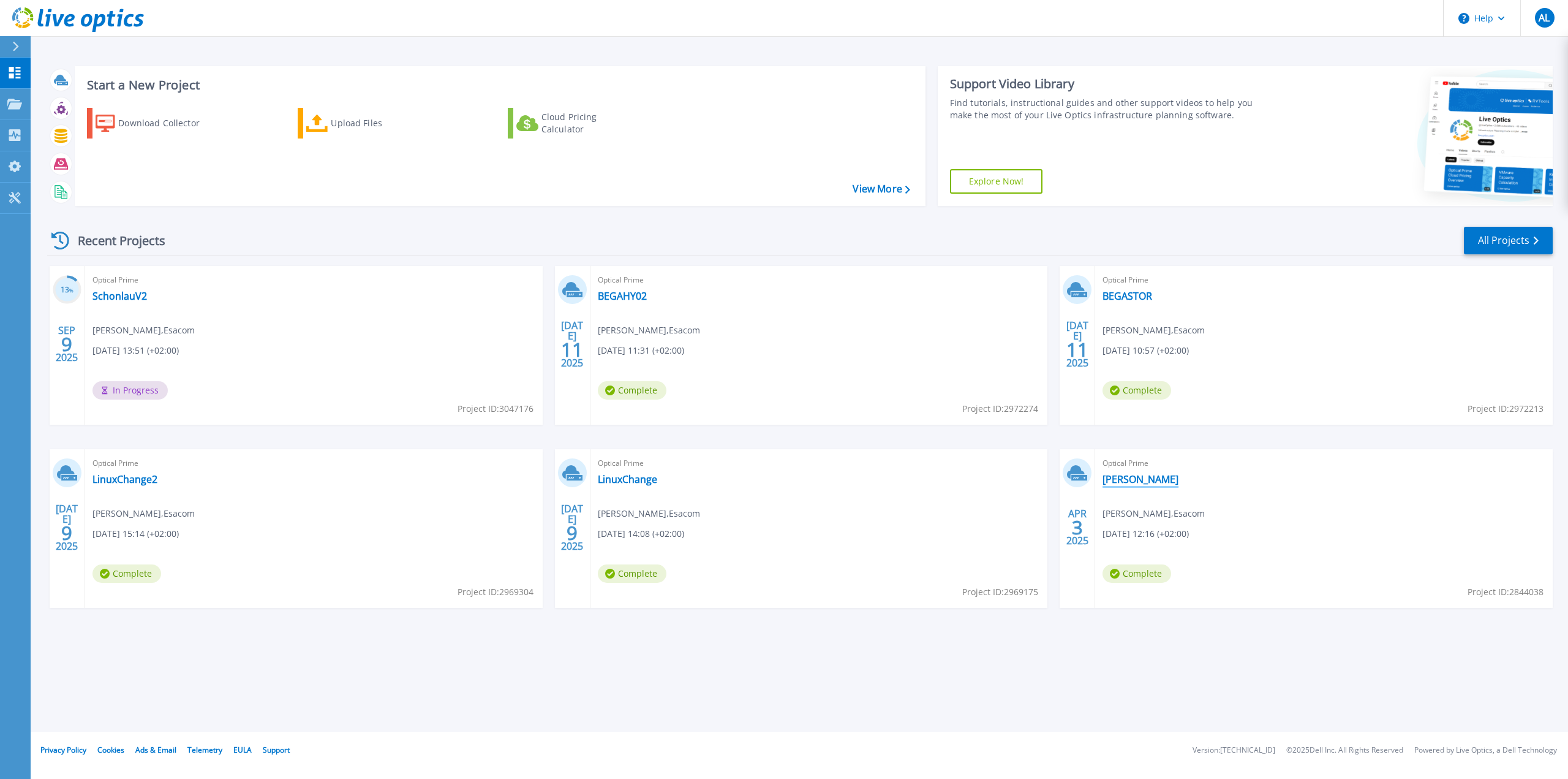
click at [1118, 479] on link "Schonlau" at bounding box center [1140, 480] width 76 height 12
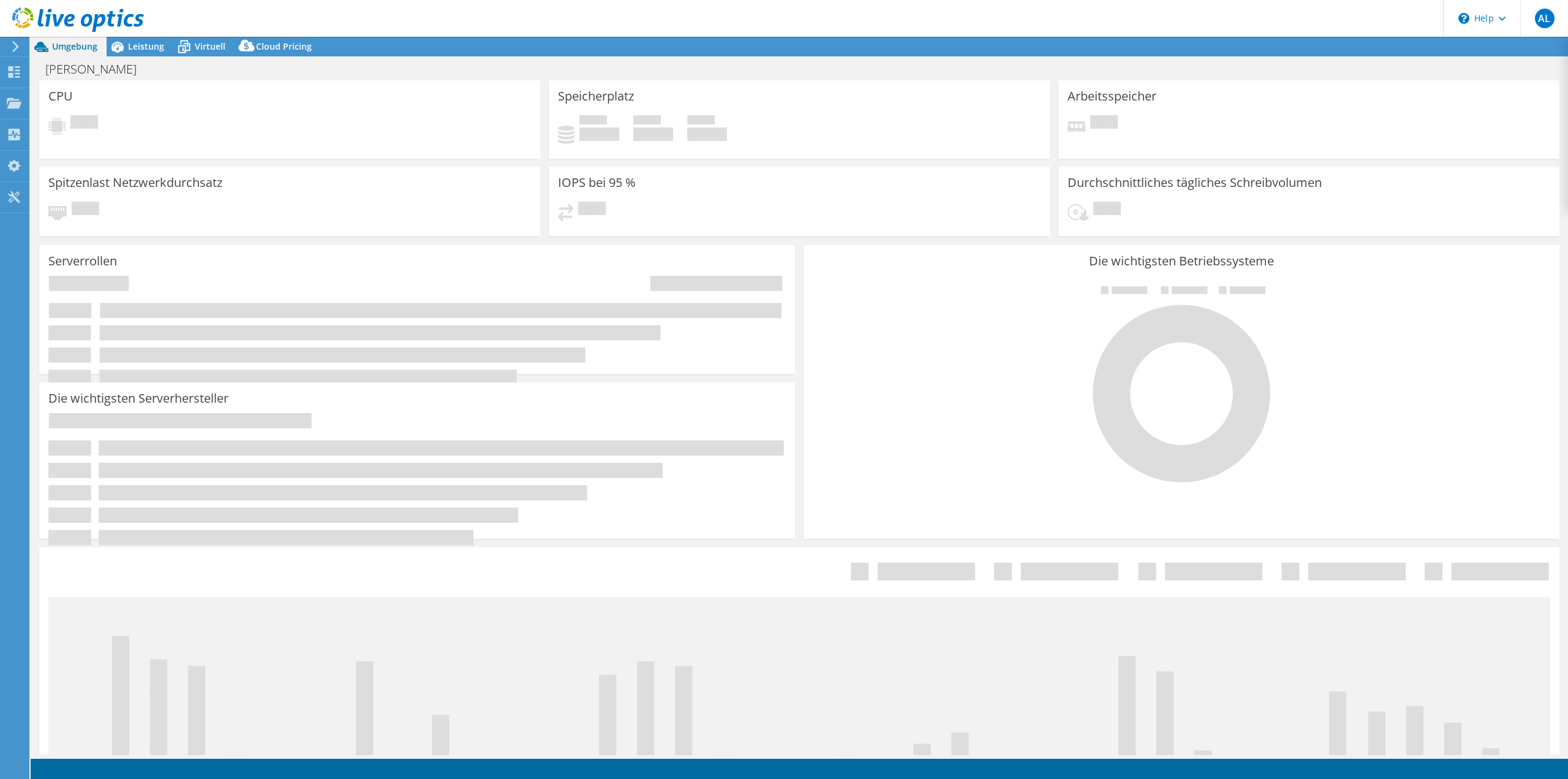
select select "USD"
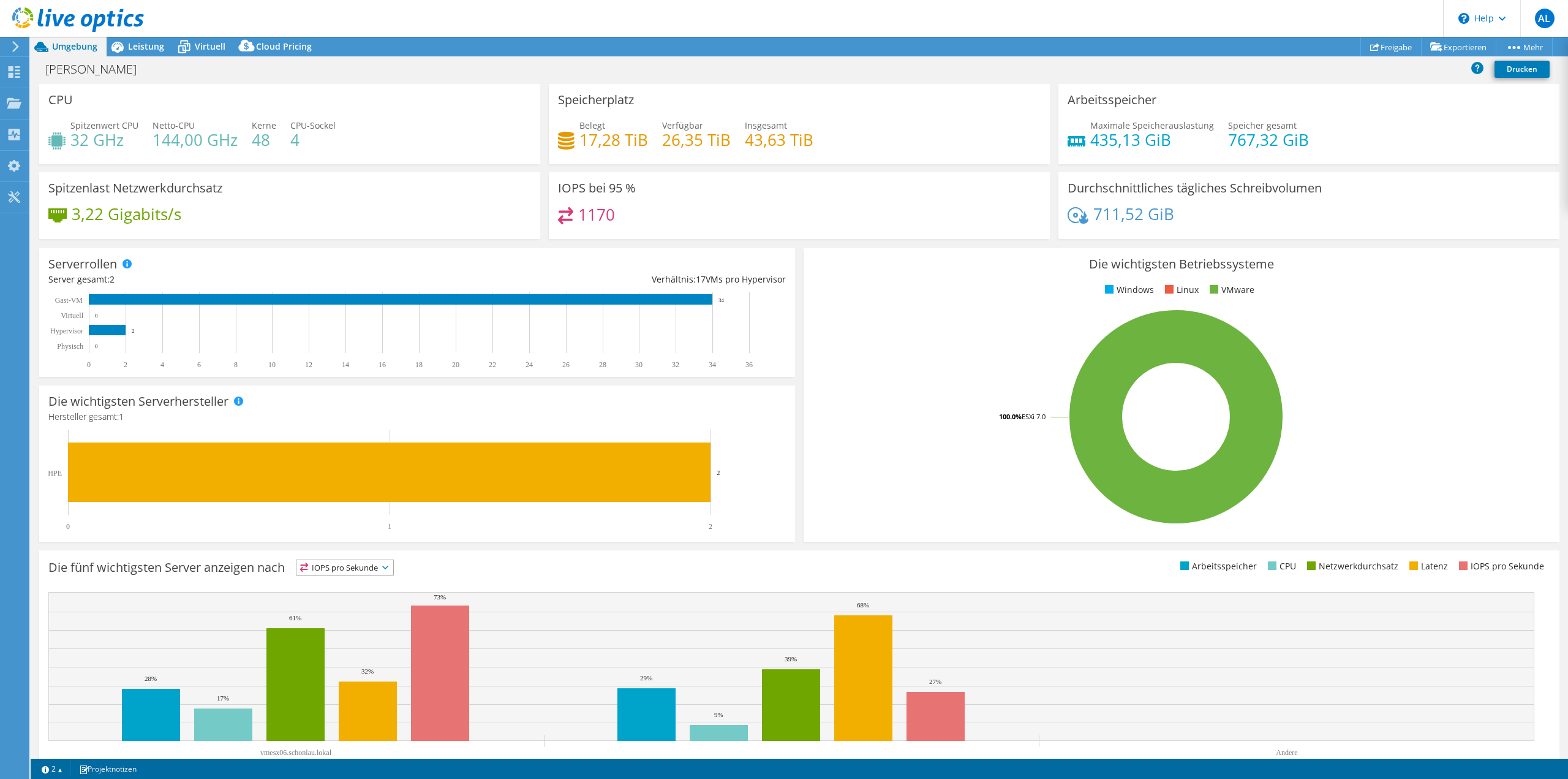
click at [92, 25] on icon at bounding box center [78, 19] width 131 height 25
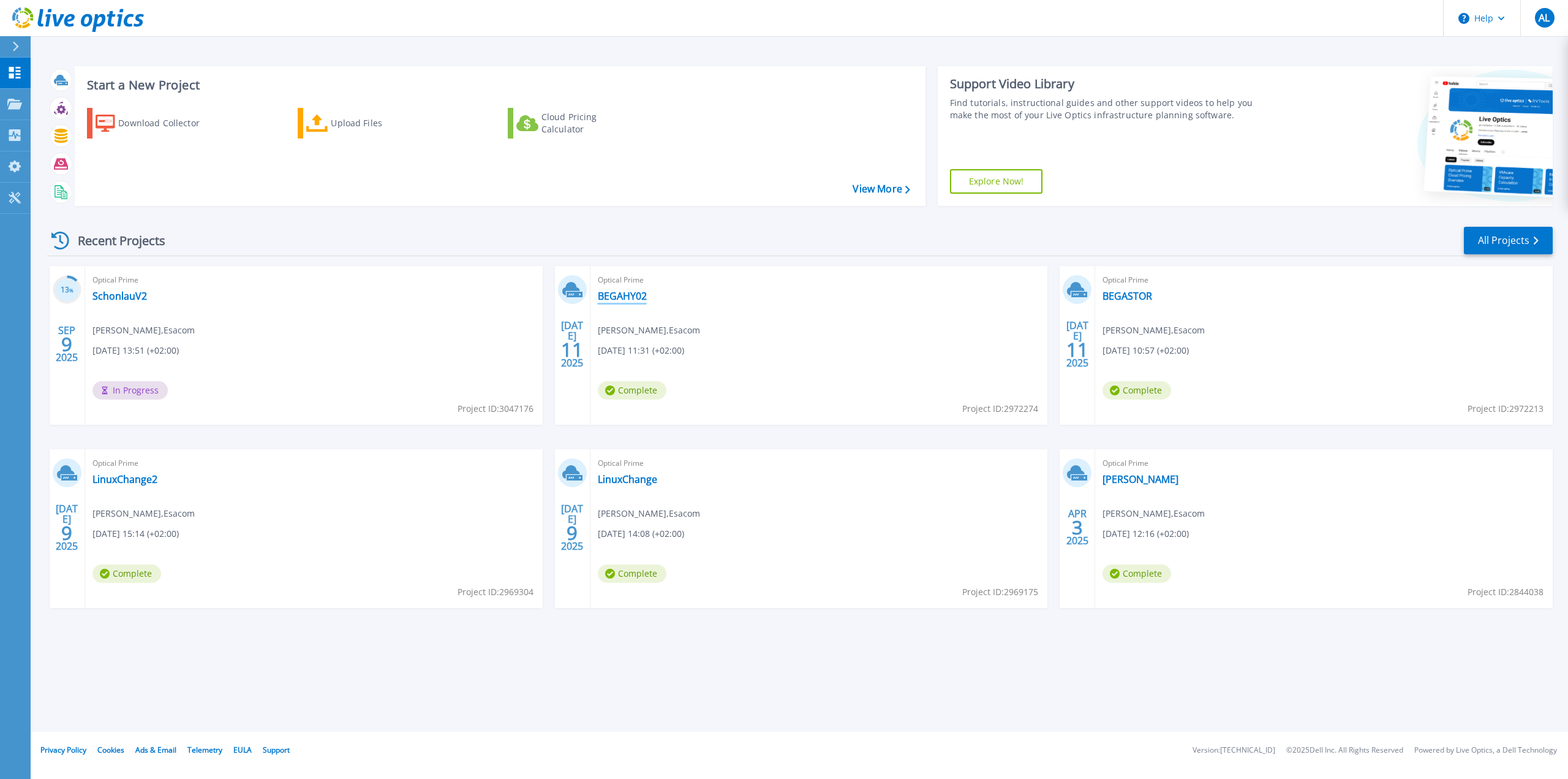
click at [637, 292] on link "BEGAHY02" at bounding box center [621, 295] width 49 height 12
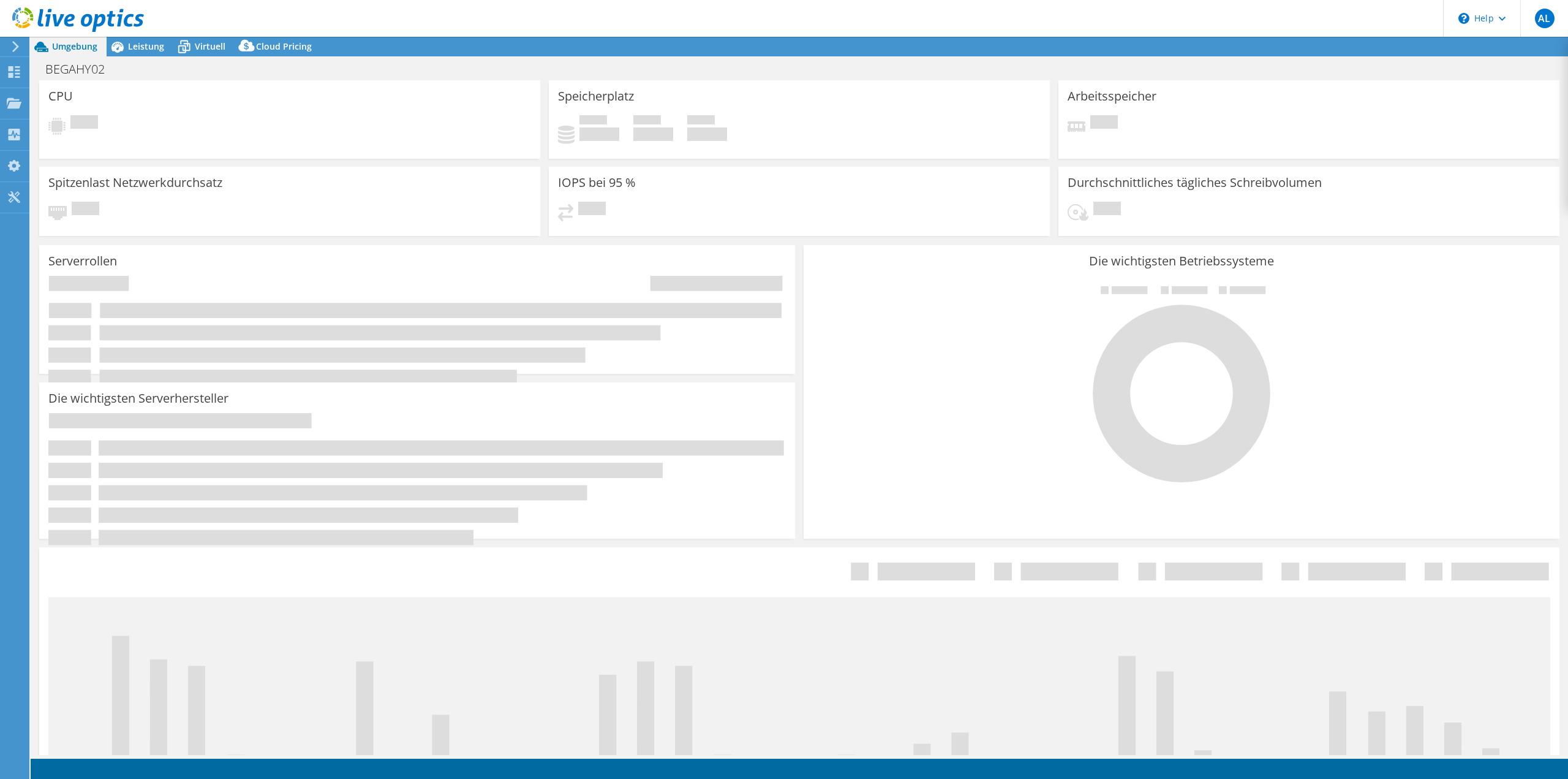
select select "USD"
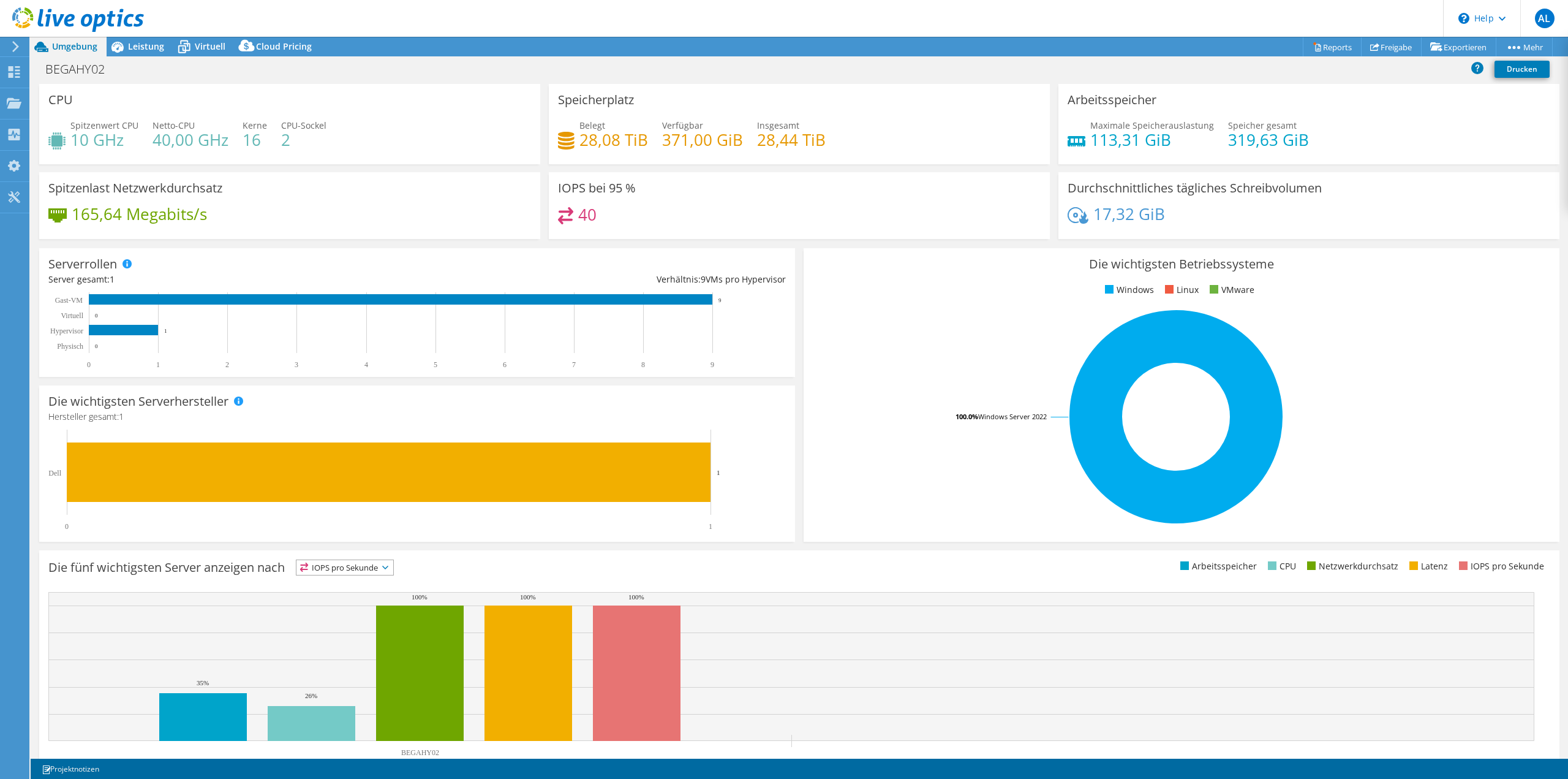
click at [99, 25] on use at bounding box center [78, 19] width 131 height 25
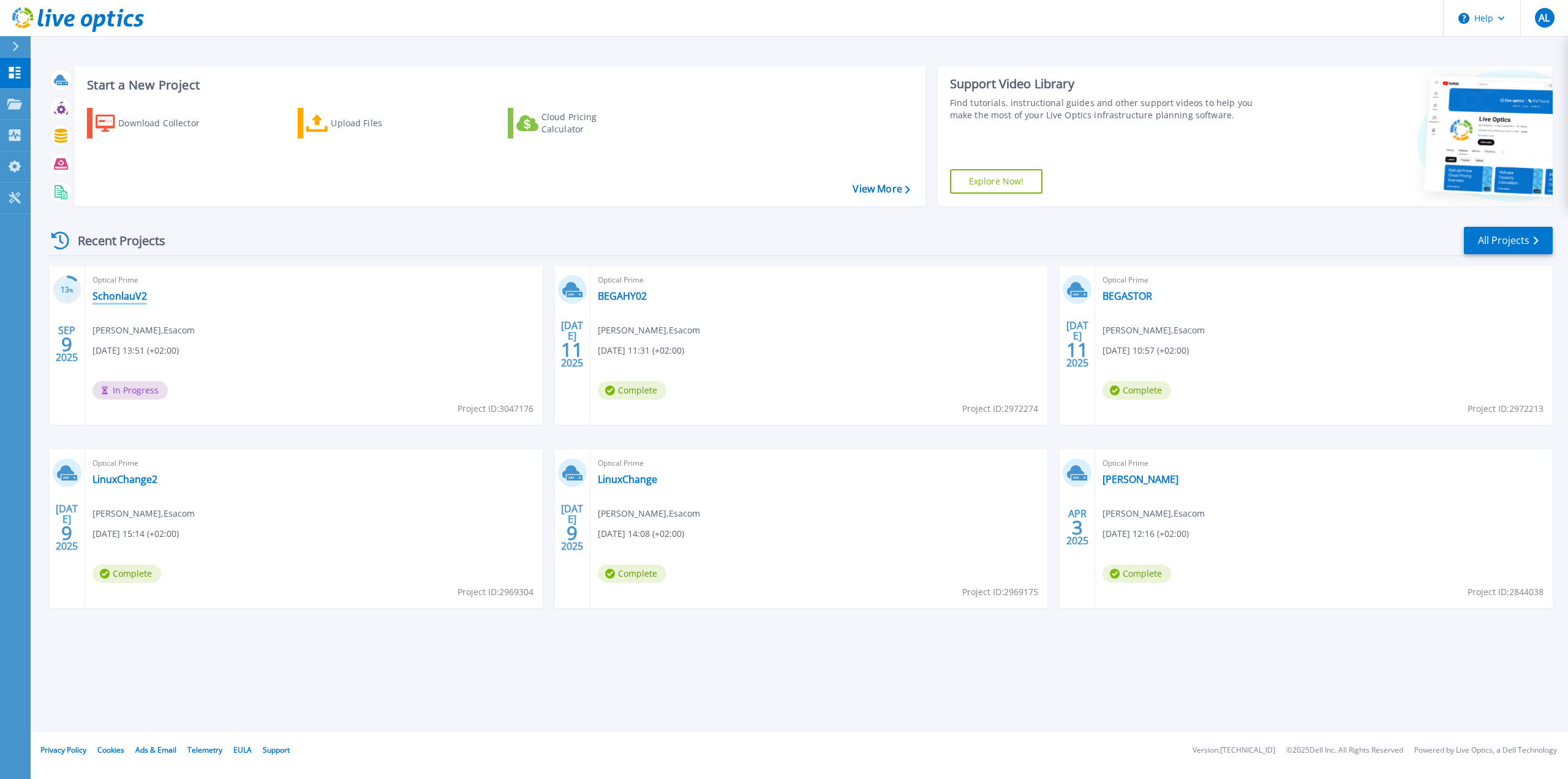
click at [120, 293] on link "SchonlauV2" at bounding box center [119, 295] width 55 height 12
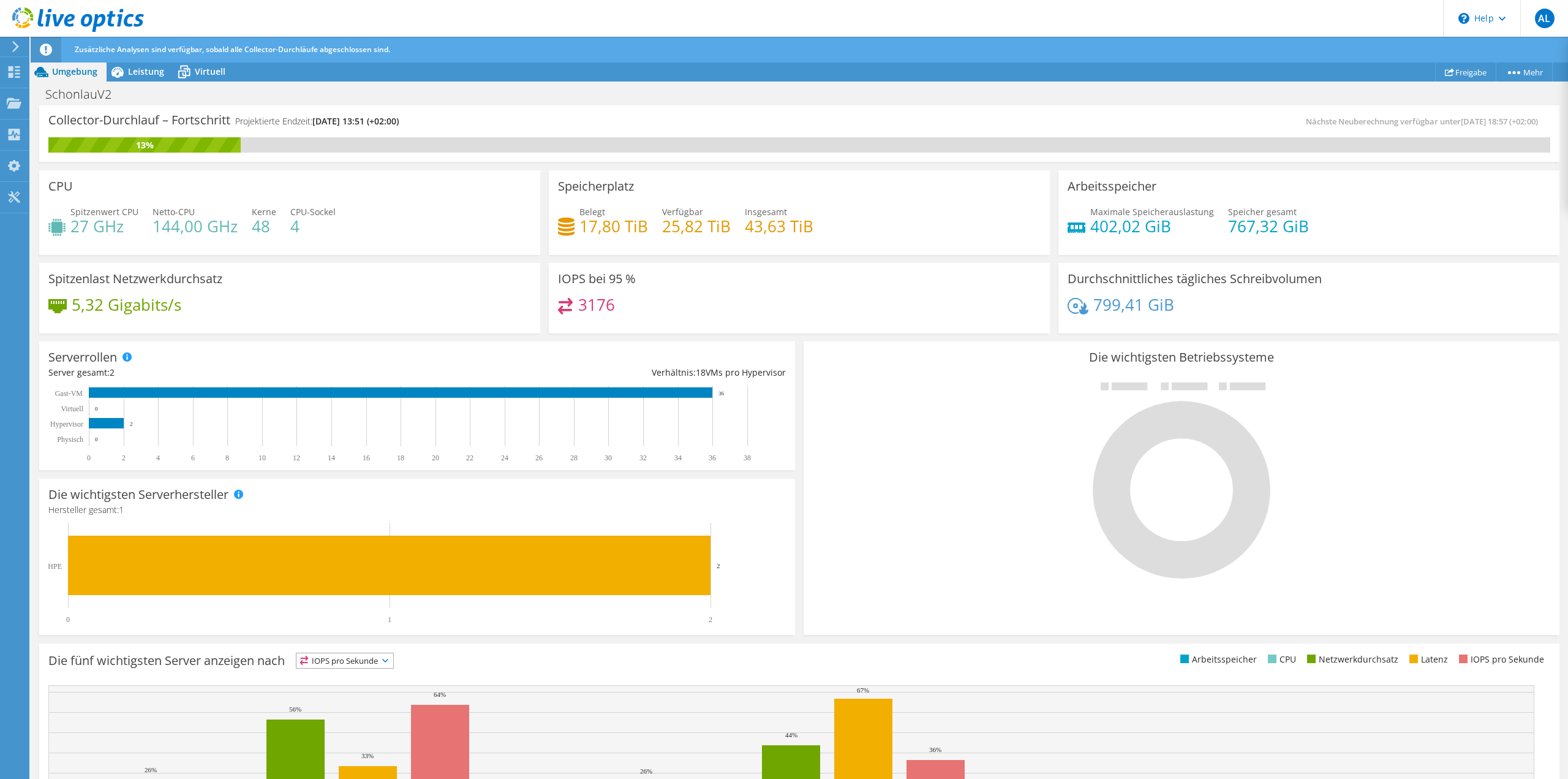
click at [19, 42] on icon at bounding box center [15, 46] width 9 height 11
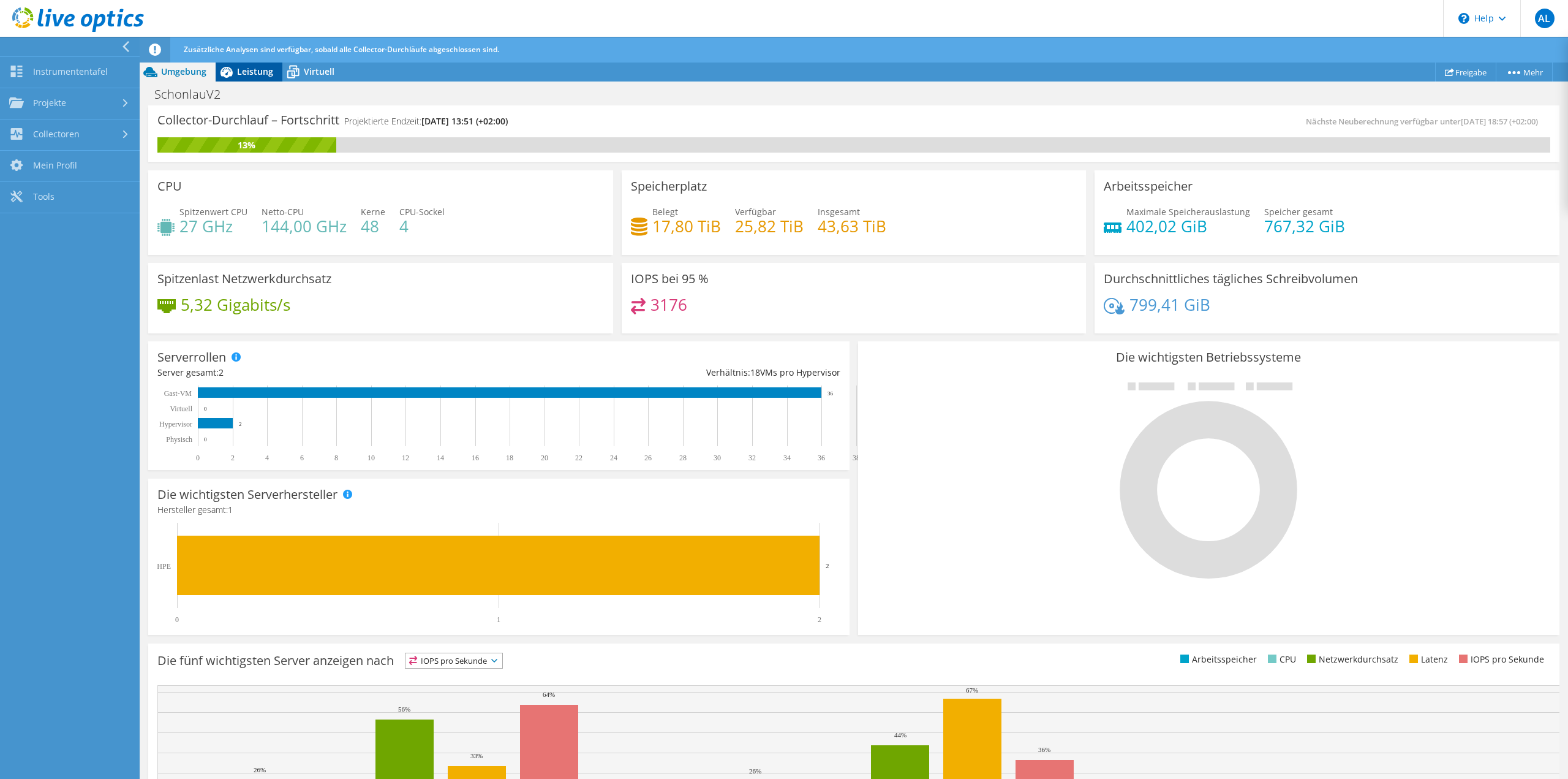
click at [230, 67] on icon at bounding box center [227, 73] width 22 height 22
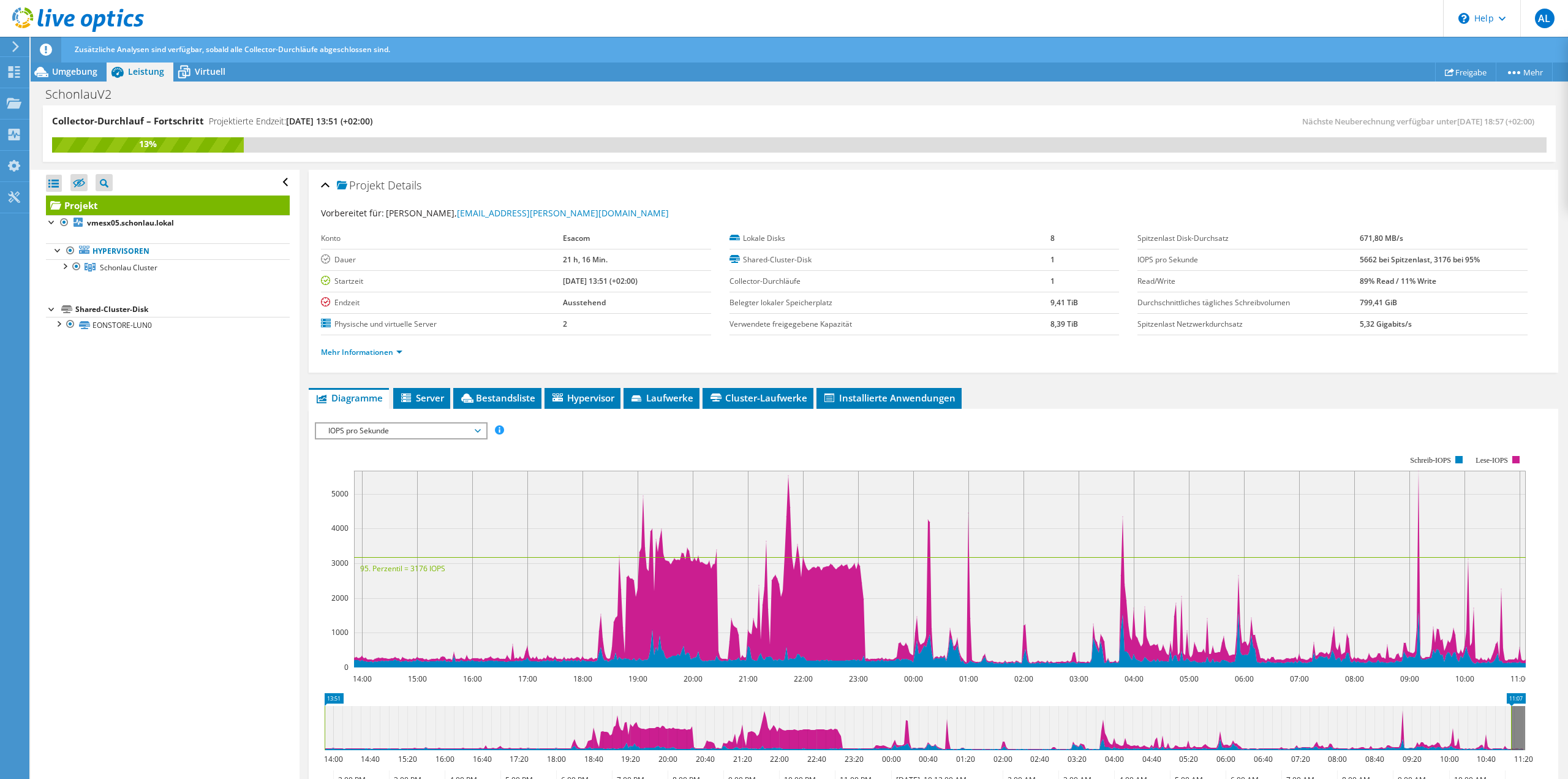
click at [48, 28] on icon at bounding box center [78, 19] width 131 height 25
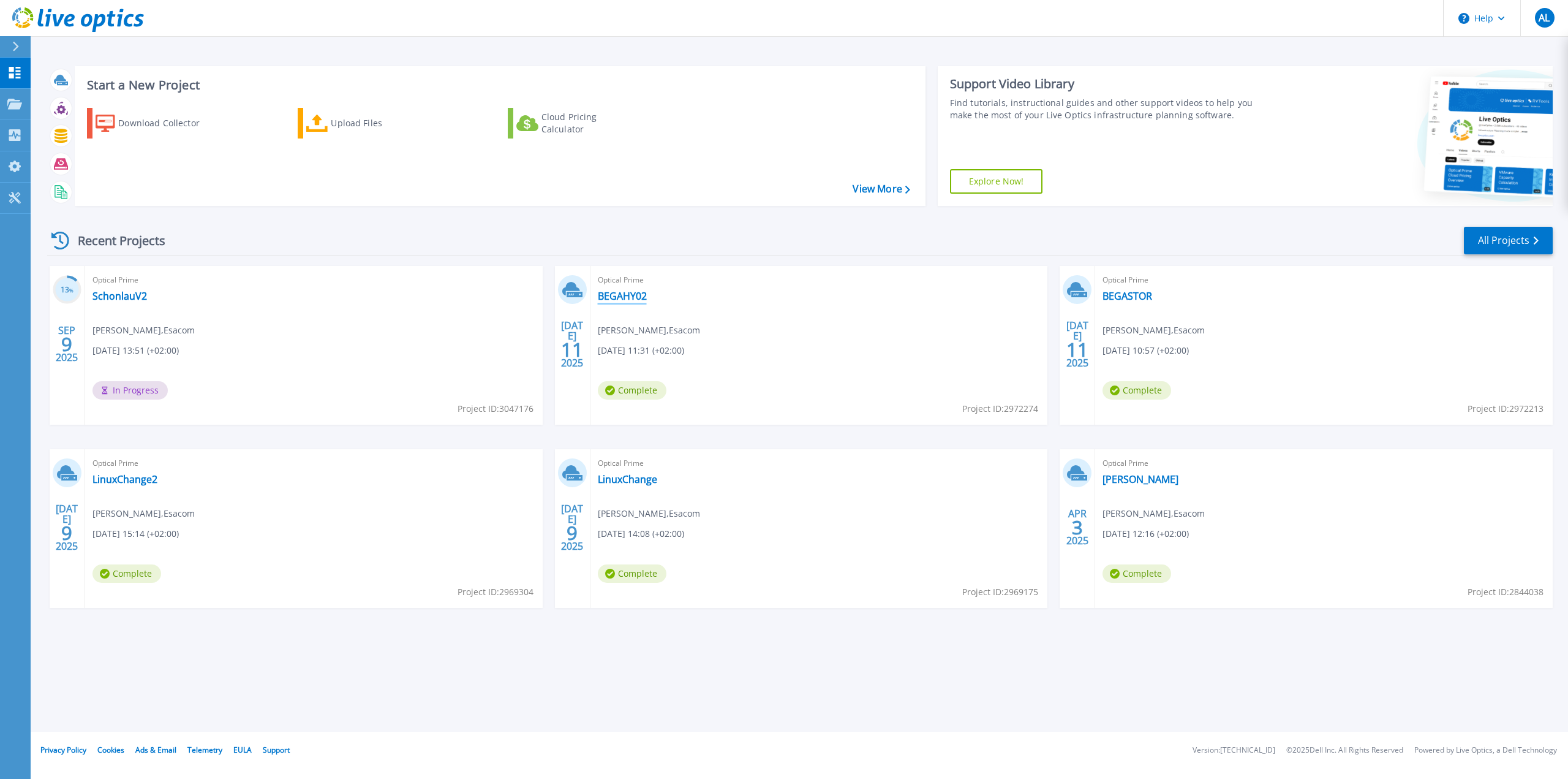
click at [625, 294] on link "BEGAHY02" at bounding box center [621, 295] width 49 height 12
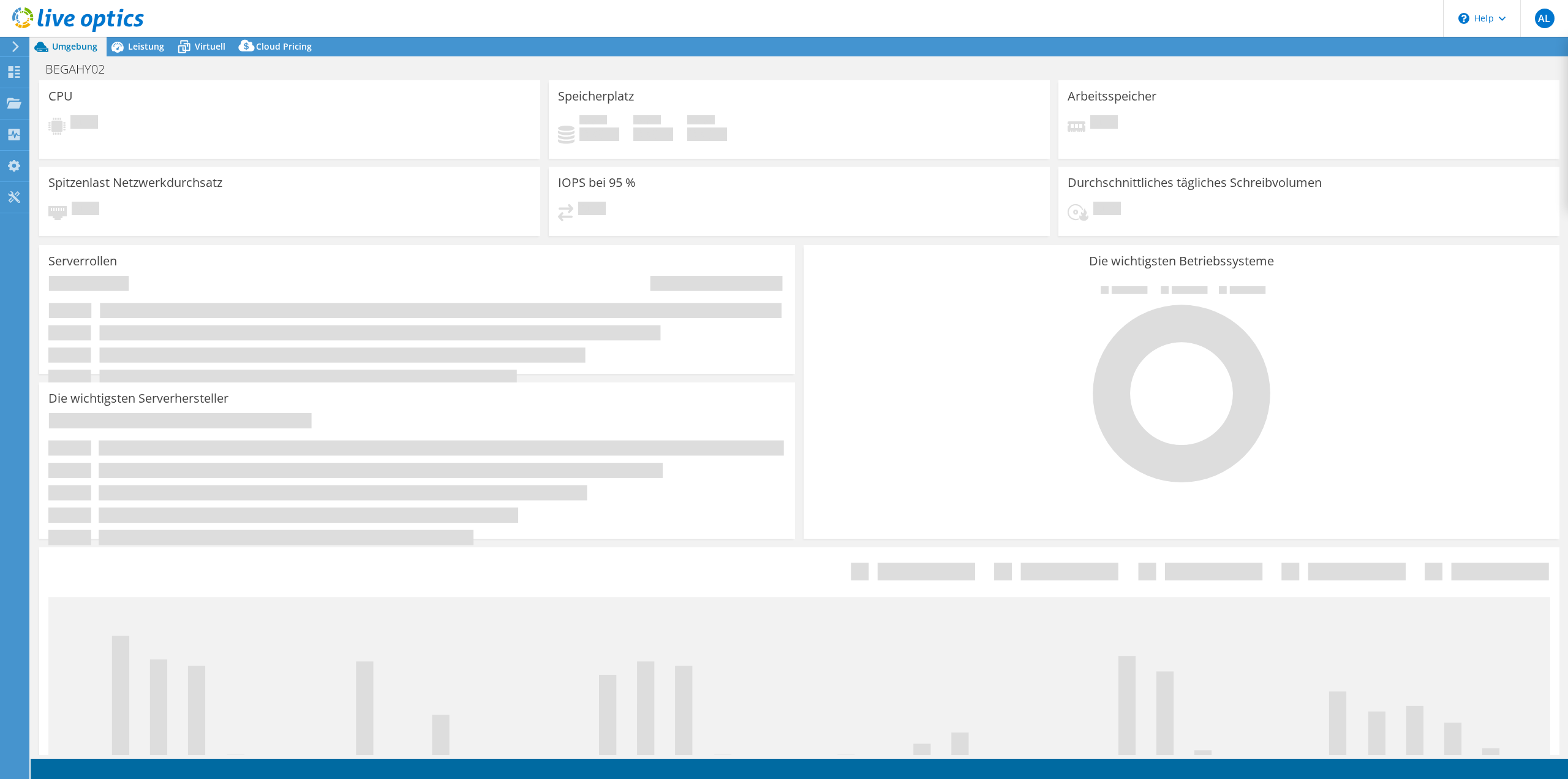
select select "USD"
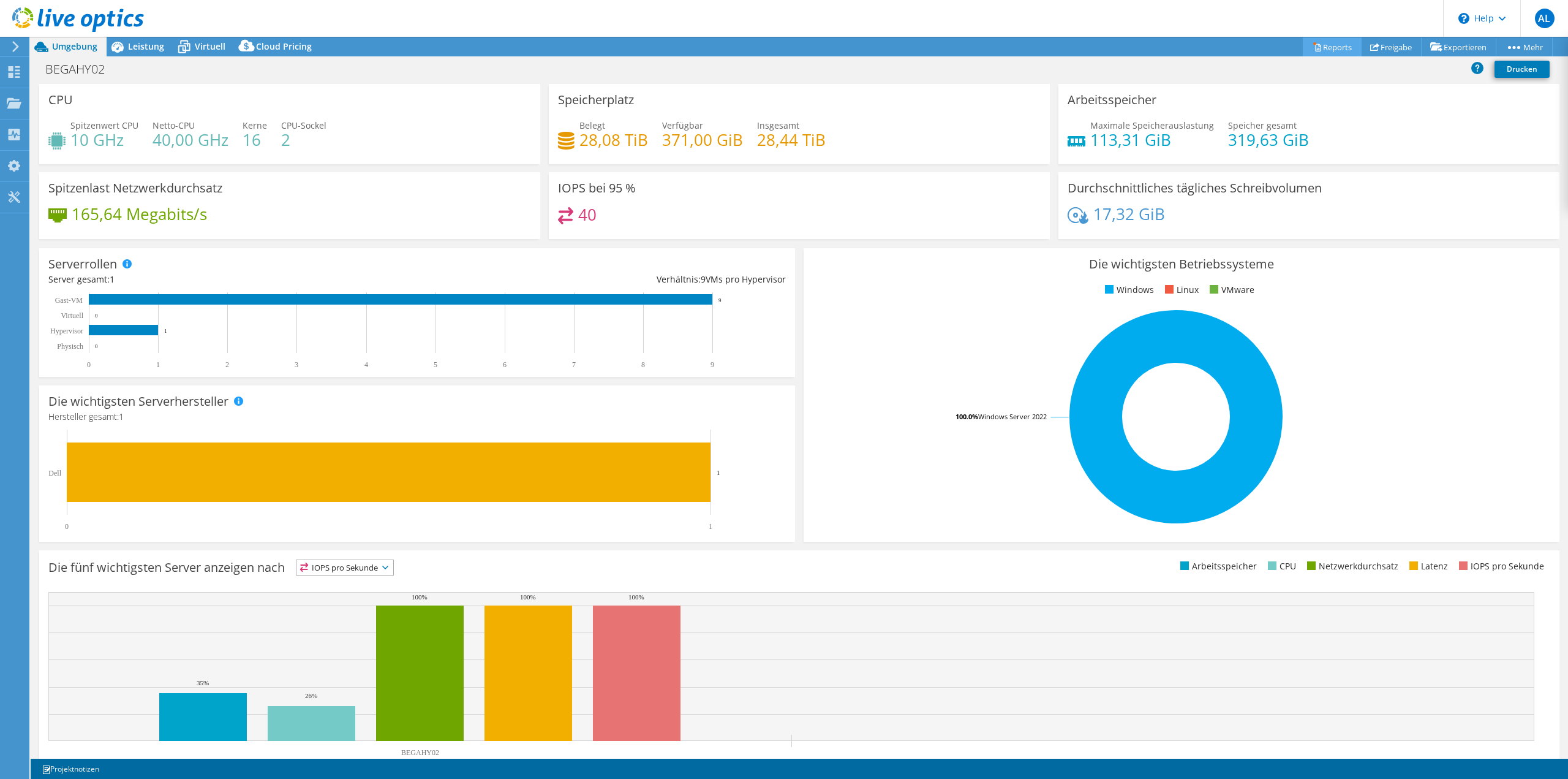
click at [1334, 47] on link "Reports" at bounding box center [1332, 47] width 59 height 19
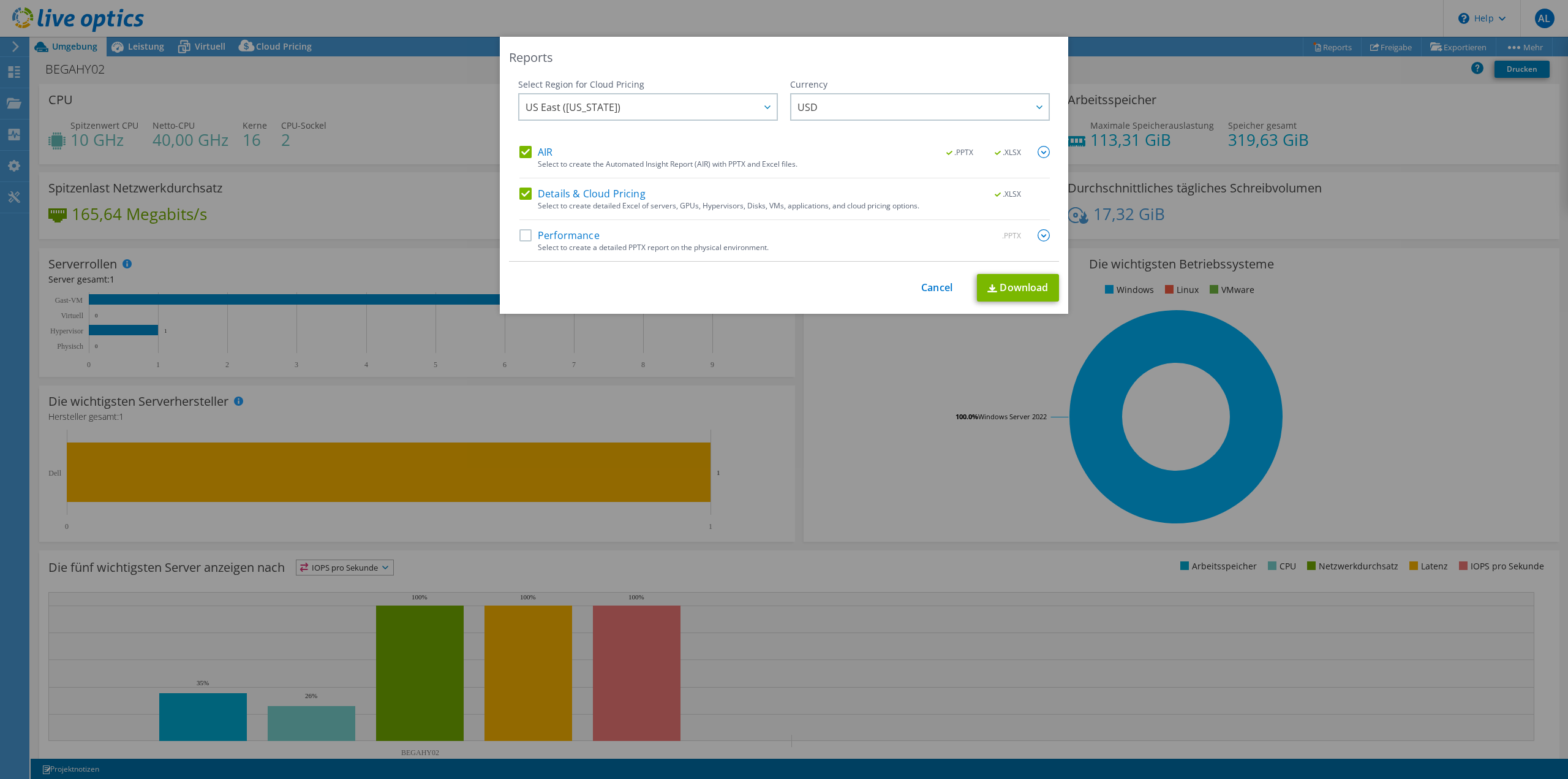
click at [523, 239] on label "Performance" at bounding box center [559, 235] width 81 height 12
click at [0, 0] on input "Performance" at bounding box center [0, 0] width 0 height 0
click at [936, 285] on link "Cancel" at bounding box center [937, 288] width 31 height 12
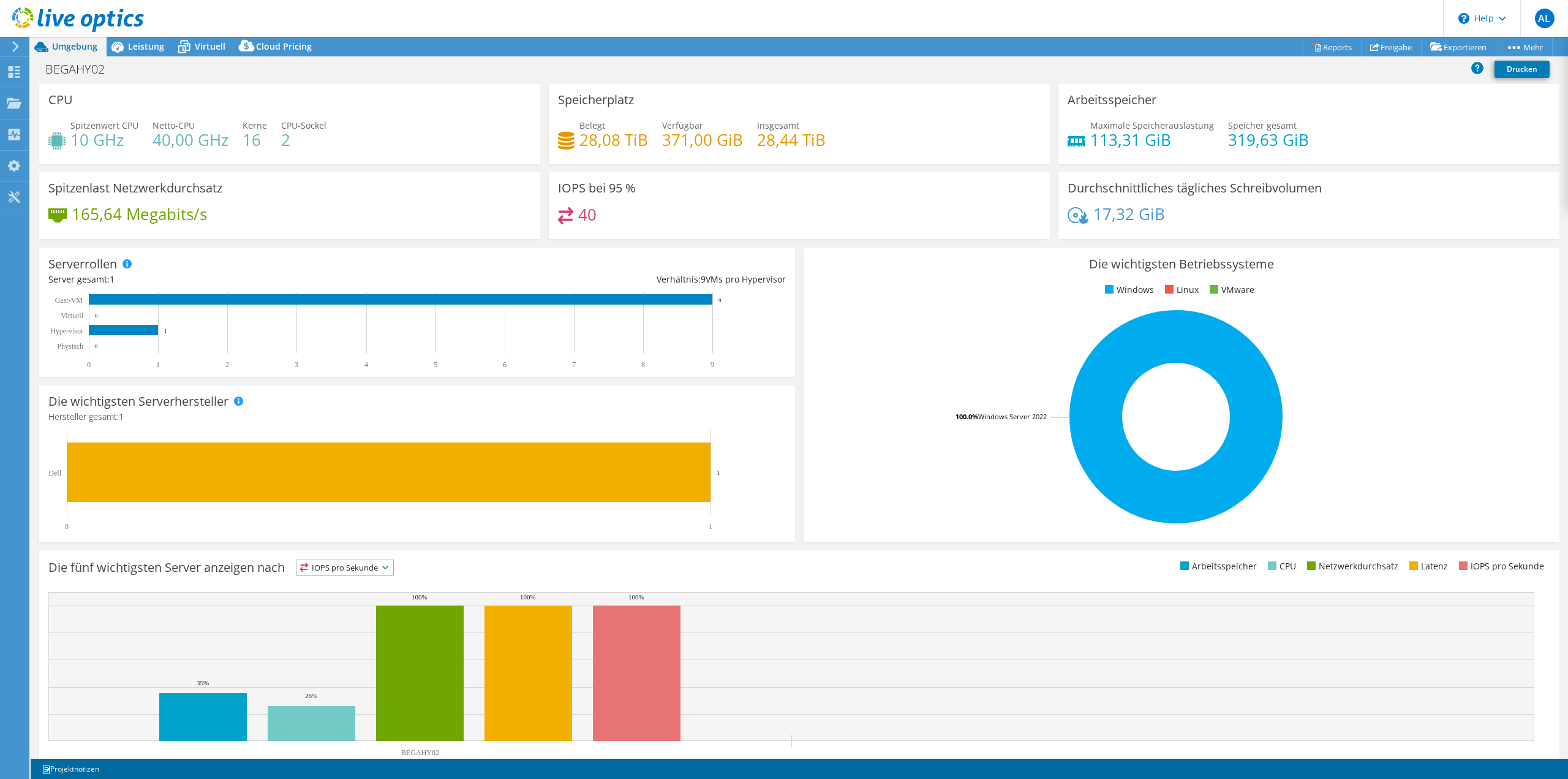
click at [38, 23] on icon at bounding box center [78, 19] width 131 height 25
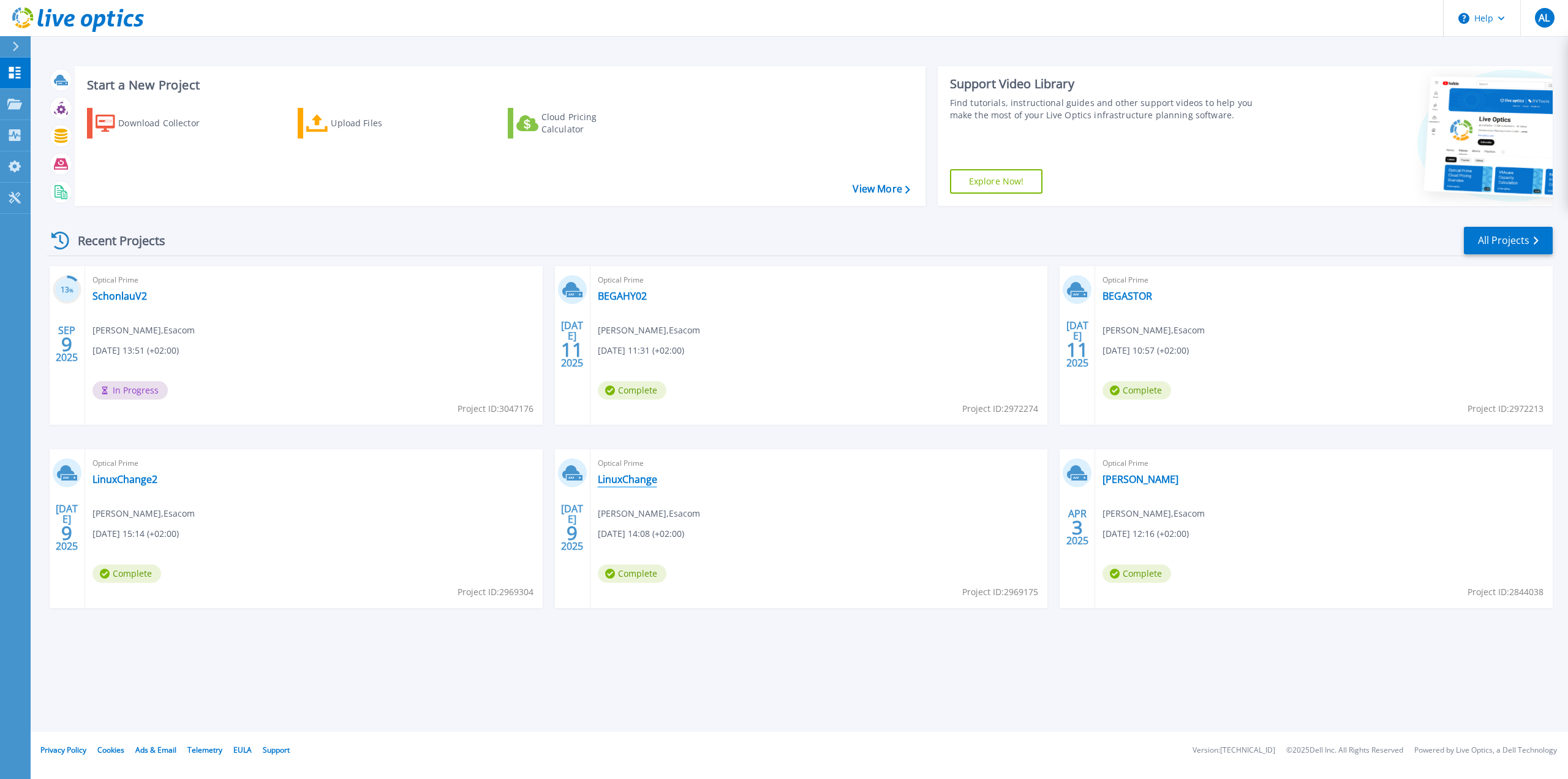
click at [643, 483] on link "LinuxChange" at bounding box center [627, 480] width 60 height 12
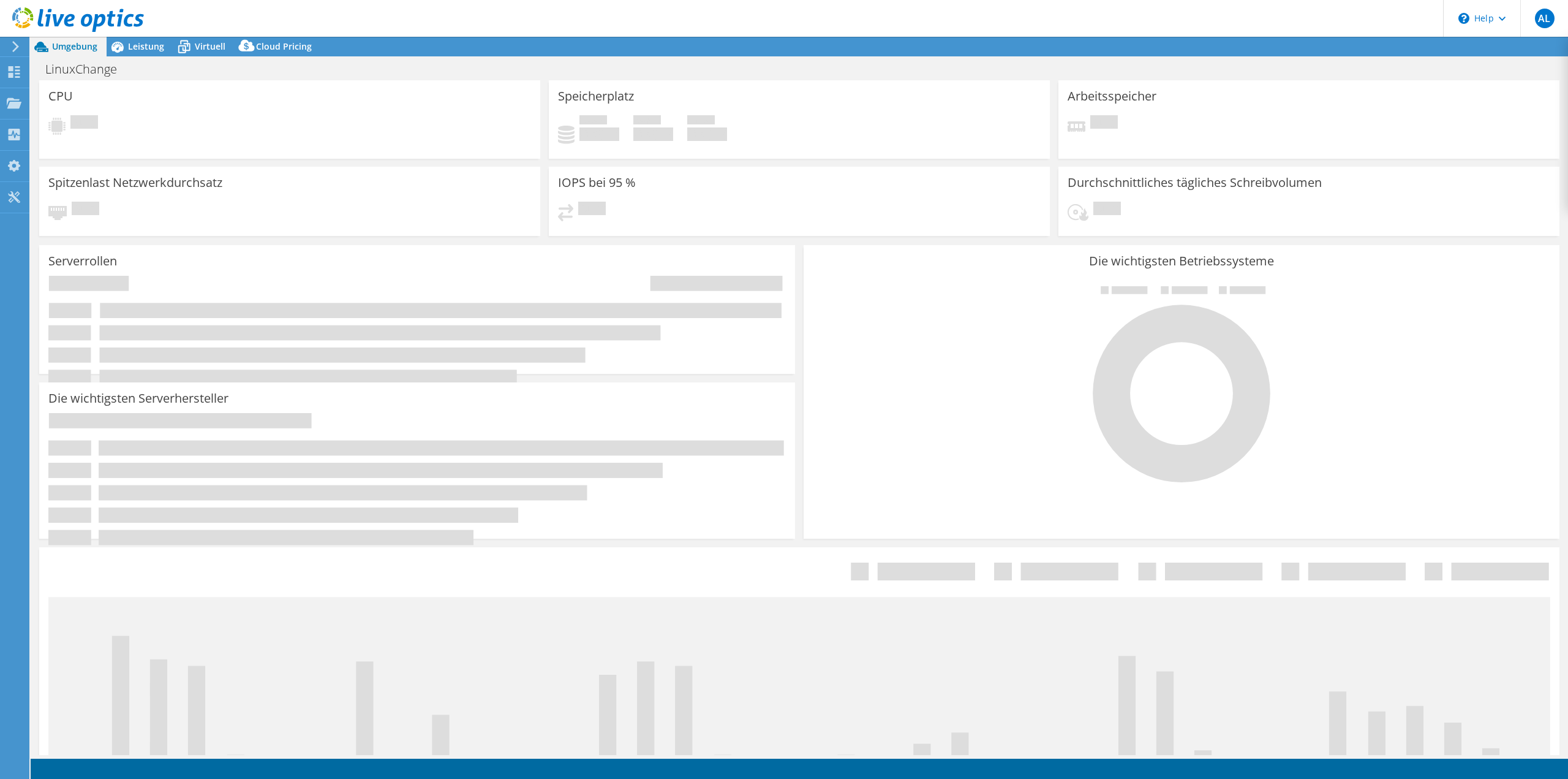
select select "EUFrankfurt"
select select "EUR"
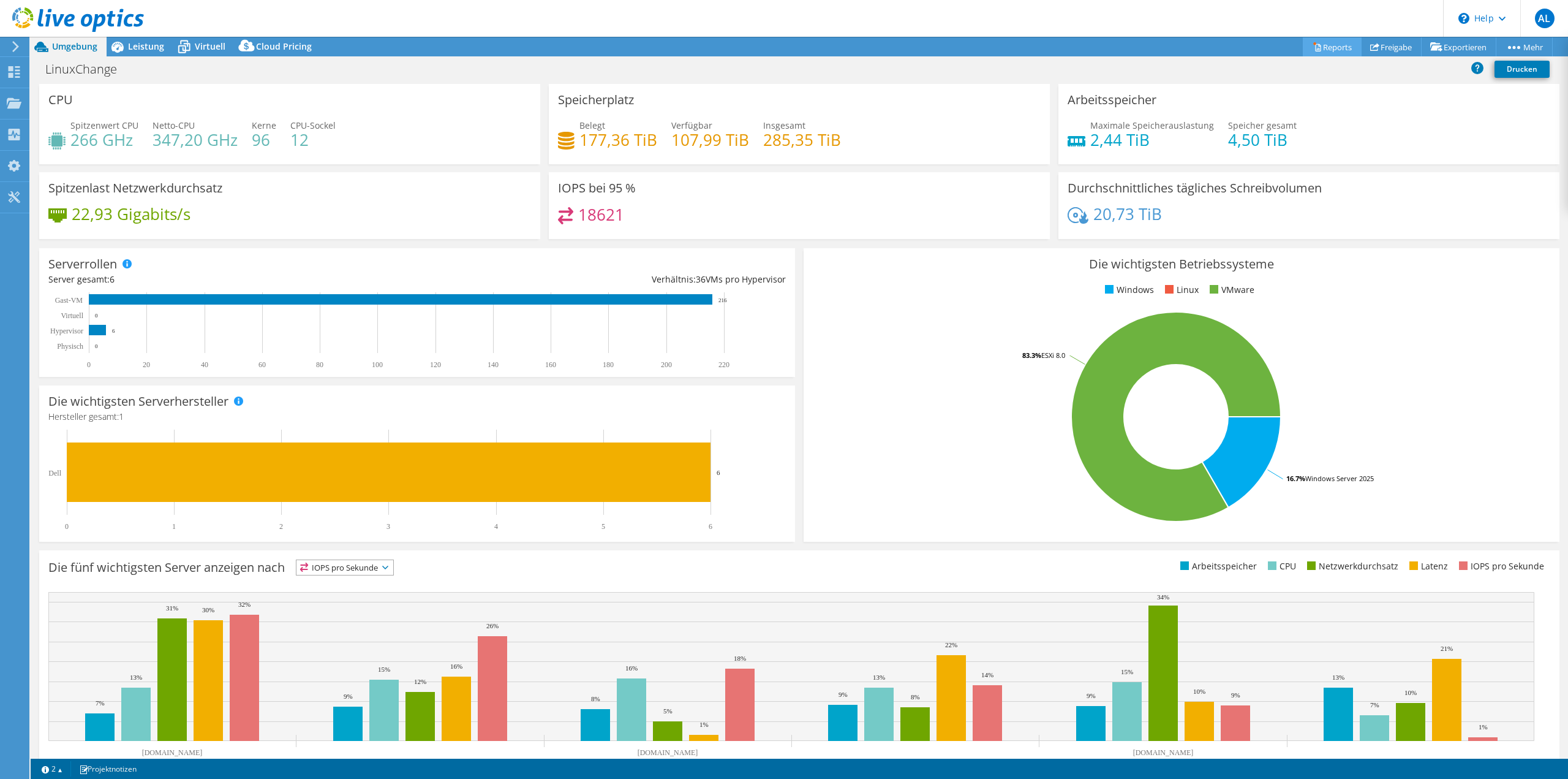
click at [1314, 44] on link "Reports" at bounding box center [1332, 47] width 59 height 19
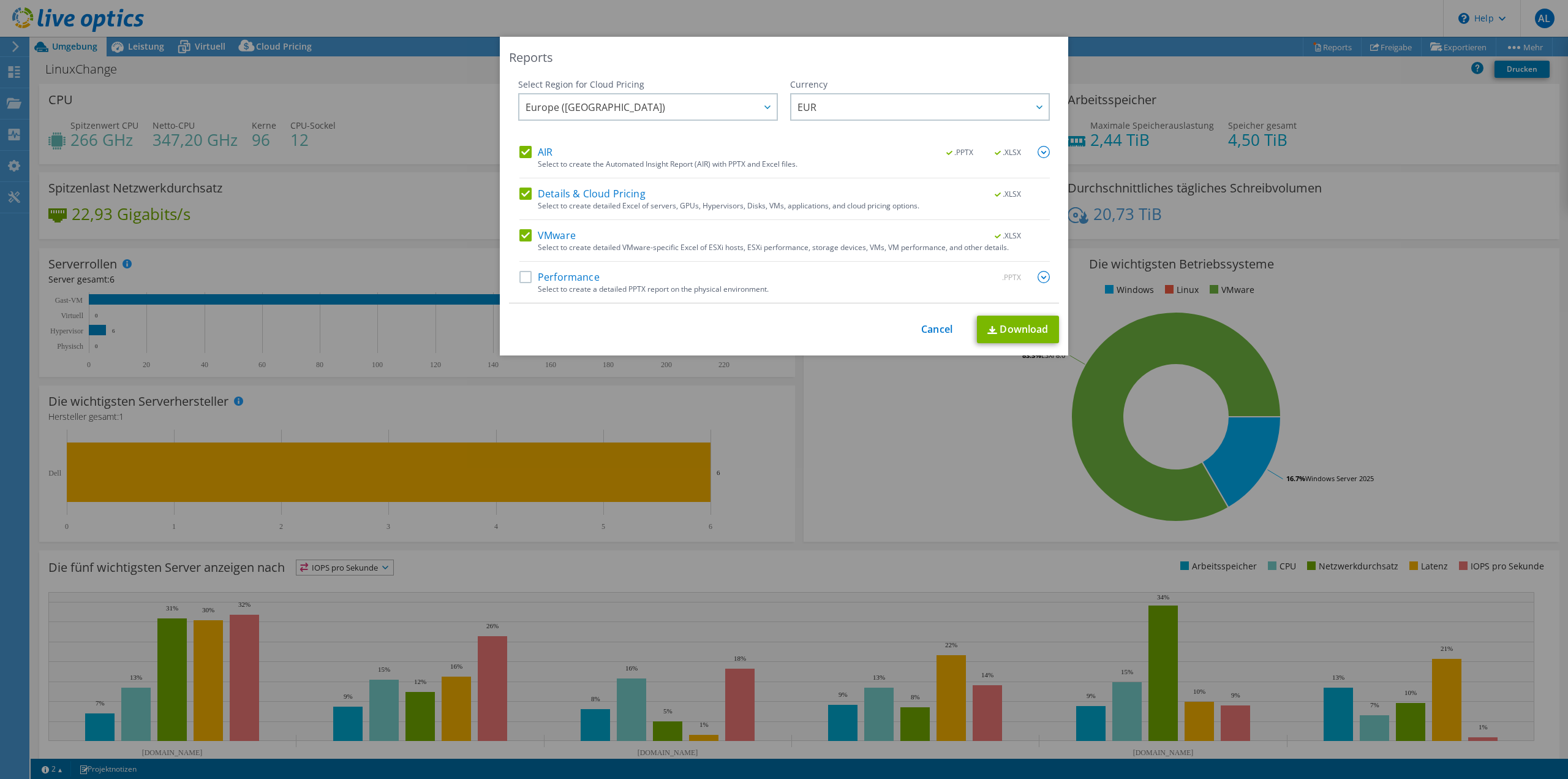
click at [534, 276] on label "Performance" at bounding box center [559, 277] width 81 height 12
click at [0, 0] on input "Performance" at bounding box center [0, 0] width 0 height 0
click at [979, 331] on link "Download" at bounding box center [1018, 329] width 83 height 28
click at [917, 339] on div "This process may take a while, please wait... Cancel Download" at bounding box center [784, 329] width 550 height 28
click at [921, 337] on div "This process may take a while, please wait... Cancel Download" at bounding box center [784, 329] width 550 height 28
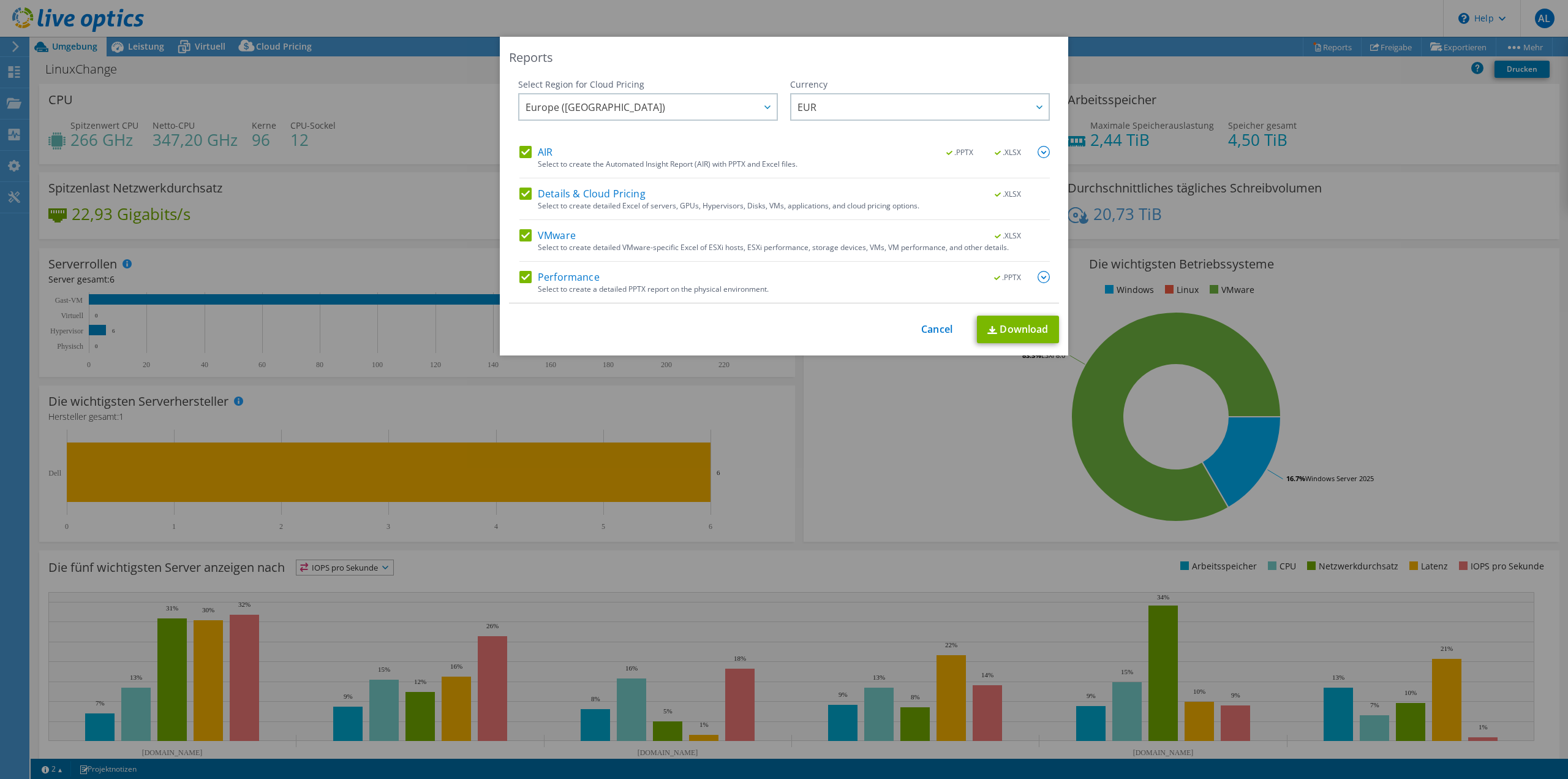
click at [923, 336] on div "This process may take a while, please wait... Cancel Download" at bounding box center [784, 329] width 550 height 28
click at [925, 329] on link "Cancel" at bounding box center [937, 329] width 31 height 12
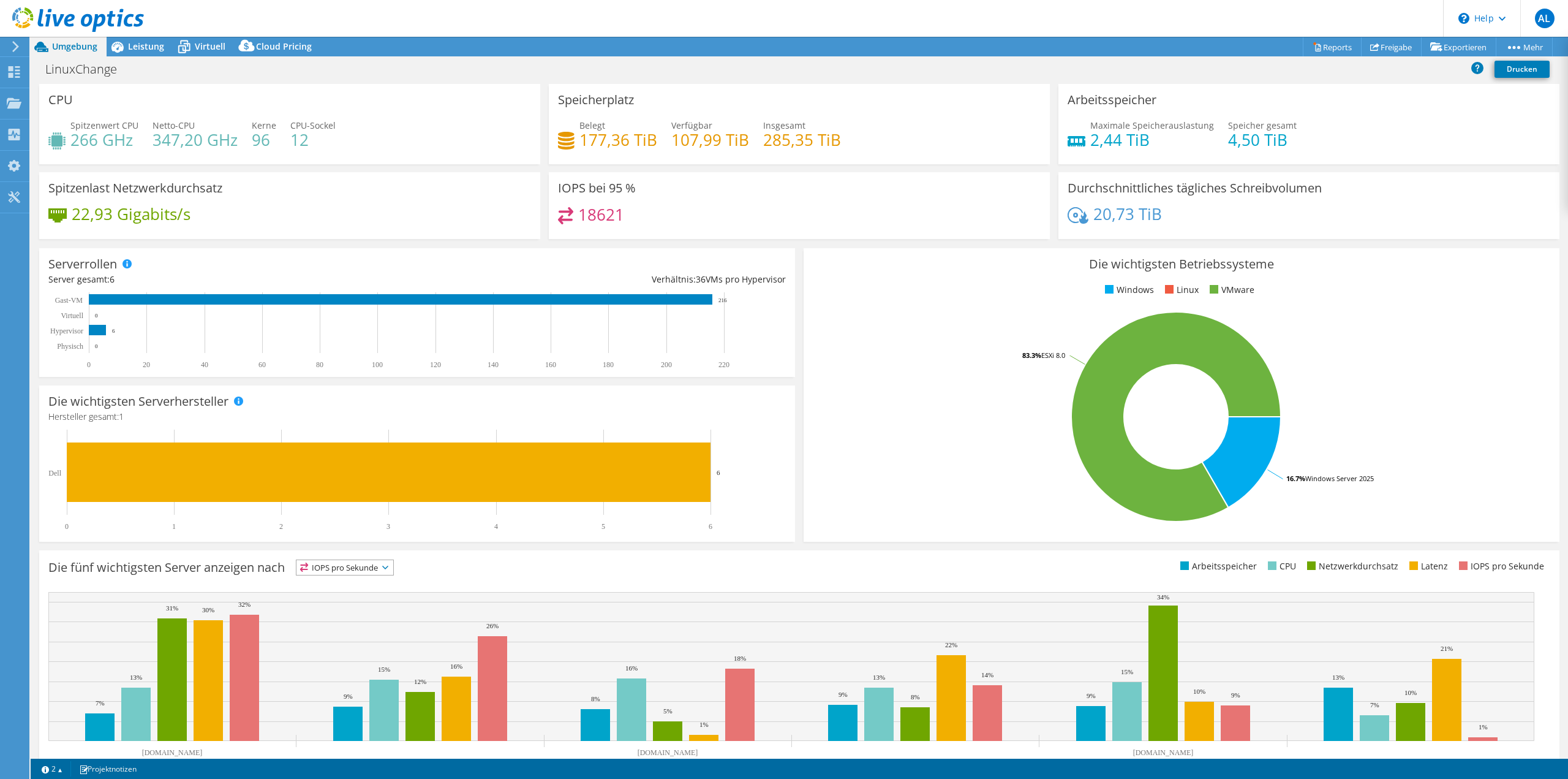
click at [135, 23] on icon at bounding box center [78, 19] width 131 height 25
